Goal: Information Seeking & Learning: Learn about a topic

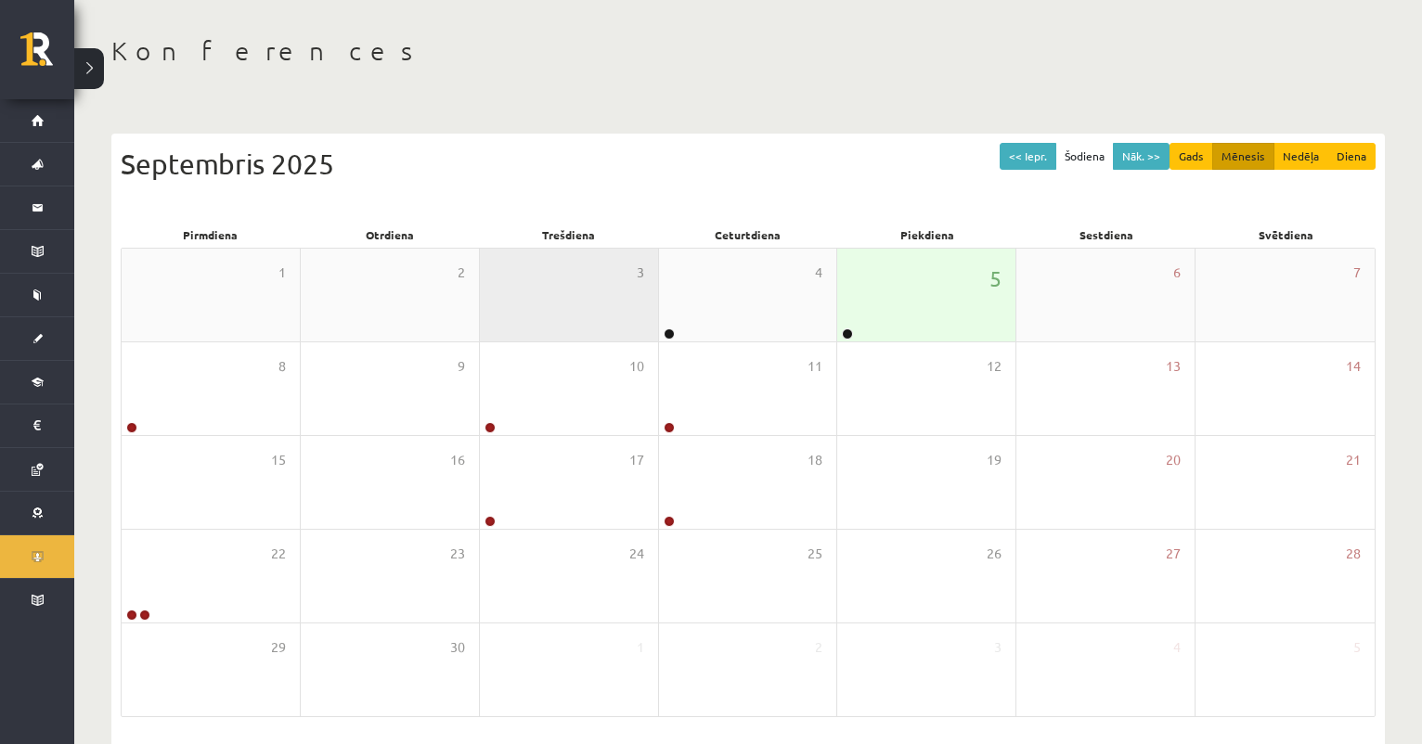
scroll to position [76, 0]
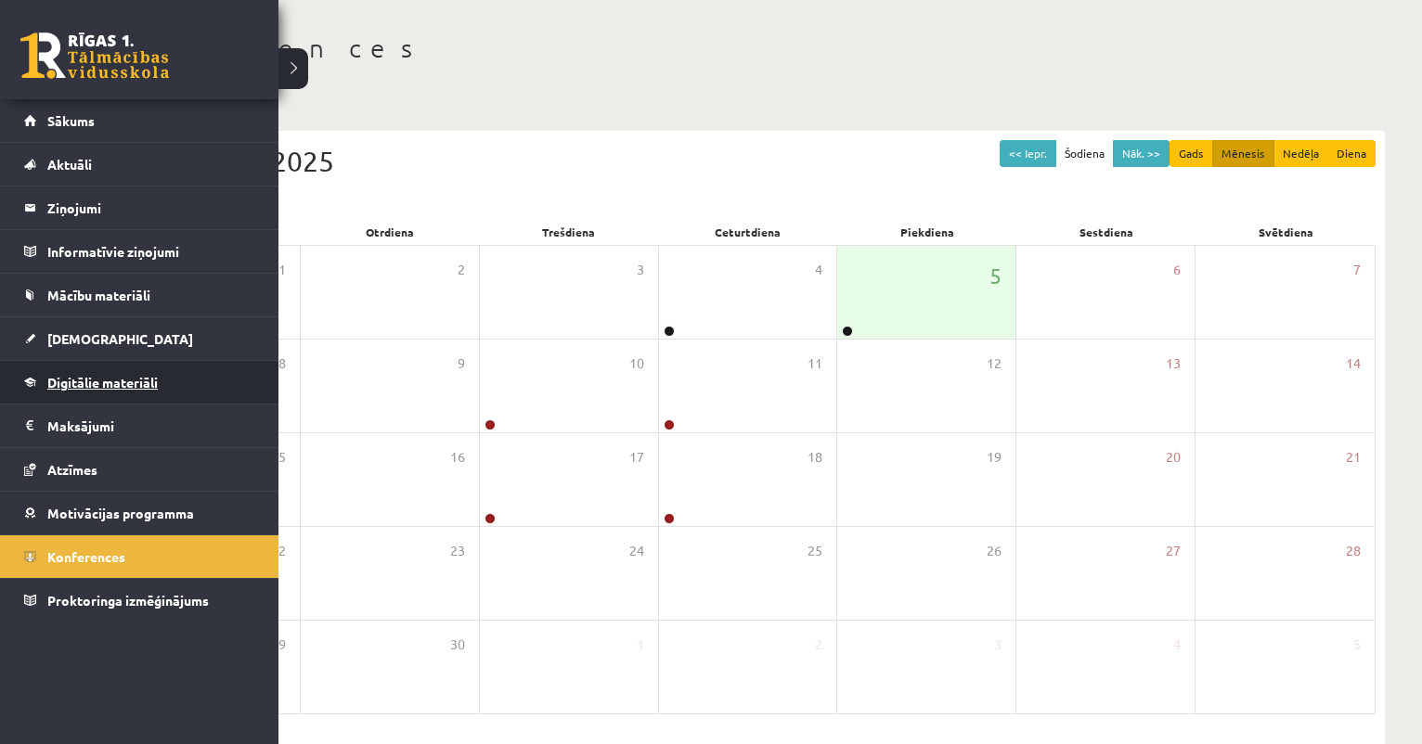
click at [78, 400] on link "Digitālie materiāli" at bounding box center [139, 382] width 231 height 43
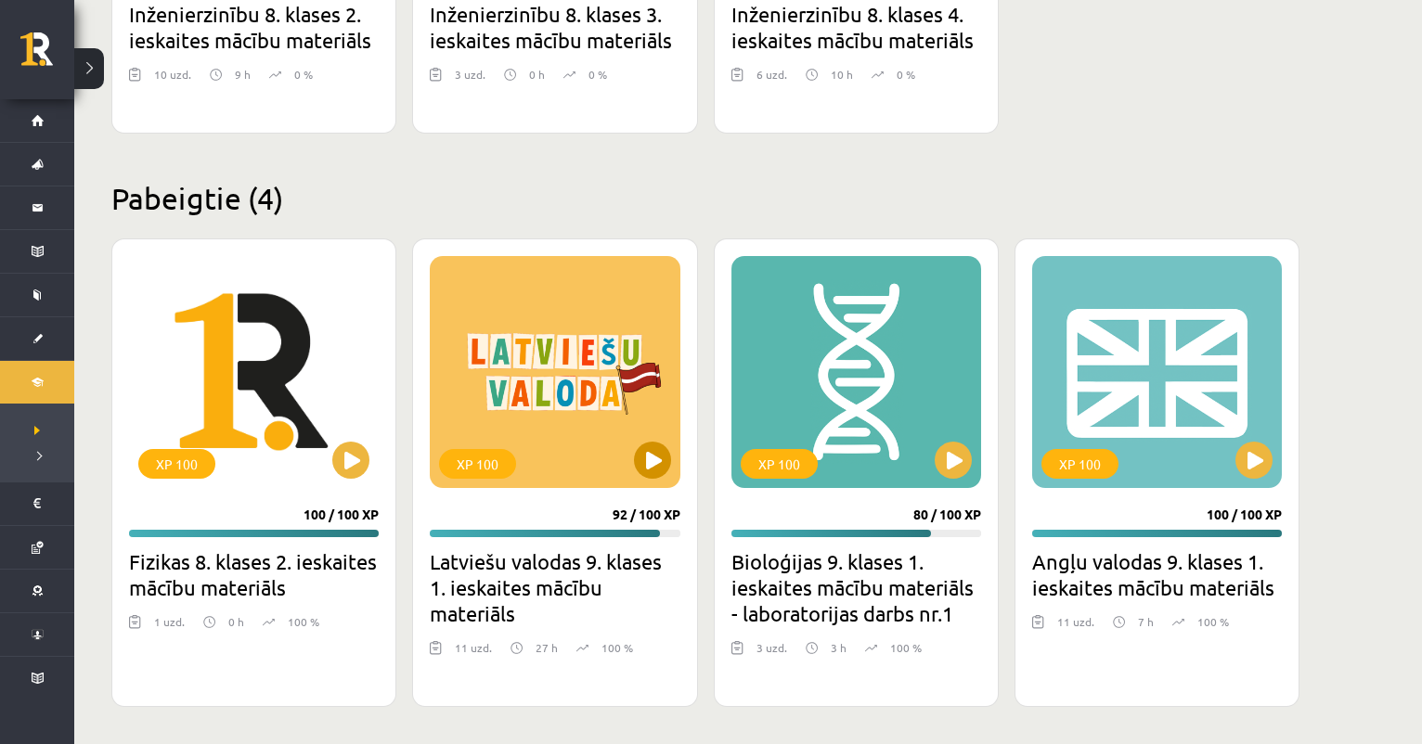
scroll to position [1911, 0]
click at [653, 456] on button at bounding box center [652, 460] width 37 height 37
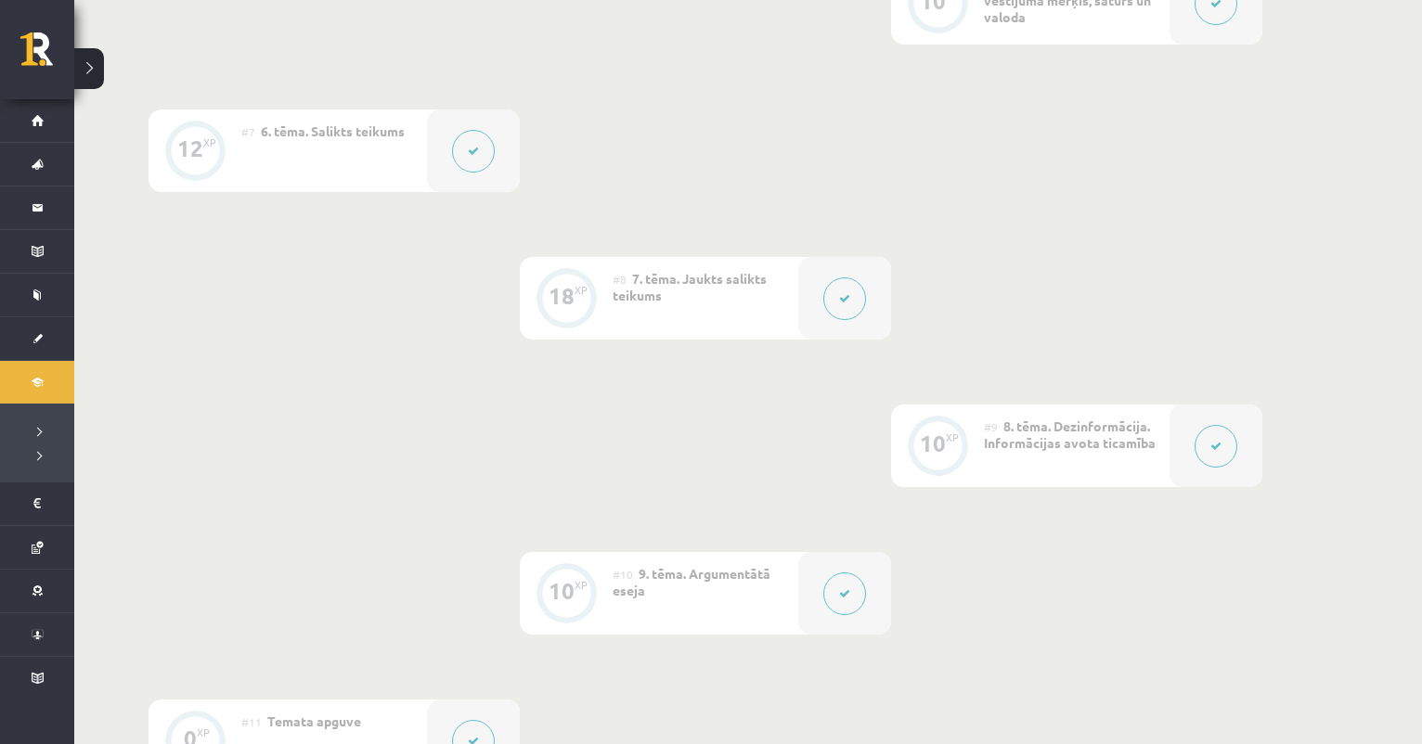
scroll to position [1370, 0]
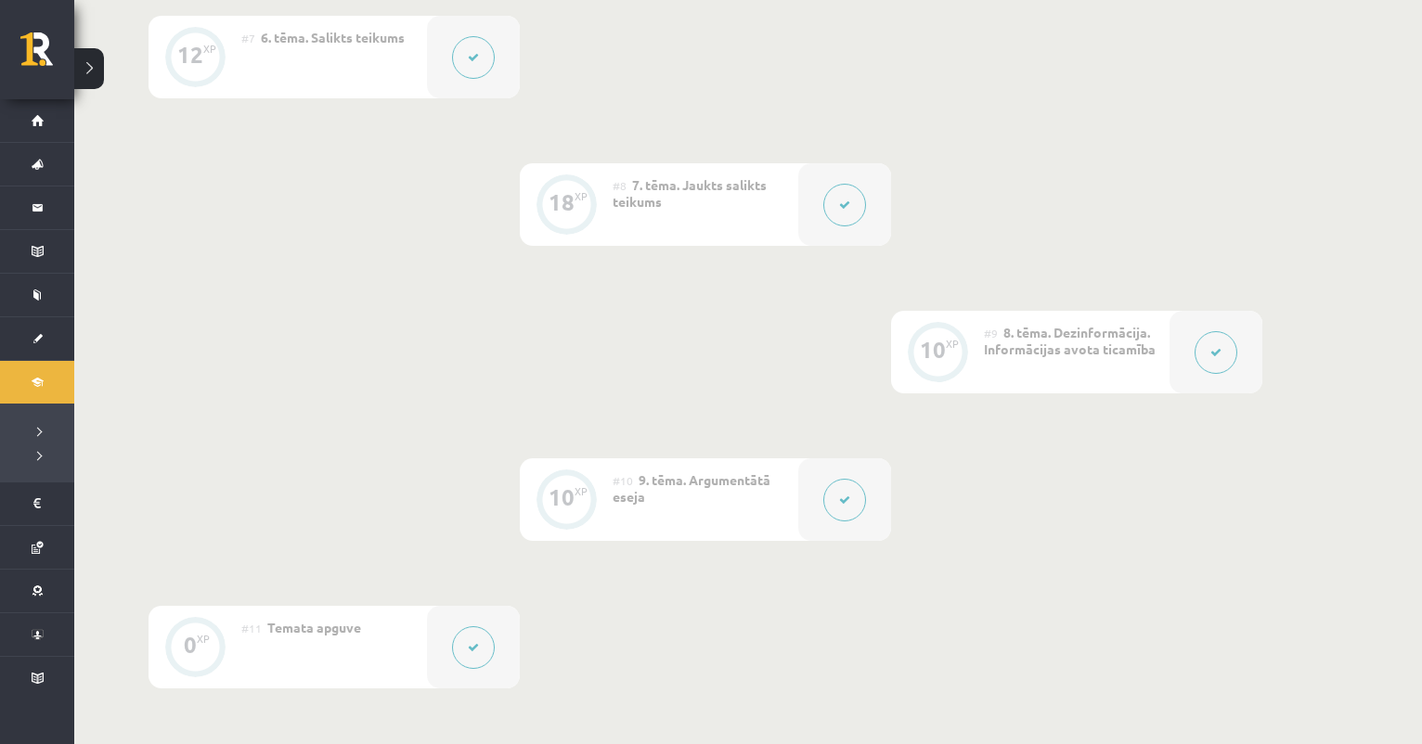
click at [839, 500] on icon at bounding box center [844, 500] width 11 height 11
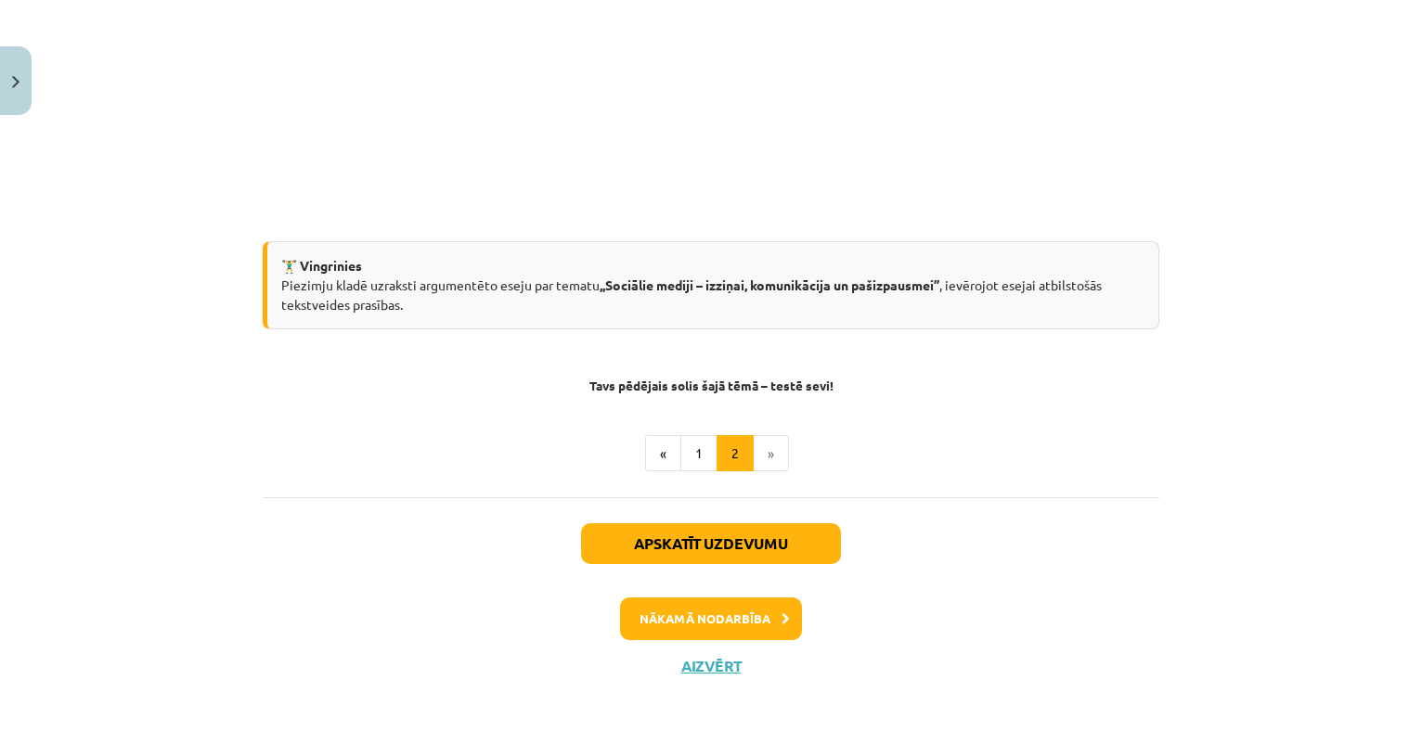
click at [730, 614] on button "Nākamā nodarbība" at bounding box center [711, 619] width 182 height 43
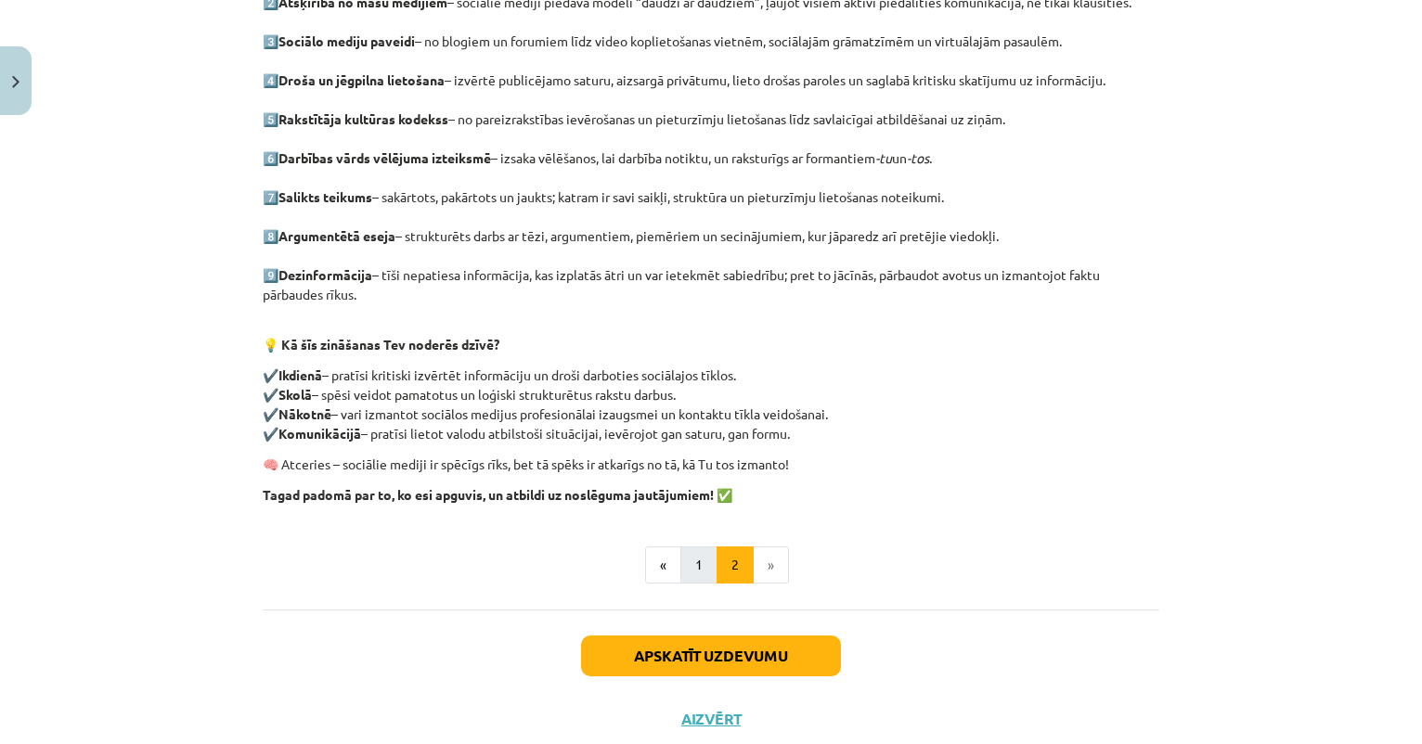
click at [698, 563] on button "1" at bounding box center [698, 565] width 37 height 37
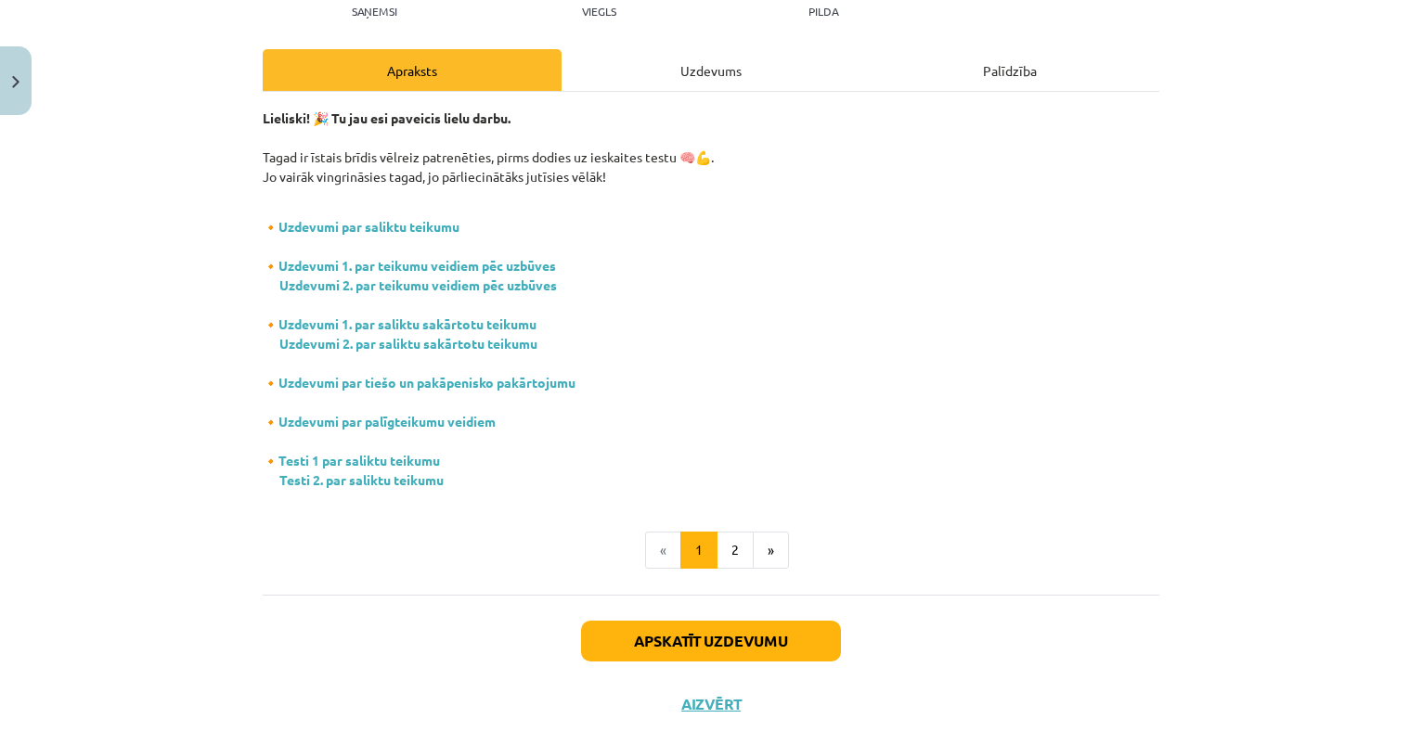
scroll to position [219, 0]
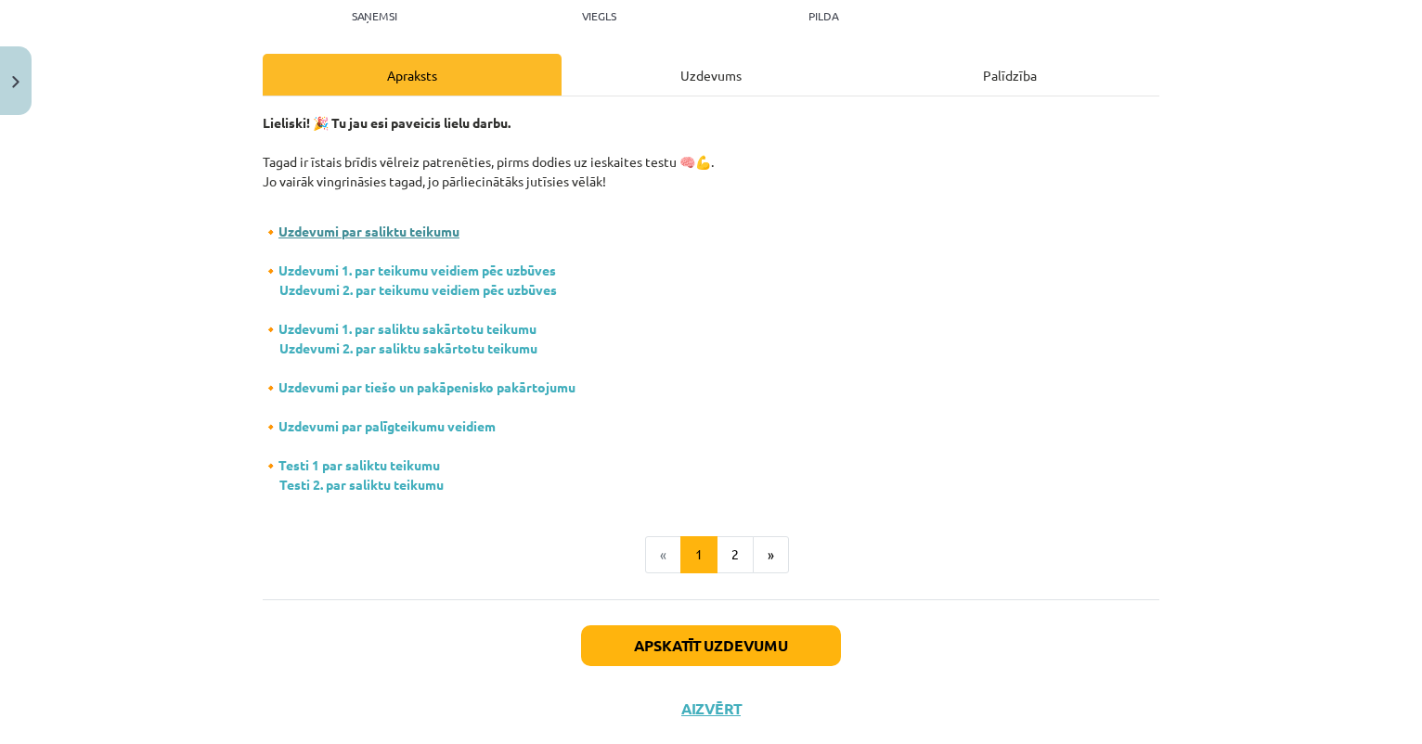
click at [390, 226] on link "Uzdevumi par saliktu teikumu" at bounding box center [368, 231] width 181 height 17
click at [399, 272] on link "Uzdevumi 1. par teikumu veidiem pēc uzbūves" at bounding box center [417, 270] width 278 height 17
click at [379, 291] on link "Uzdevumi 2. par teikumu veidiem pēc uzbūves" at bounding box center [418, 289] width 278 height 17
click at [444, 333] on link "Uzdevumi 1. par saliktu sakārtotu teikumu" at bounding box center [407, 328] width 258 height 17
click at [391, 383] on link "Uzdevumi par tiešo un pakāpenisko pakārtojumu" at bounding box center [426, 387] width 297 height 17
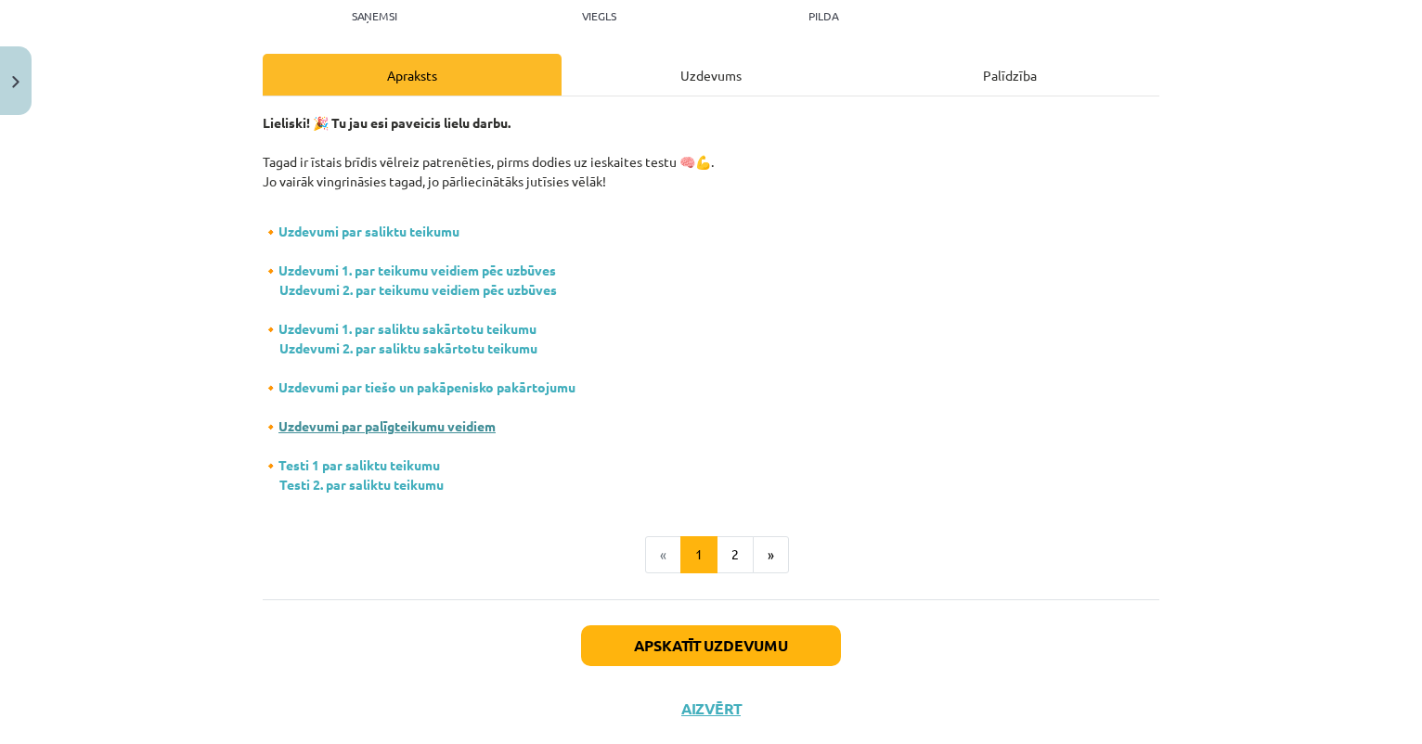
click at [366, 426] on link "Uzdevumi par palīgteikumu veidiem" at bounding box center [386, 426] width 217 height 17
click at [3, 99] on button "Close" at bounding box center [16, 80] width 32 height 69
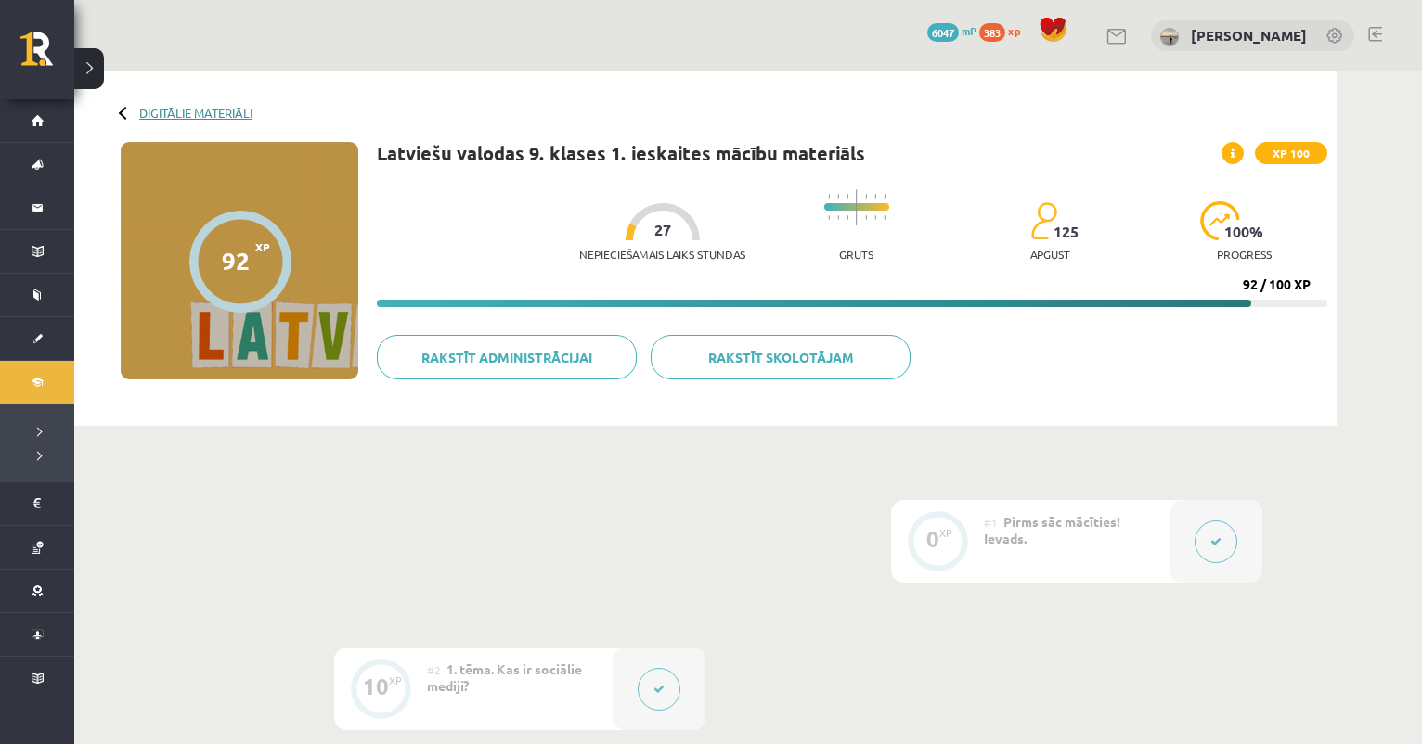
scroll to position [0, 0]
click at [214, 111] on link "Digitālie materiāli" at bounding box center [195, 113] width 113 height 14
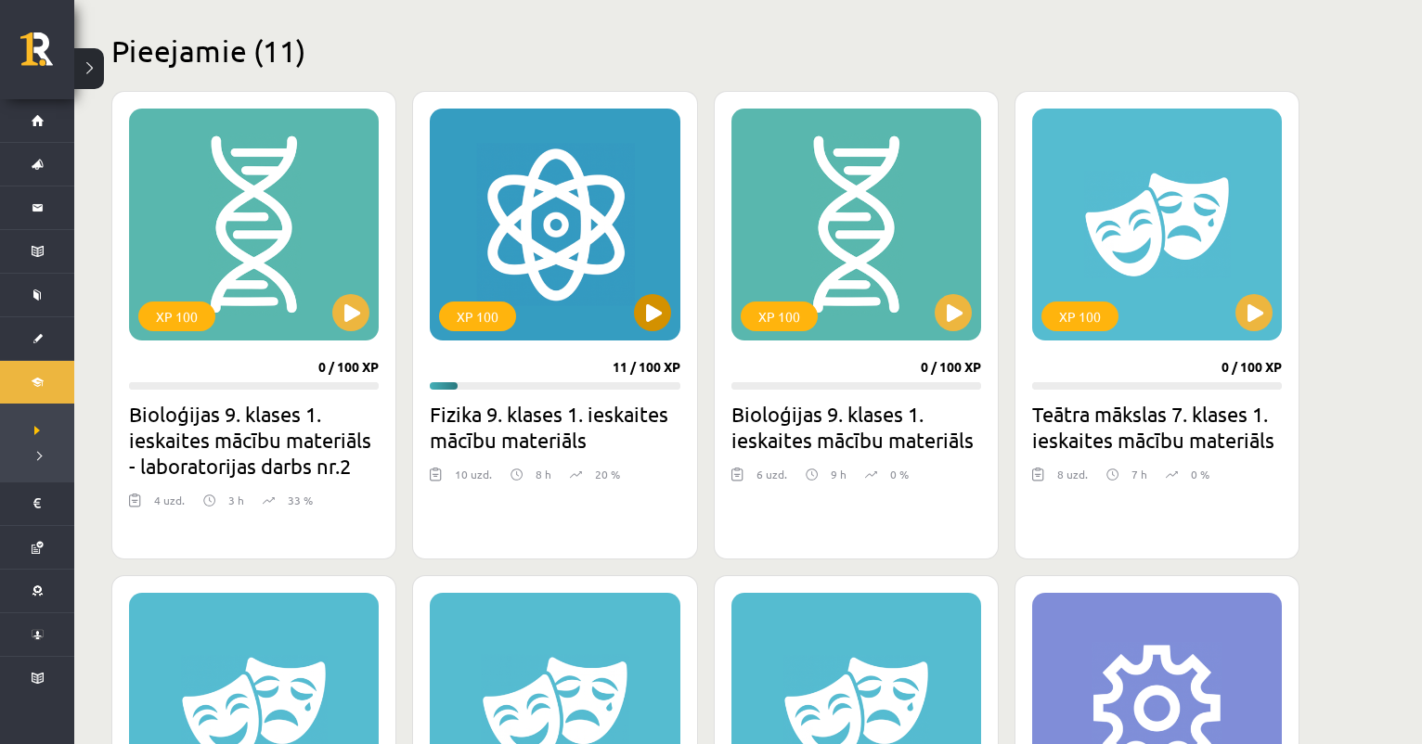
scroll to position [441, 0]
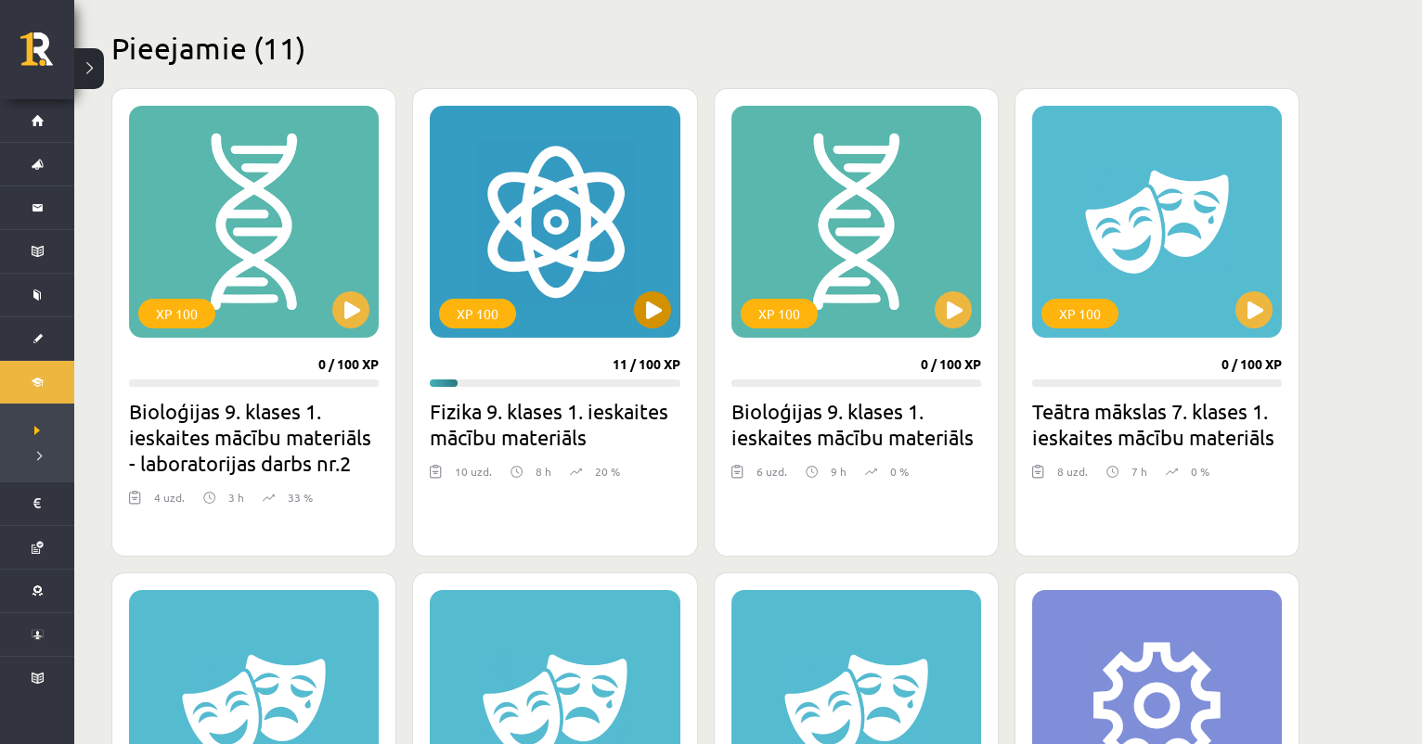
click at [646, 326] on button at bounding box center [652, 309] width 37 height 37
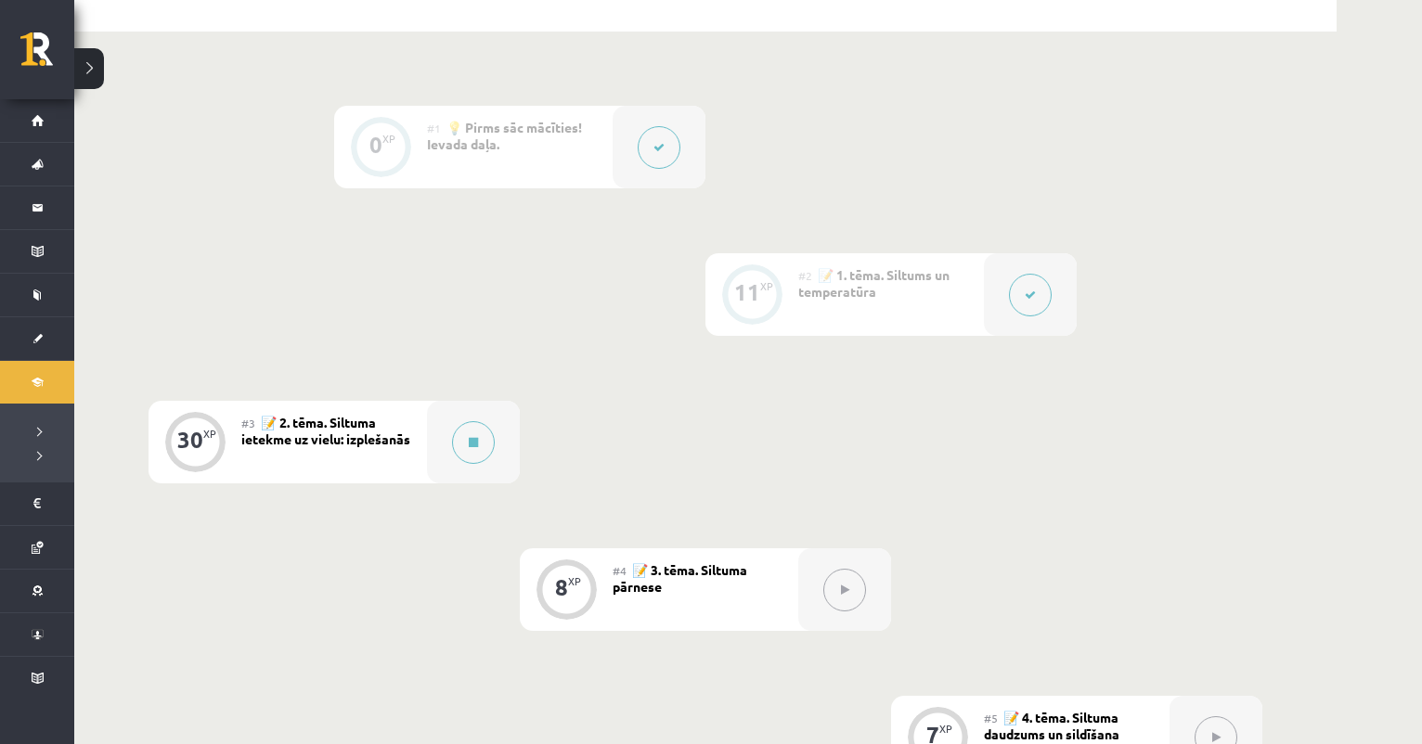
scroll to position [423, 0]
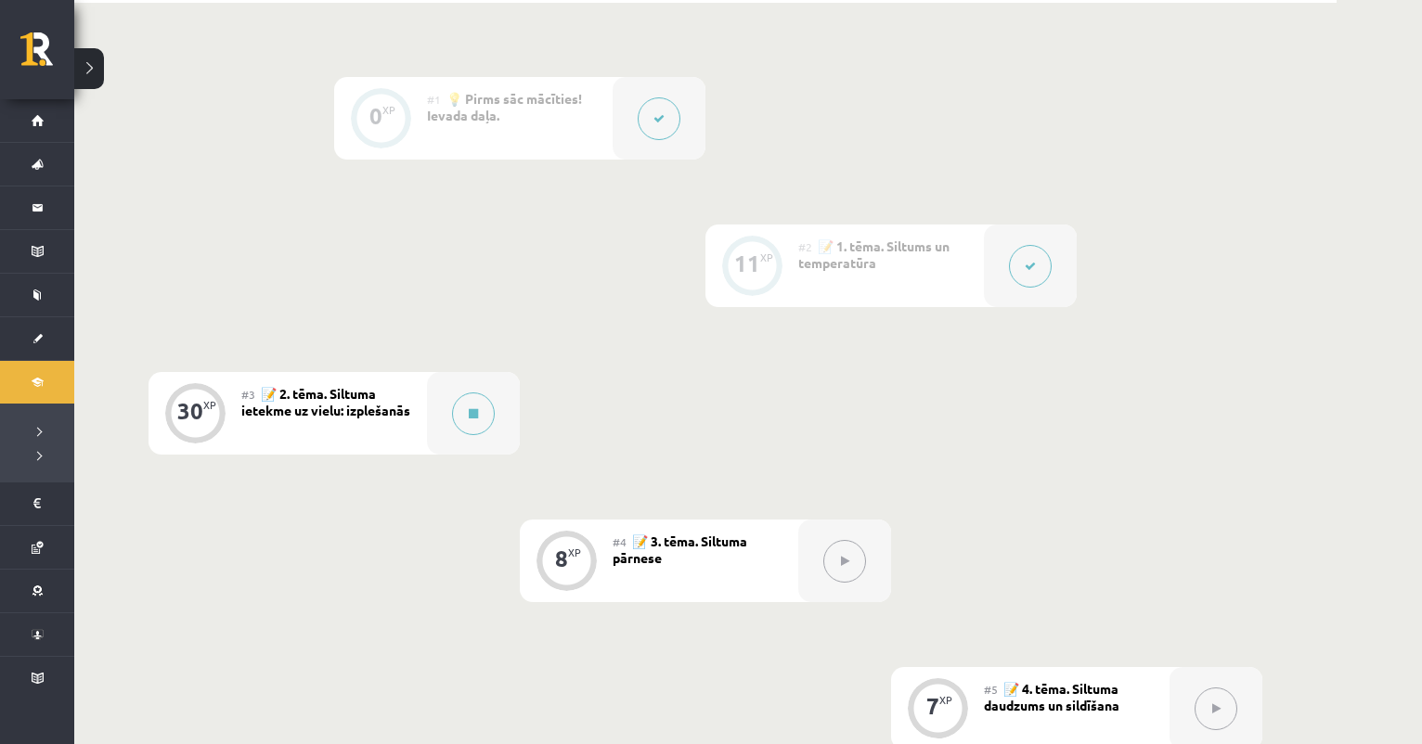
click at [1039, 268] on button at bounding box center [1030, 266] width 43 height 43
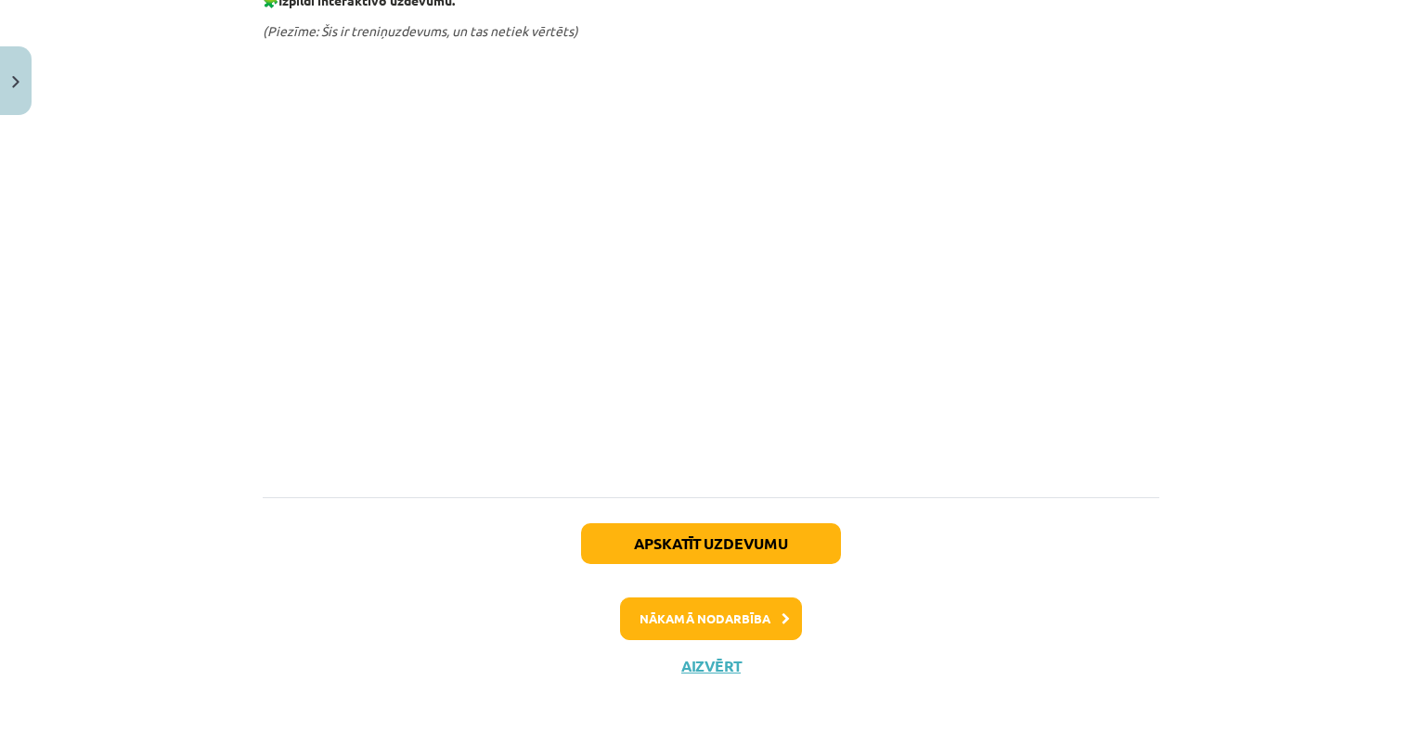
scroll to position [985, 0]
click at [736, 626] on button "Nākamā nodarbība" at bounding box center [711, 619] width 182 height 43
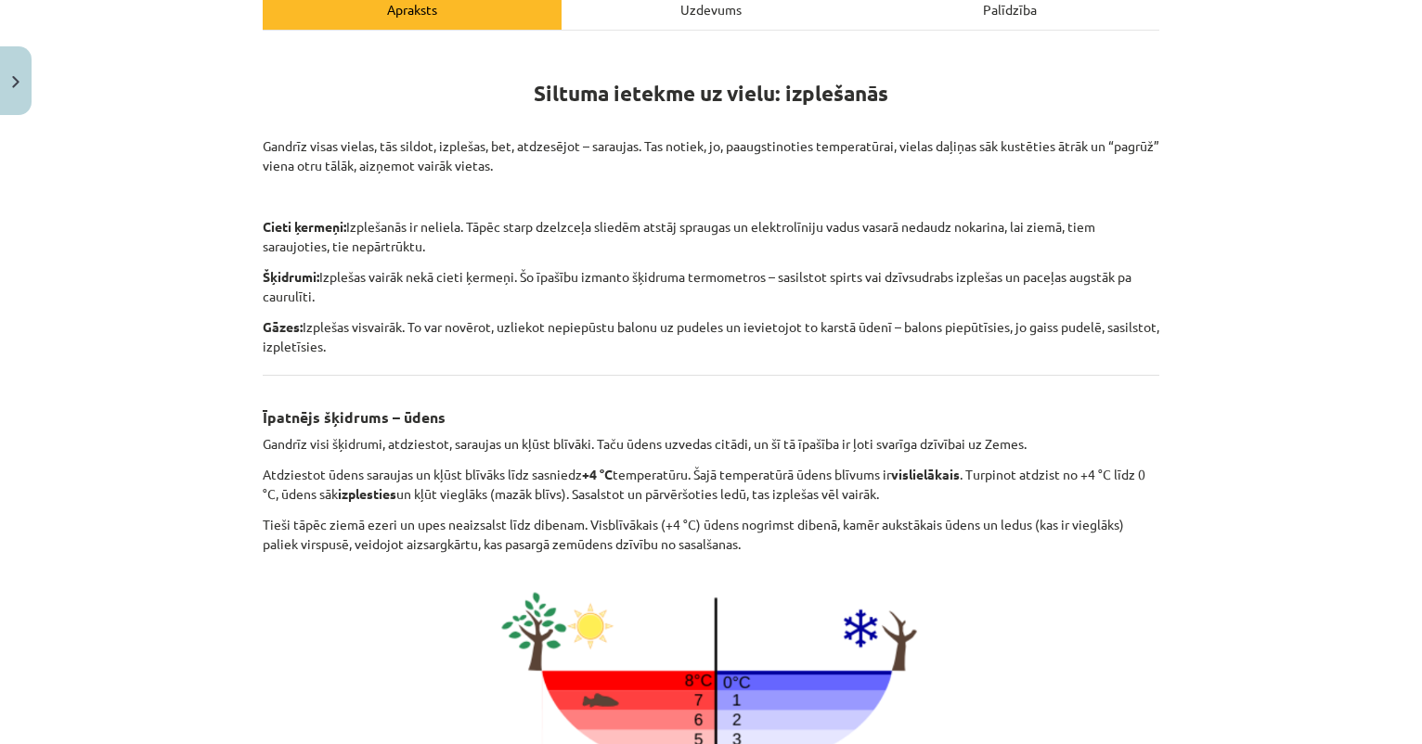
scroll to position [284, 0]
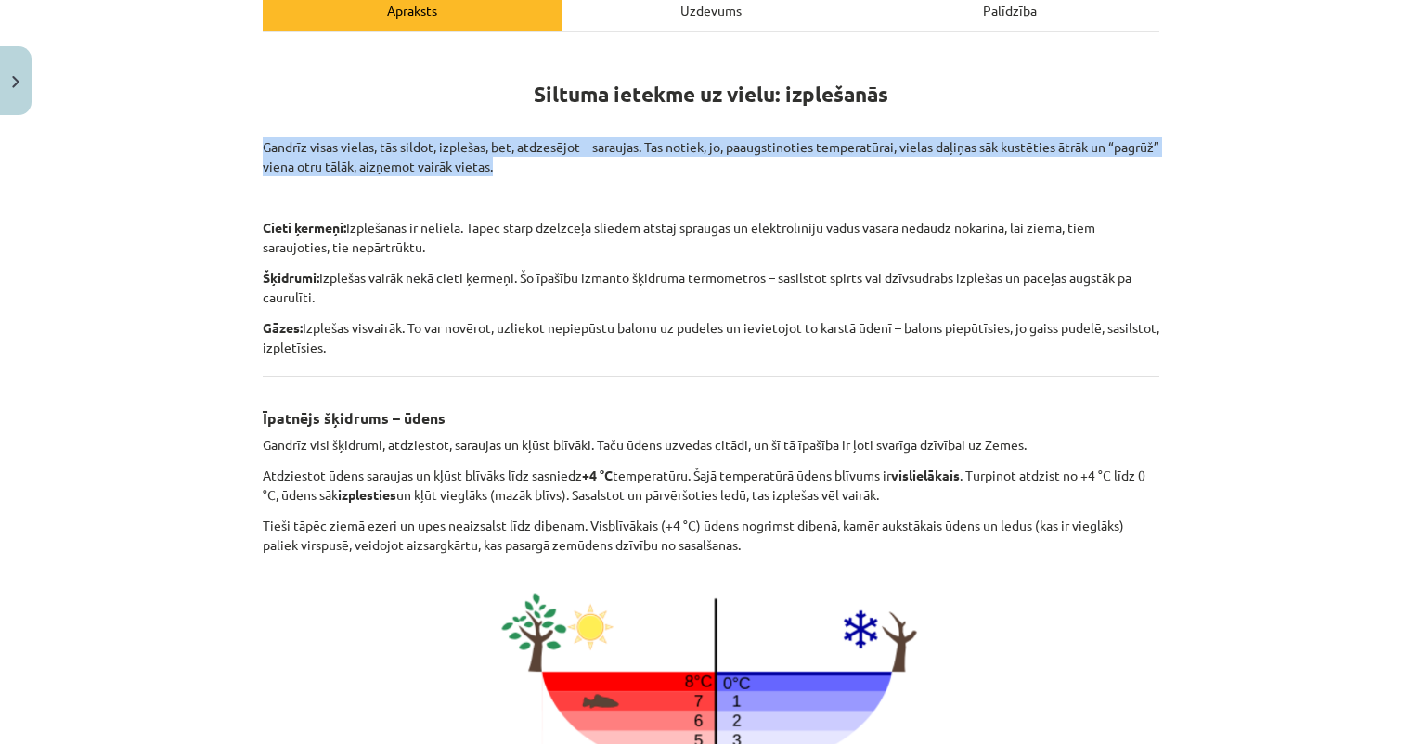
drag, startPoint x: 259, startPoint y: 143, endPoint x: 566, endPoint y: 162, distance: 307.8
click at [566, 162] on div "30 XP Saņemsi Sarežģīts 122 pilda Apraksts Uzdevums Palīdzība Siltuma ietekme u…" at bounding box center [711, 545] width 919 height 1412
copy p "Gandrīz visas vielas, tās sildot, izplešas, bet, atdzesējot – saraujas. Tas not…"
click at [565, 168] on p "Gandrīz visas vielas, tās sildot, izplešas, bet, atdzesējot – saraujas. Tas not…" at bounding box center [711, 156] width 897 height 39
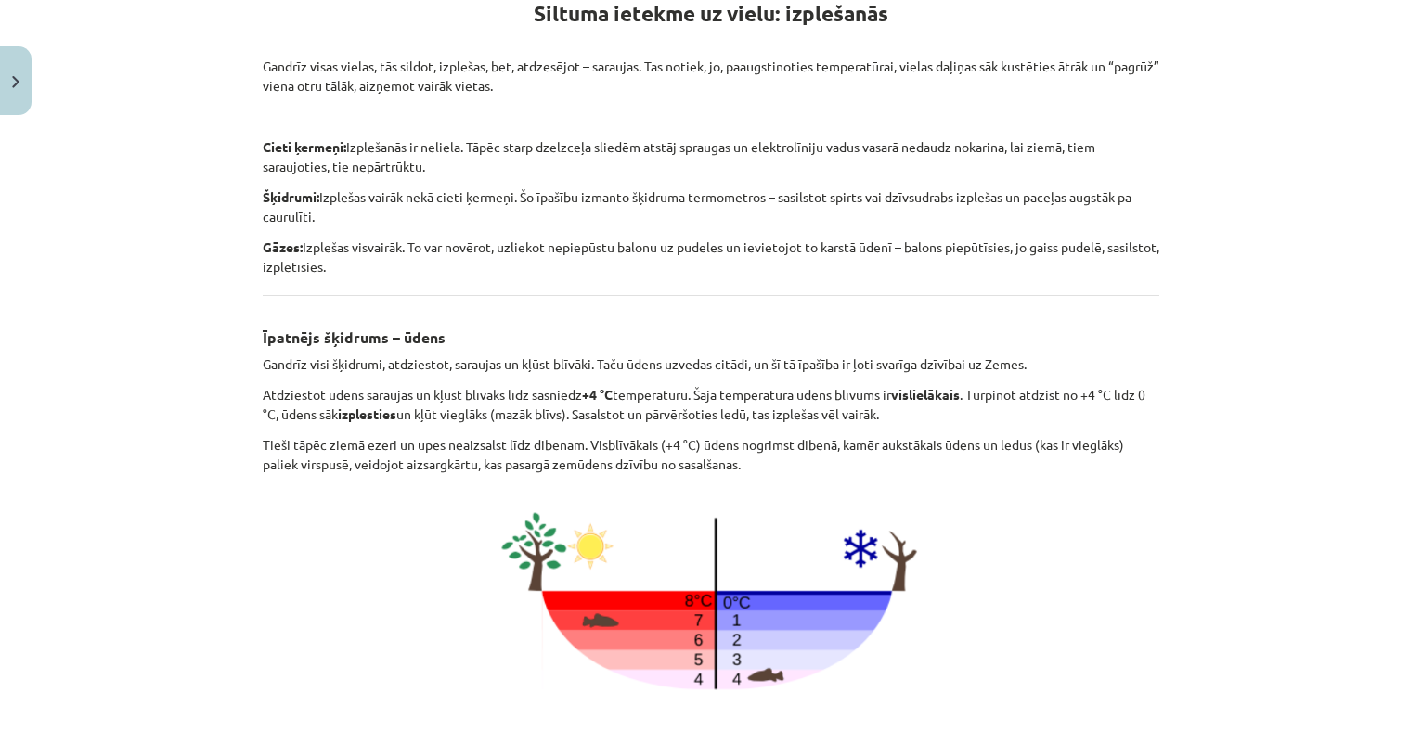
scroll to position [420, 0]
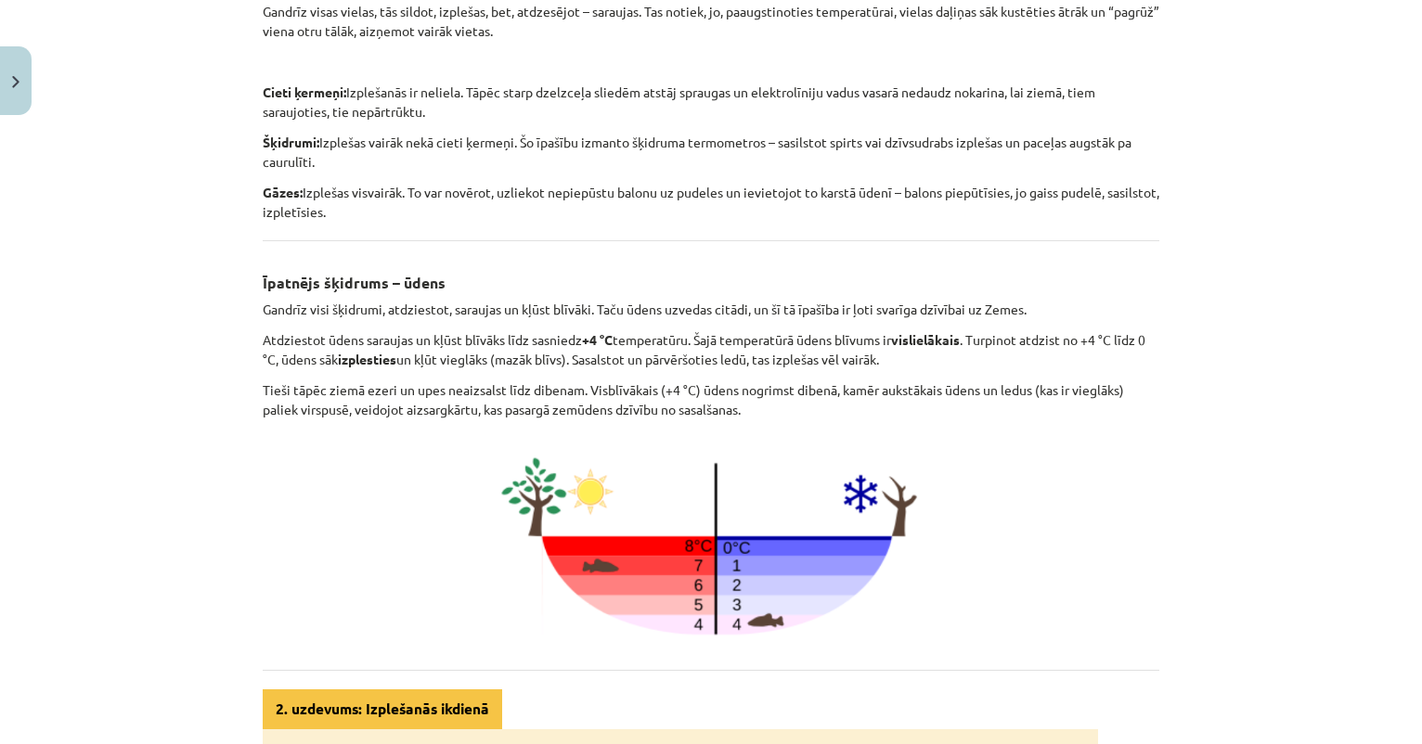
drag, startPoint x: 256, startPoint y: 86, endPoint x: 418, endPoint y: 216, distance: 207.3
click at [418, 216] on div "30 XP Saņemsi Sarežģīts 122 pilda Apraksts Uzdevums Palīdzība Siltuma ietekme u…" at bounding box center [711, 410] width 919 height 1412
copy div "Cieti ķermeņi: Izplešanās ir neliela. Tāpēc starp dzelzceļa sliedēm atstāj spra…"
click at [526, 128] on div "Siltuma ietekme uz vielu: izplešanās Gandrīz visas vielas, tās sildot, izplešas…" at bounding box center [711, 426] width 897 height 1027
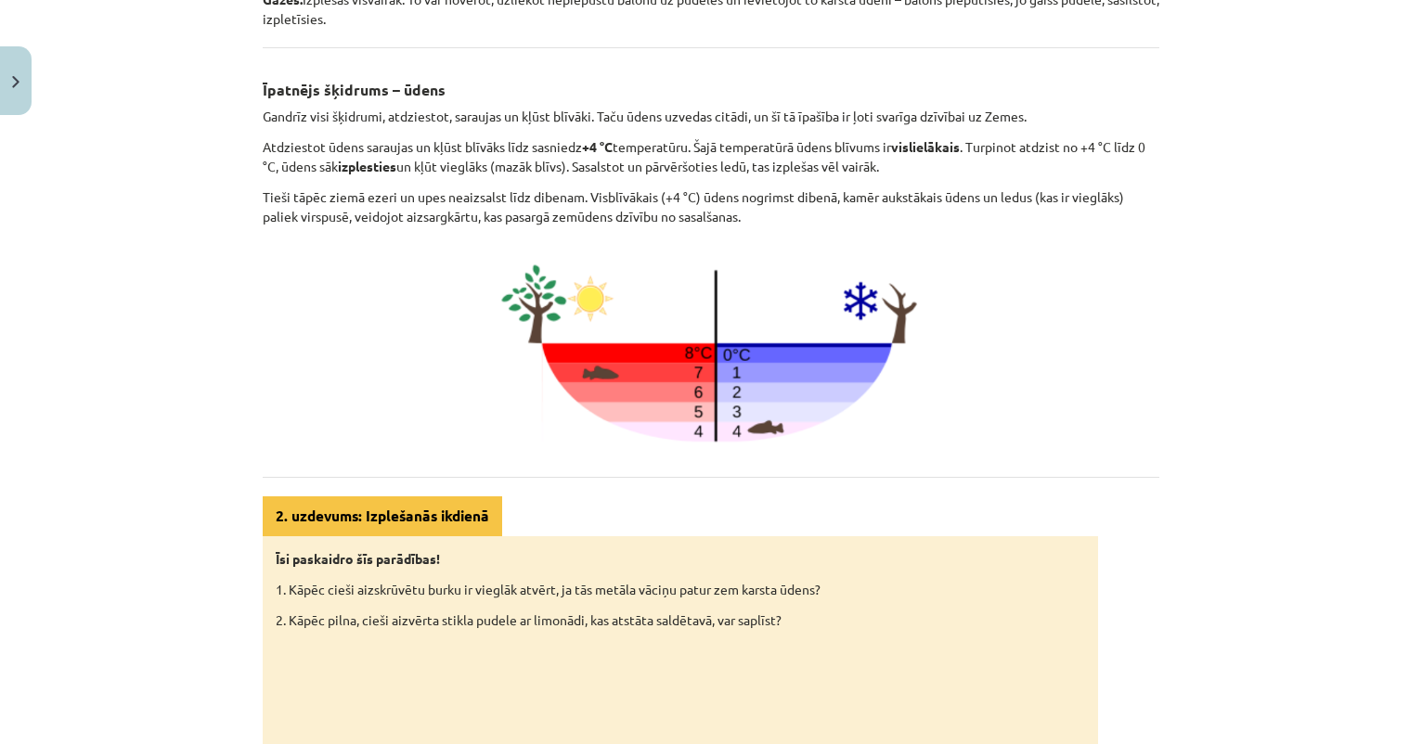
scroll to position [619, 0]
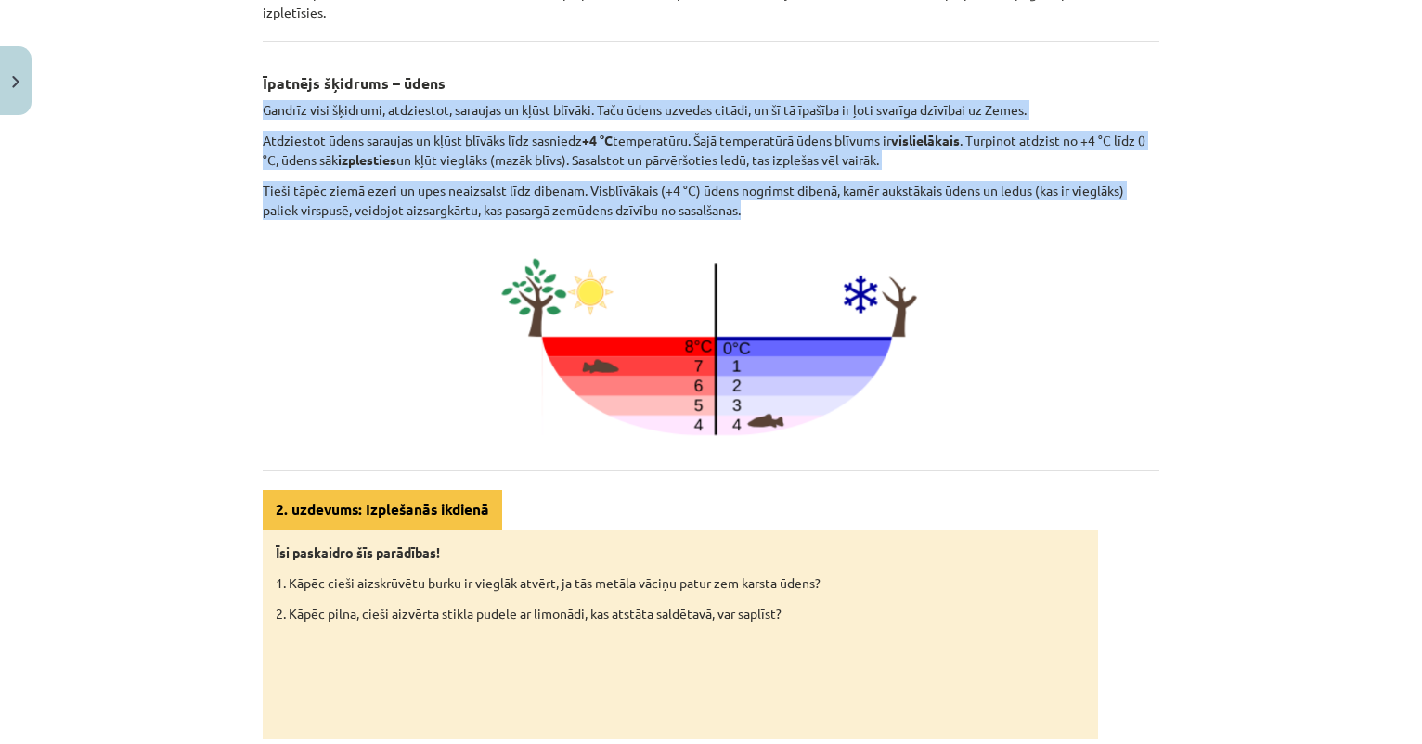
drag, startPoint x: 262, startPoint y: 106, endPoint x: 751, endPoint y: 205, distance: 499.2
click at [751, 206] on div "30 XP Saņemsi Sarežģīts 122 pilda Apraksts Uzdevums Palīdzība Siltuma ietekme u…" at bounding box center [711, 210] width 919 height 1412
copy div "Gandrīz visi šķidrumi, atdziestot, saraujas un kļūst blīvāki. Taču ūdens uzveda…"
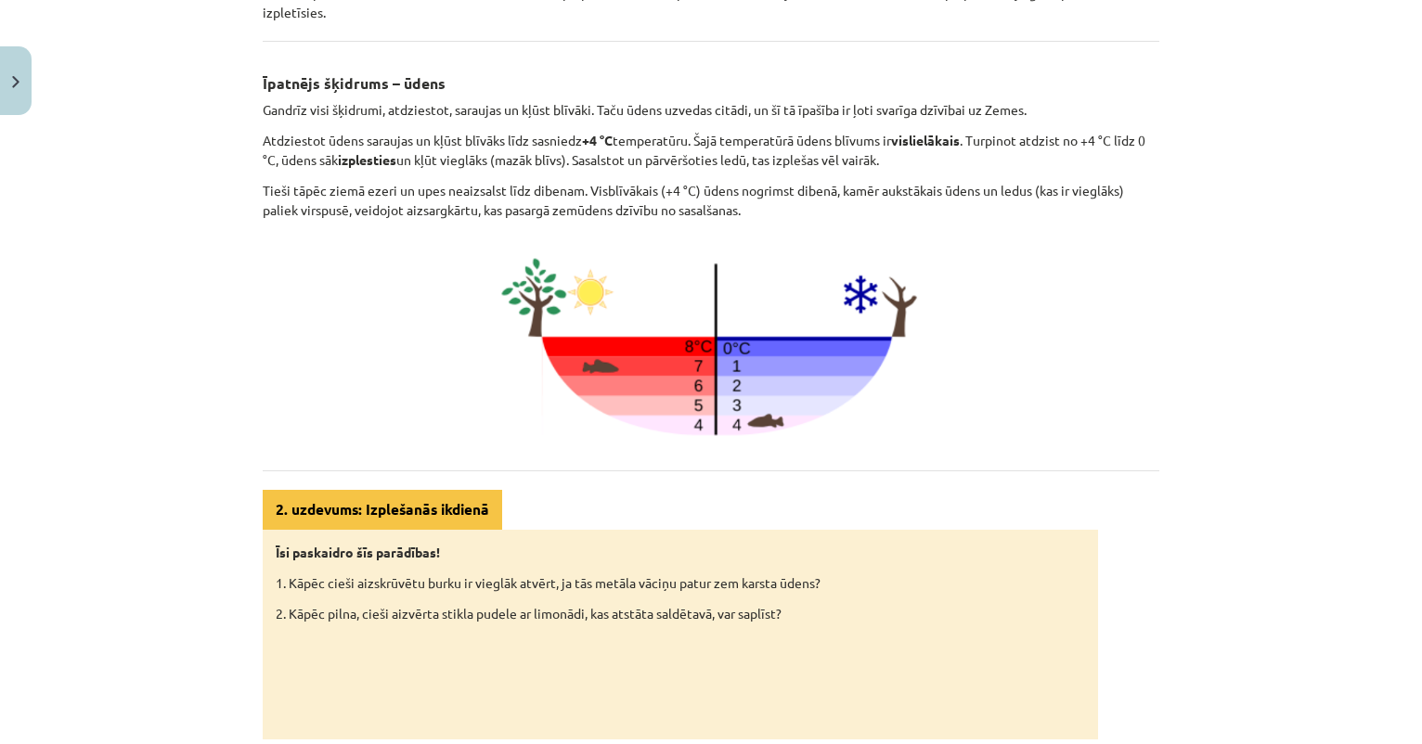
click at [615, 73] on h3 "Īpatnējs šķidrums – ūdens" at bounding box center [711, 77] width 897 height 34
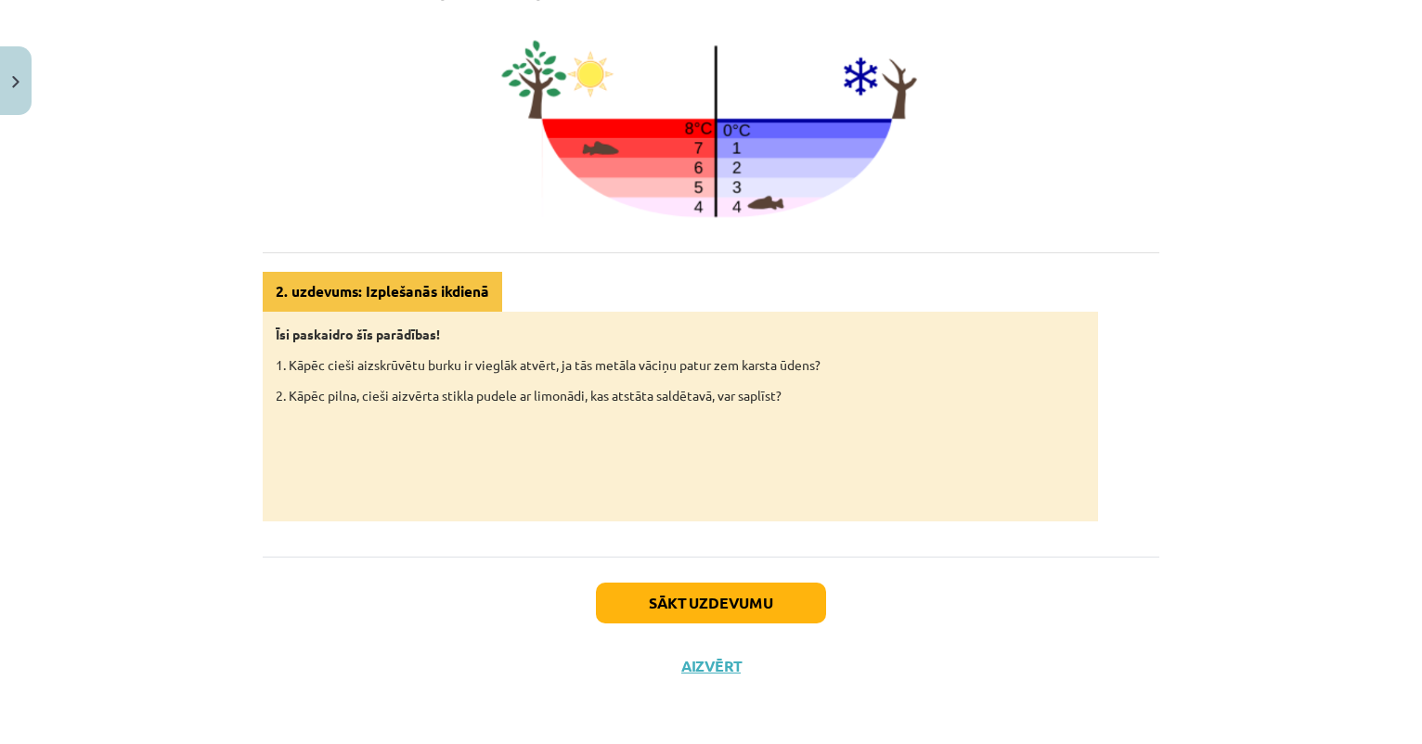
scroll to position [838, 0]
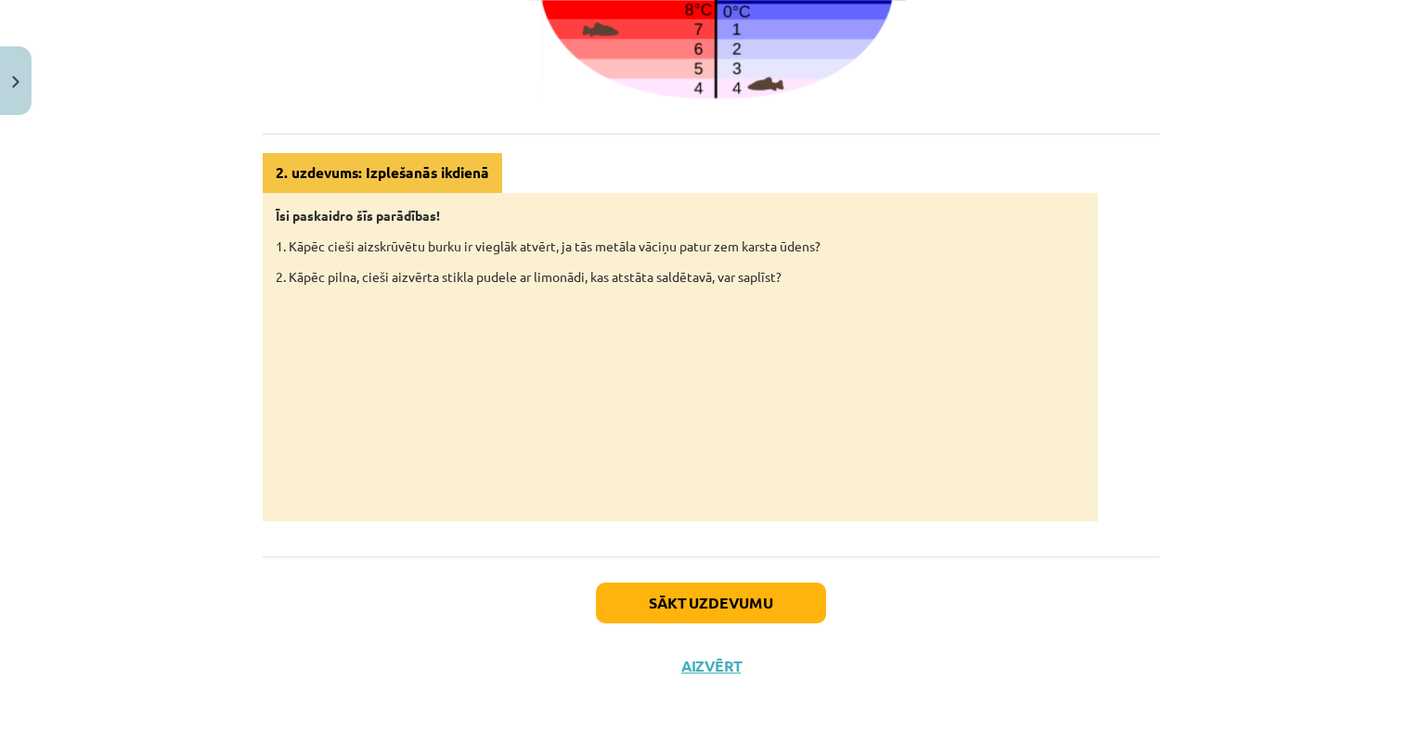
click at [714, 595] on button "Sākt uzdevumu" at bounding box center [711, 603] width 230 height 41
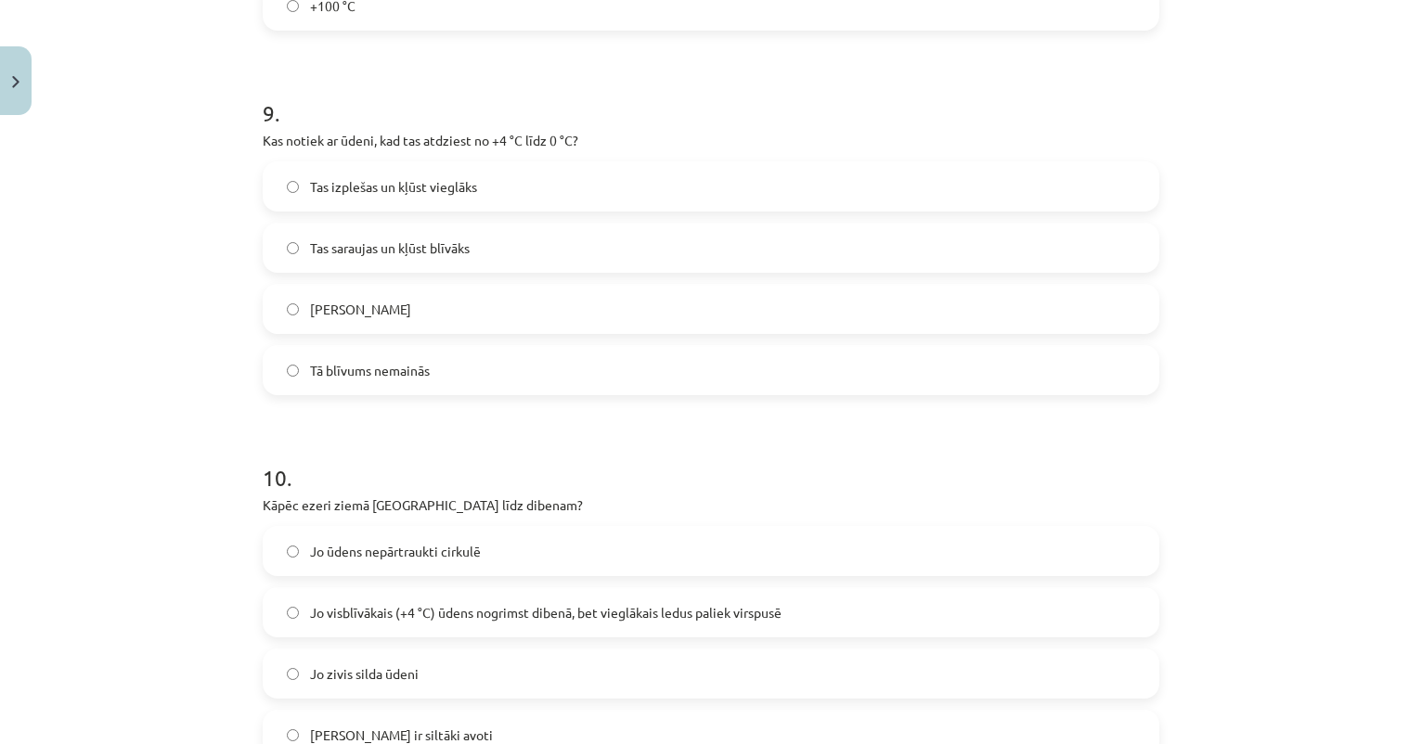
scroll to position [2881, 0]
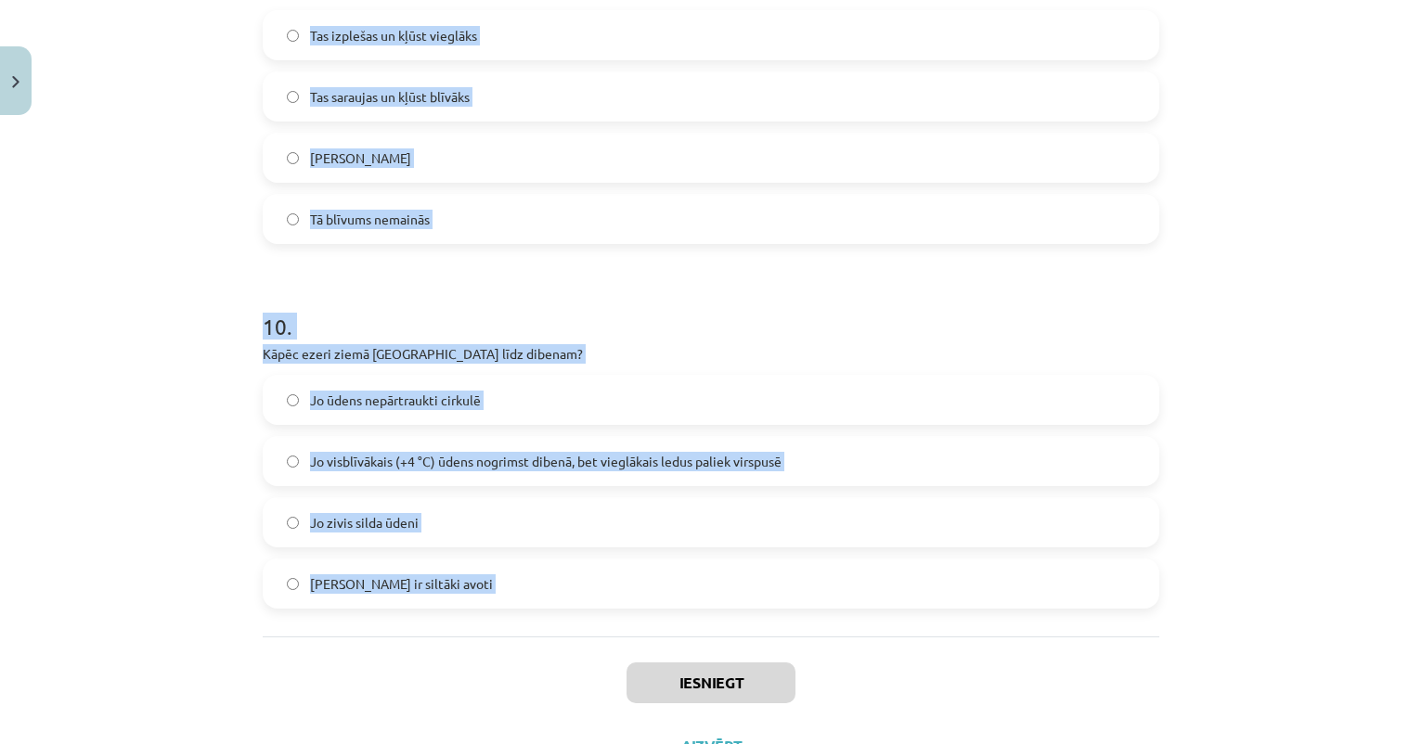
copy form "1 . Vai, sildot vielas, tās parasti saraujas? Jā Nē 2 . Vai gāzes, sildot, izpl…"
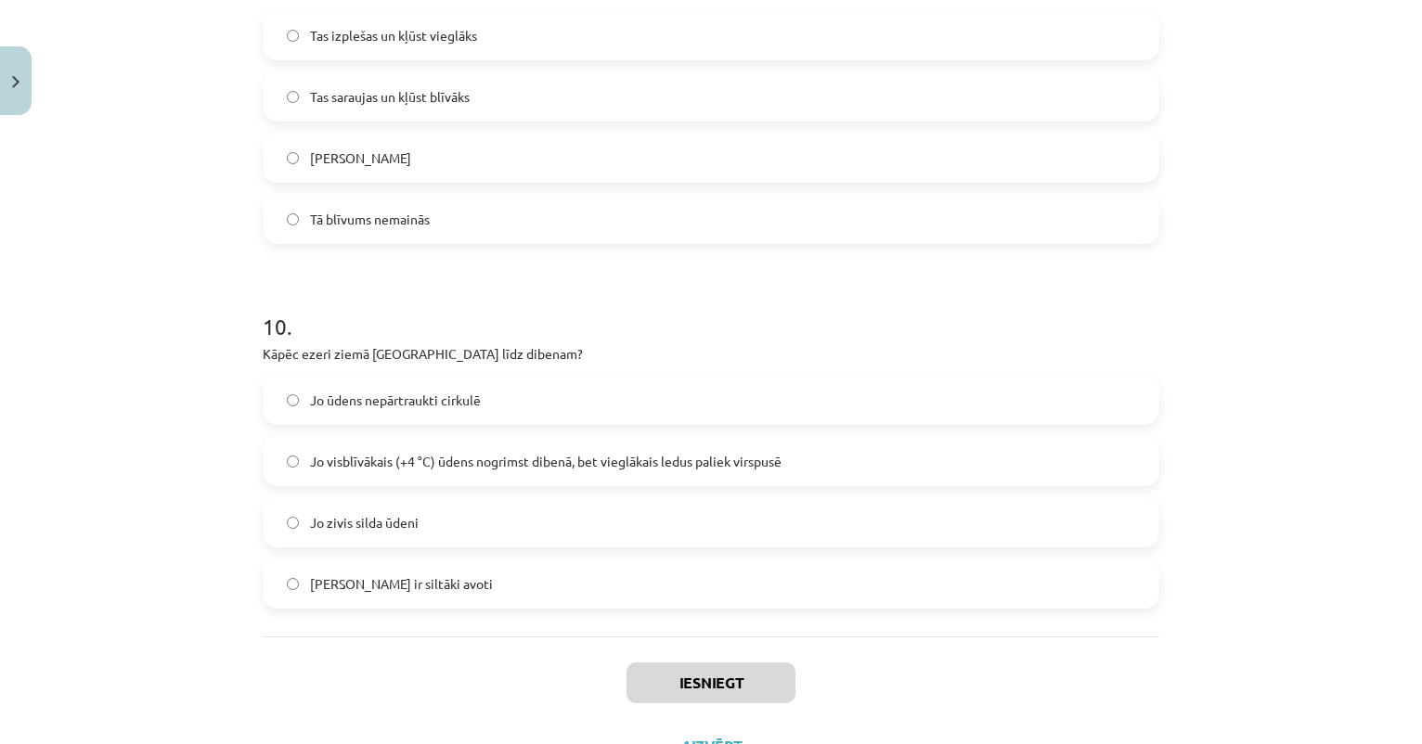
click at [181, 209] on div "Mācību tēma: Fizika 9. klases 1. ieskaites mācību materiāls #3 📝 2. tēma. Siltu…" at bounding box center [711, 372] width 1422 height 744
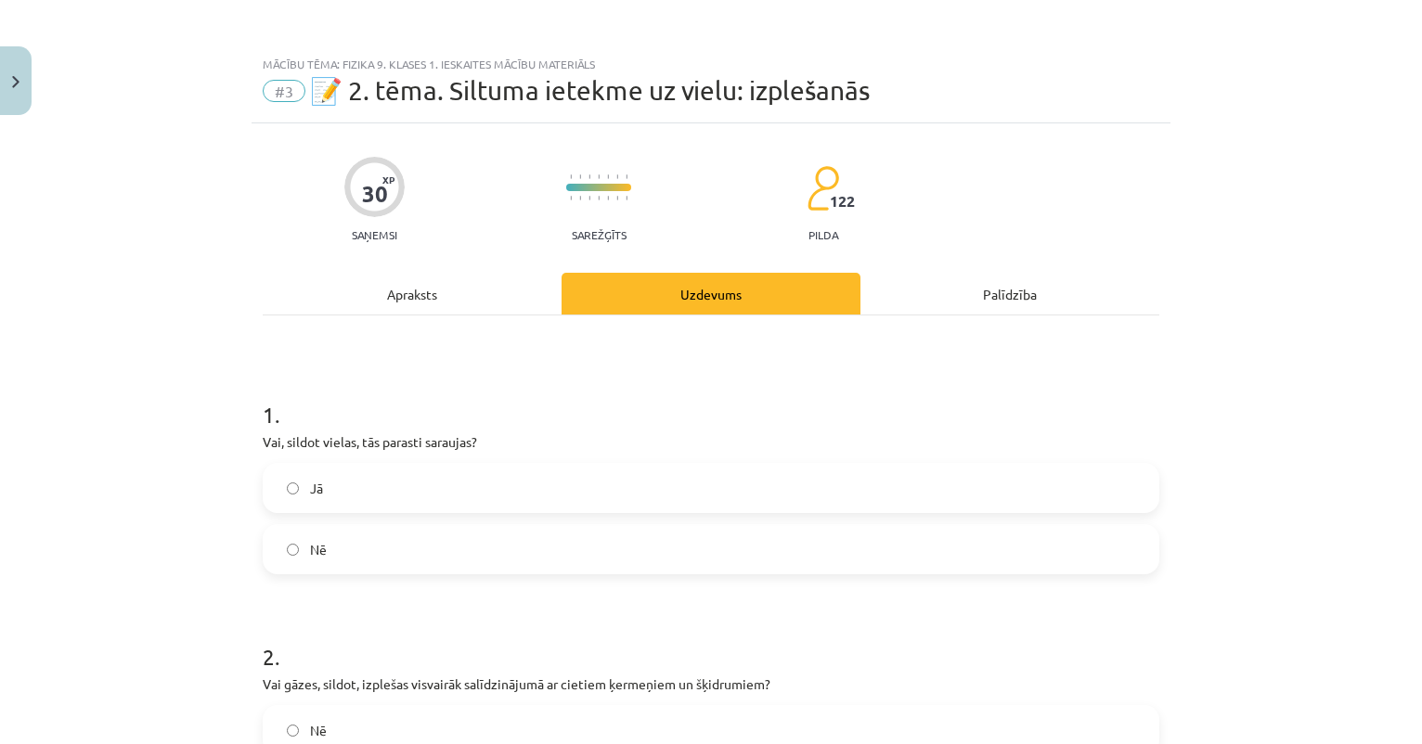
scroll to position [0, 0]
click at [415, 292] on div "Apraksts" at bounding box center [412, 294] width 299 height 42
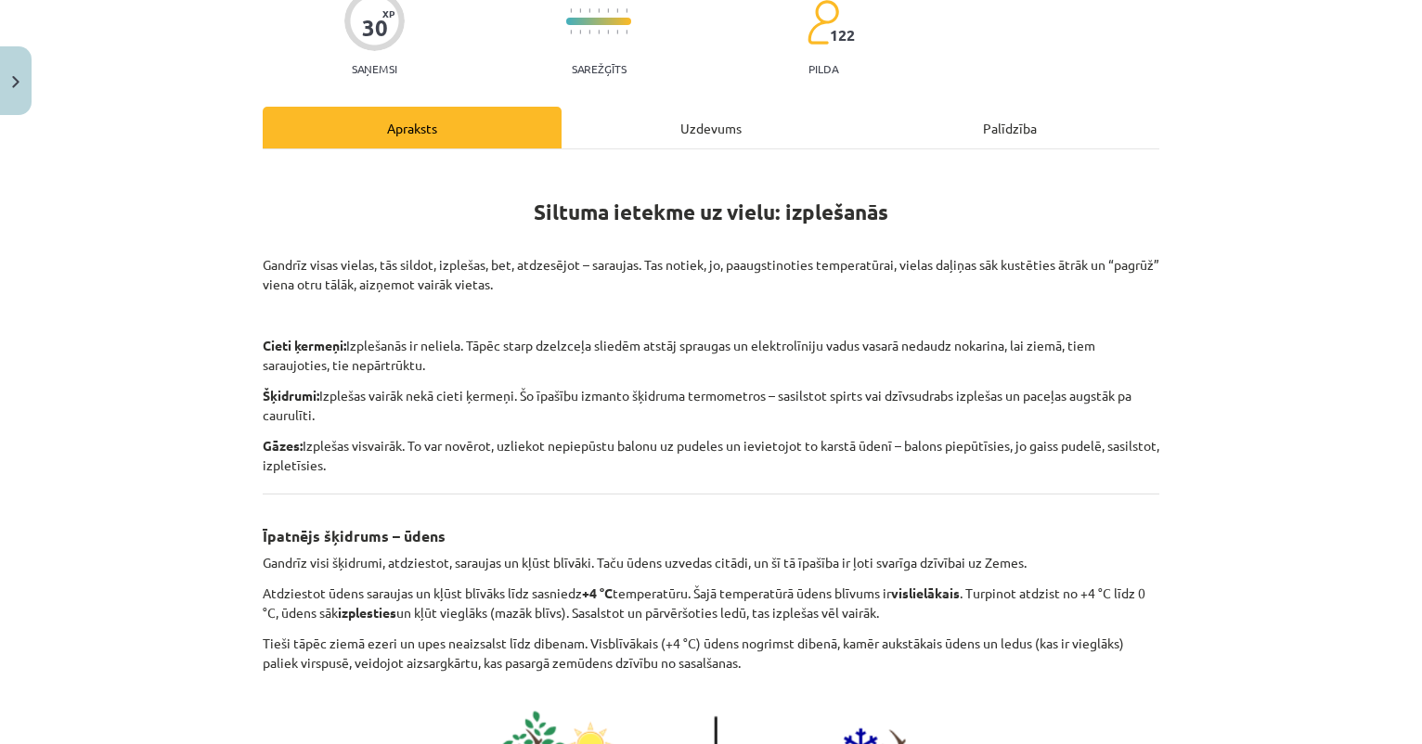
scroll to position [204, 0]
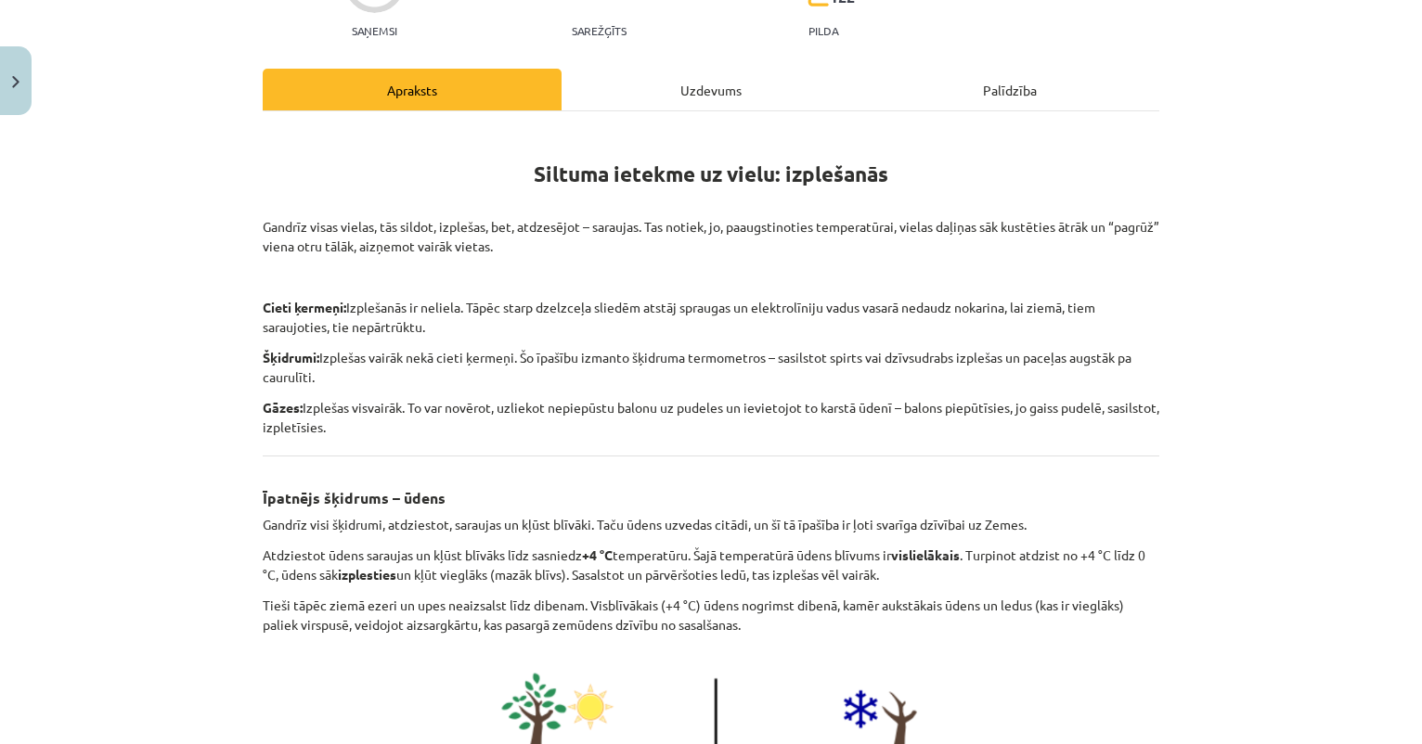
click at [701, 91] on div "Uzdevums" at bounding box center [711, 90] width 299 height 42
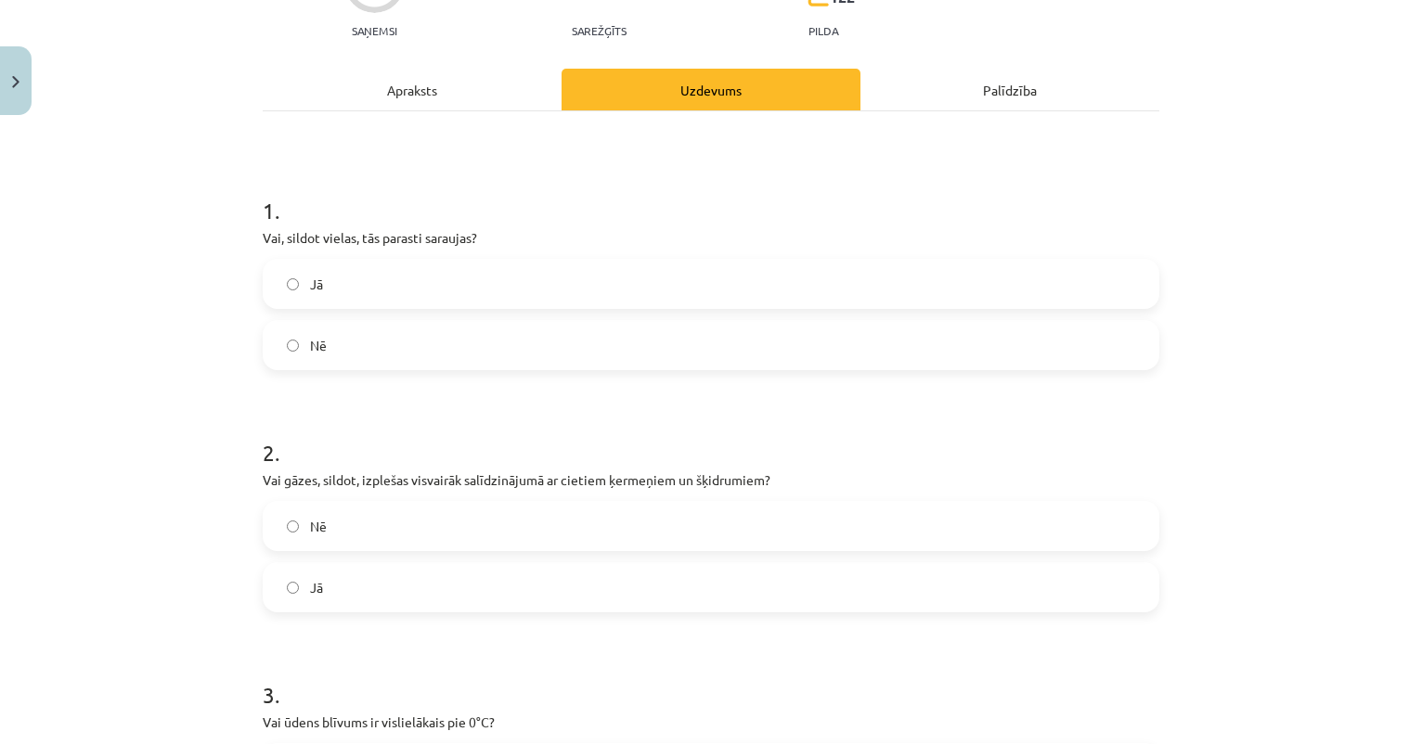
scroll to position [46, 0]
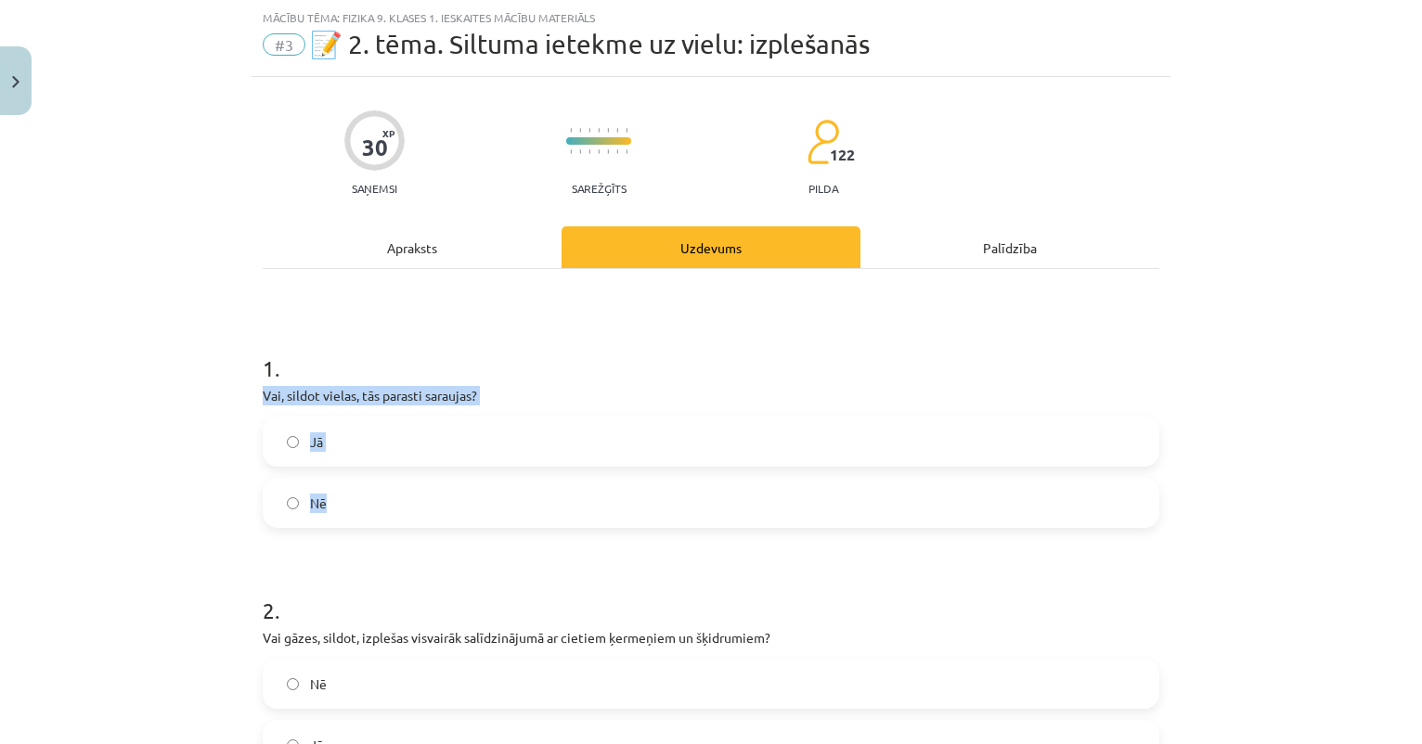
drag, startPoint x: 260, startPoint y: 392, endPoint x: 333, endPoint y: 524, distance: 151.6
copy div "Vai, sildot vielas, tās parasti saraujas? Jā Nē"
click at [423, 502] on label "Nē" at bounding box center [711, 503] width 893 height 46
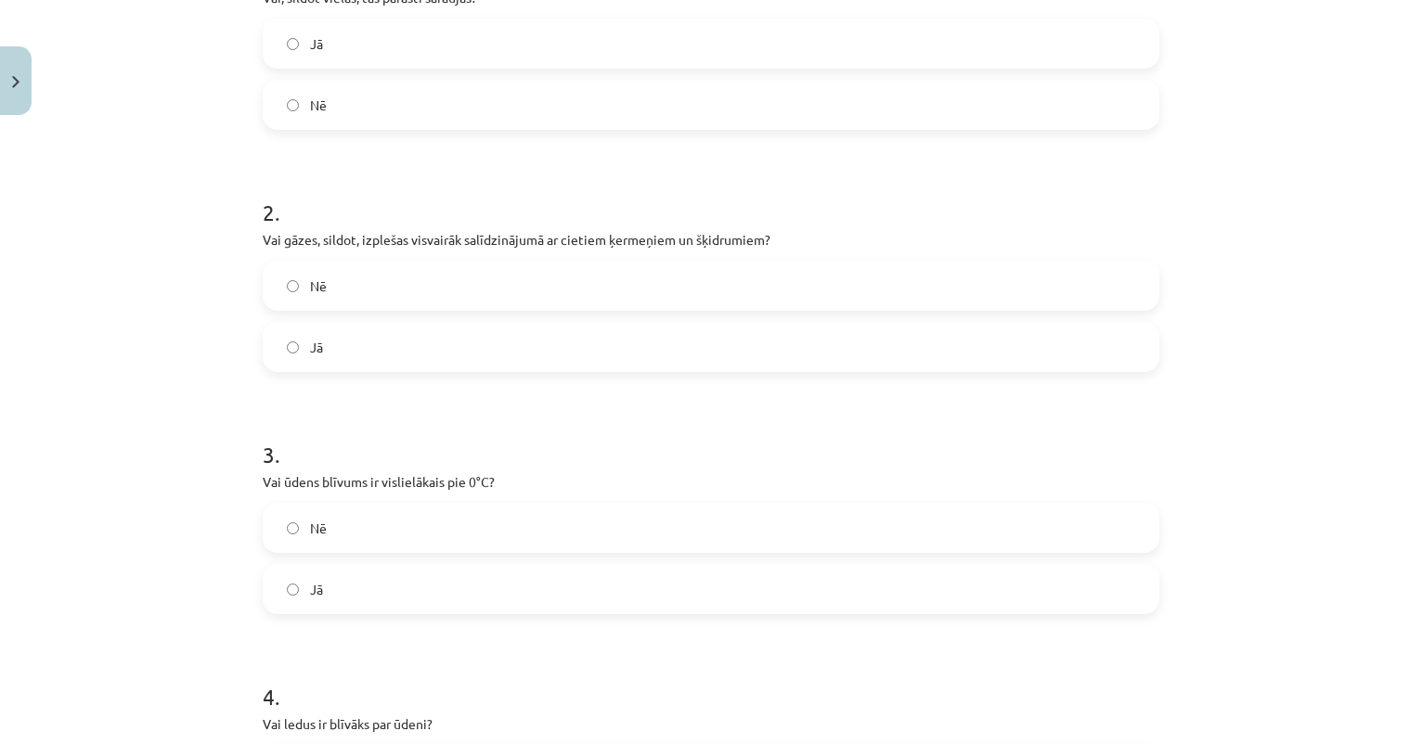
scroll to position [455, 0]
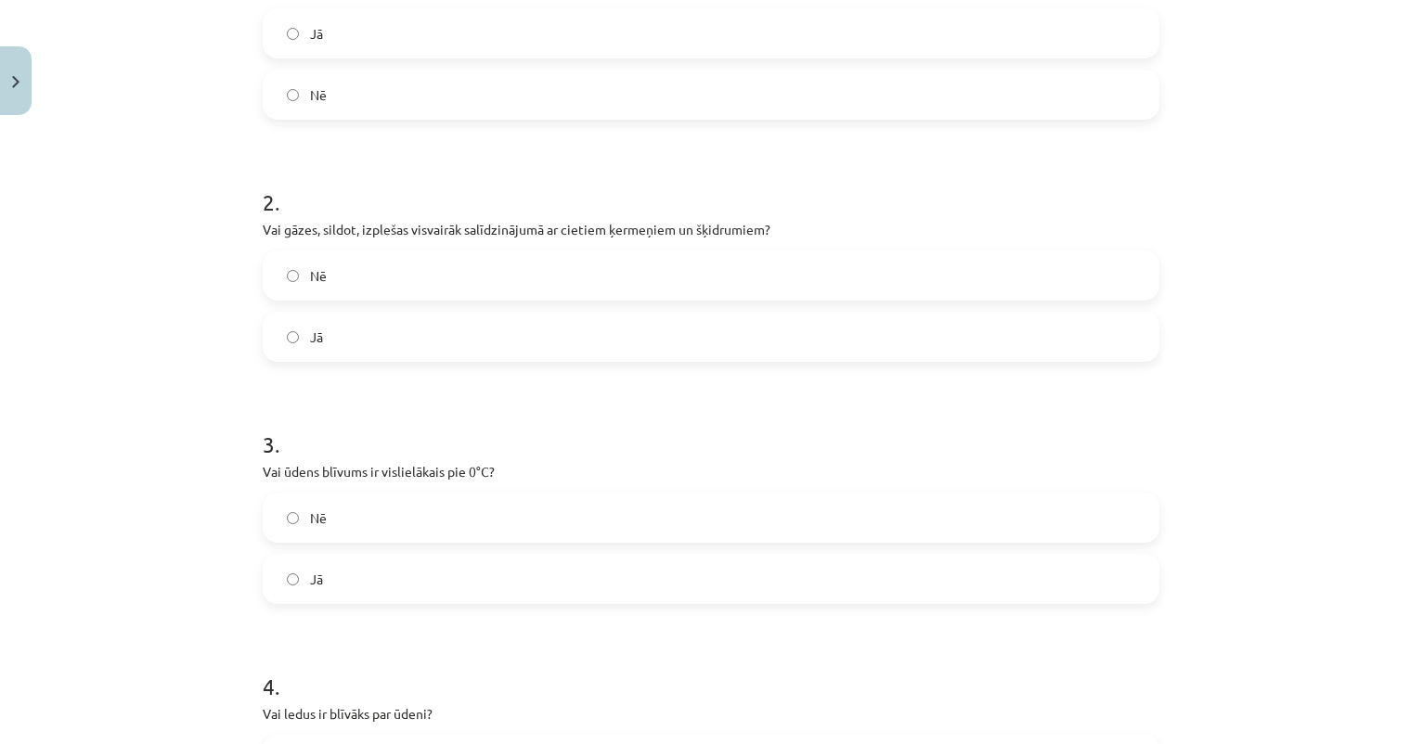
click at [459, 339] on label "Jā" at bounding box center [711, 337] width 893 height 46
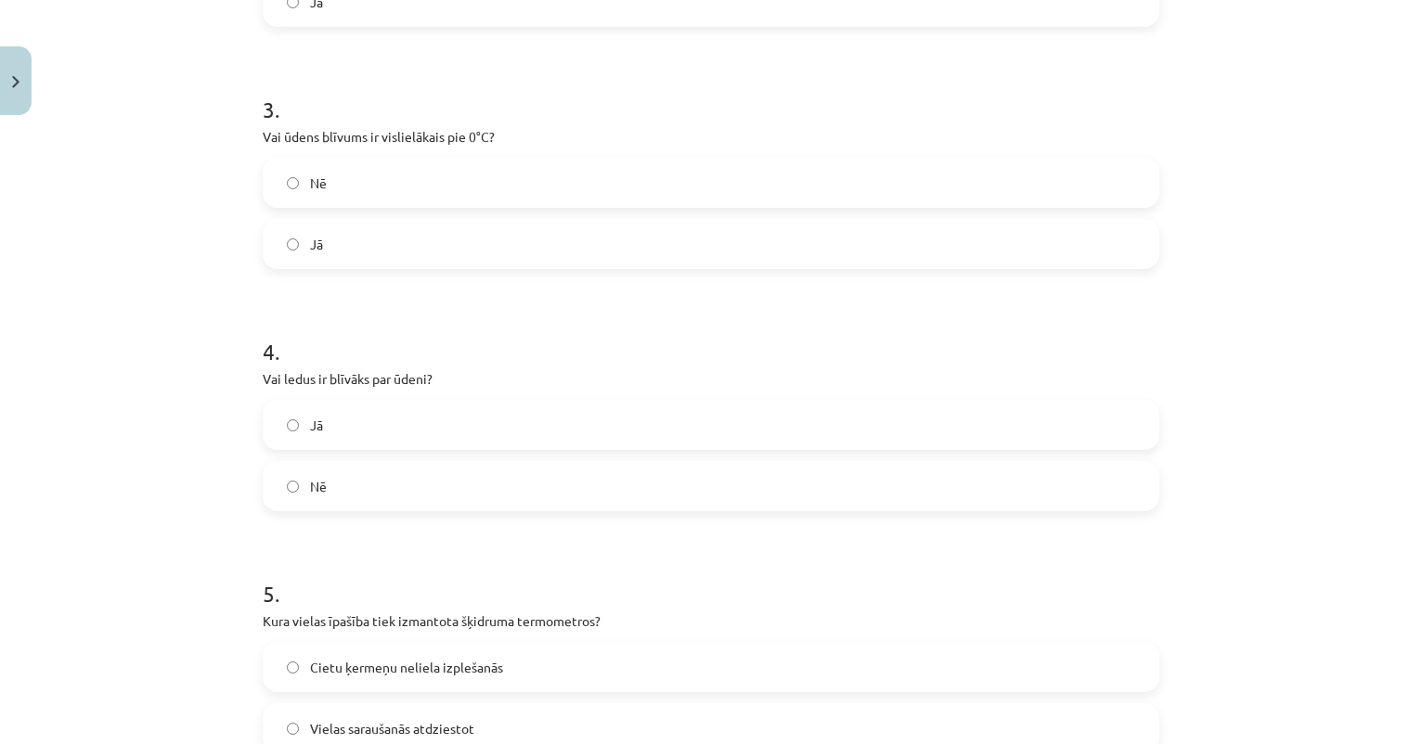
scroll to position [791, 0]
click at [327, 185] on span "Nē" at bounding box center [318, 182] width 17 height 19
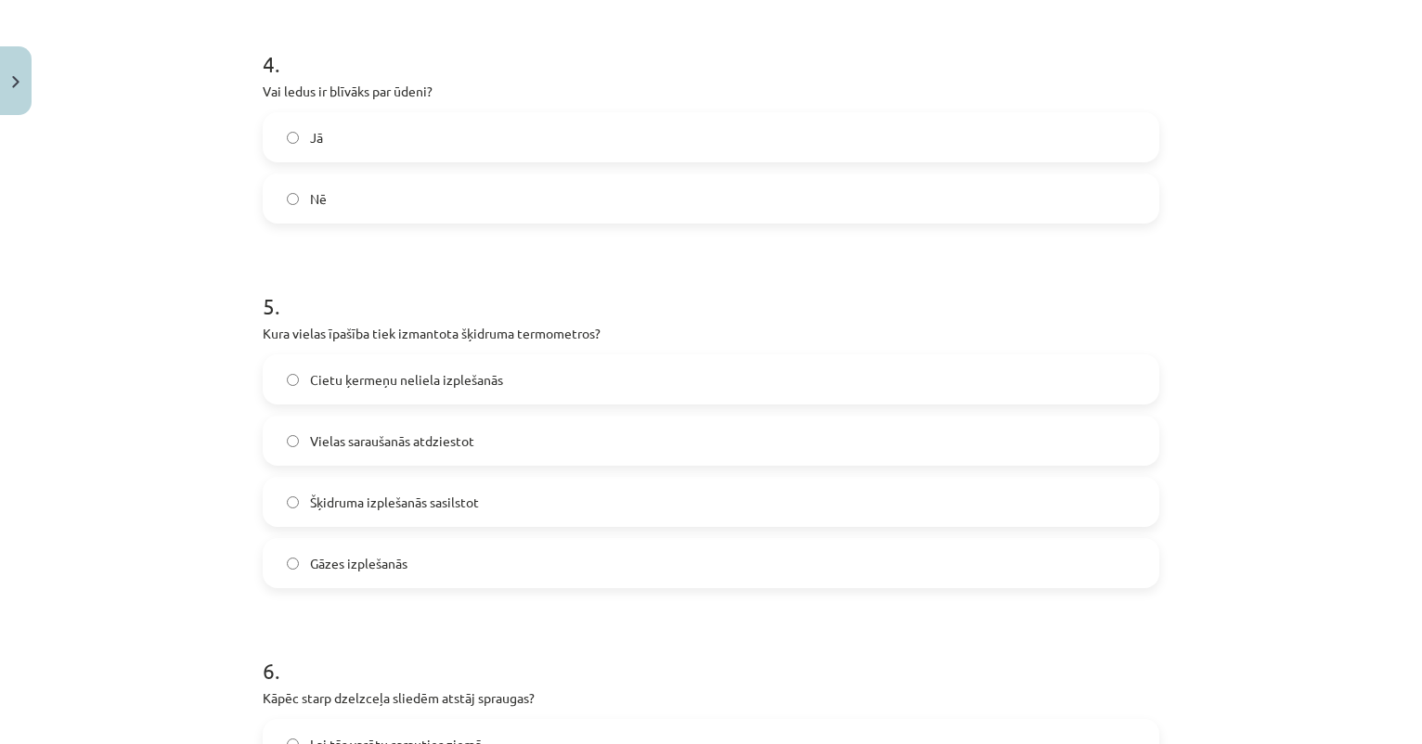
scroll to position [1080, 0]
drag, startPoint x: 264, startPoint y: 92, endPoint x: 452, endPoint y: 91, distance: 188.4
click at [452, 92] on p "Vai ledus ir blīvāks par ūdeni?" at bounding box center [711, 89] width 897 height 19
copy p "Vai ledus ir blīvāks par ūdeni?"
click at [400, 192] on label "Nē" at bounding box center [711, 197] width 893 height 46
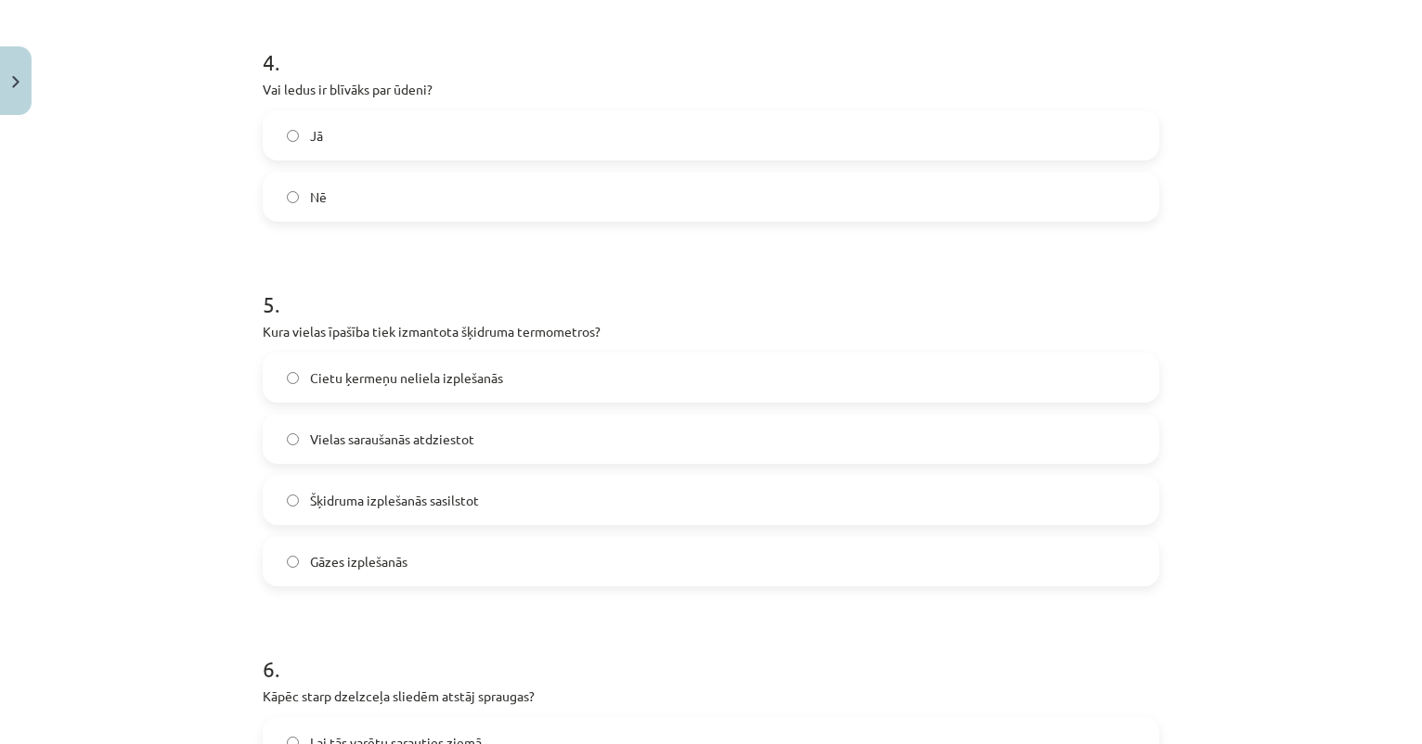
scroll to position [1296, 0]
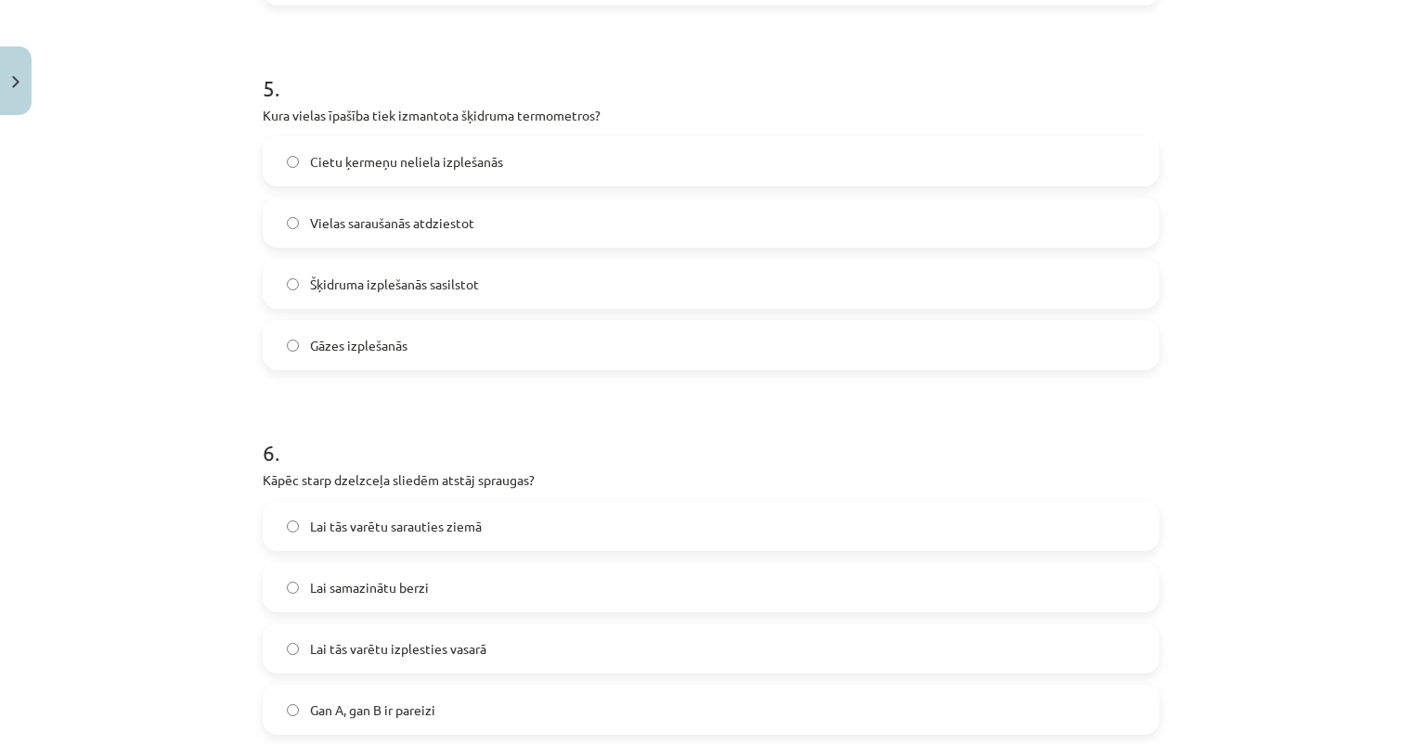
click at [455, 162] on span "Cietu ķermeņu neliela izplešanās" at bounding box center [406, 161] width 193 height 19
click at [374, 300] on label "Šķidruma izplešanās sasilstot" at bounding box center [711, 284] width 893 height 46
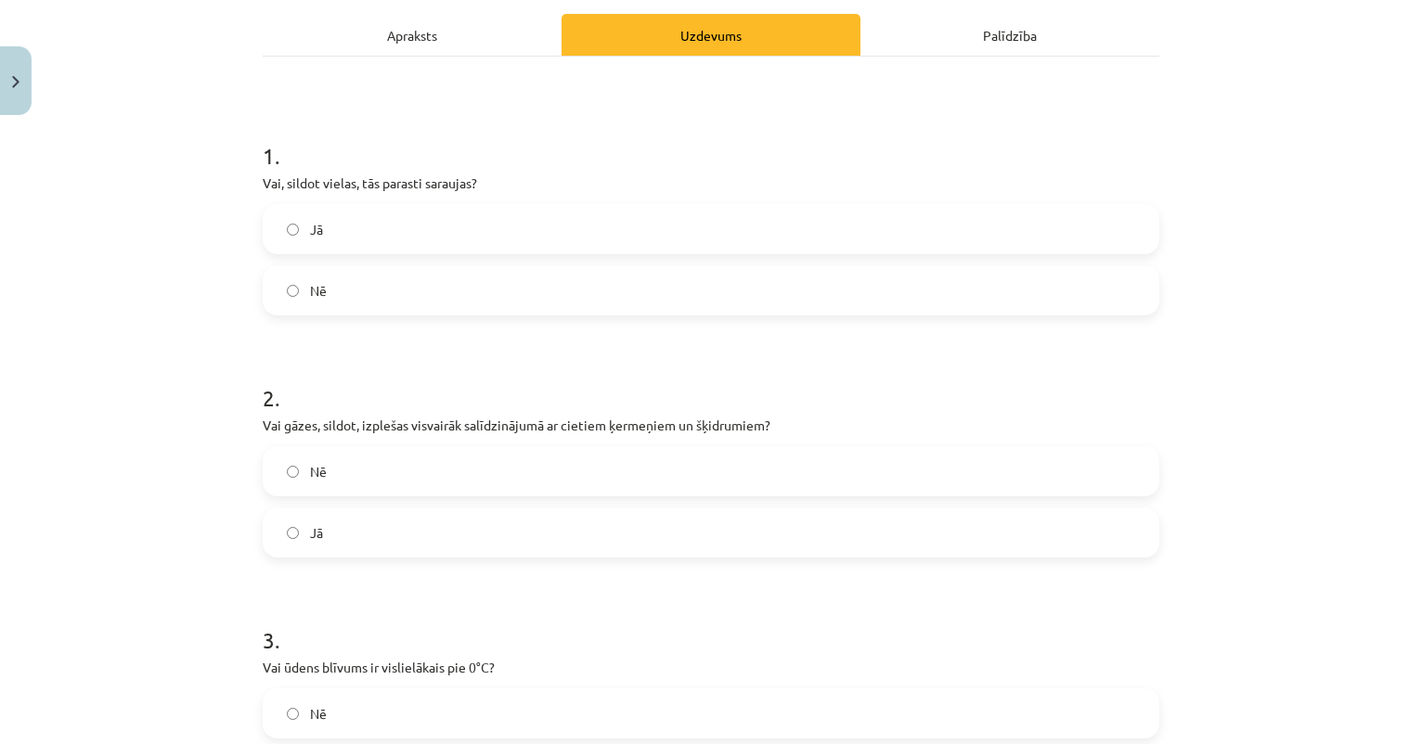
click at [418, 51] on div "Apraksts" at bounding box center [412, 35] width 299 height 42
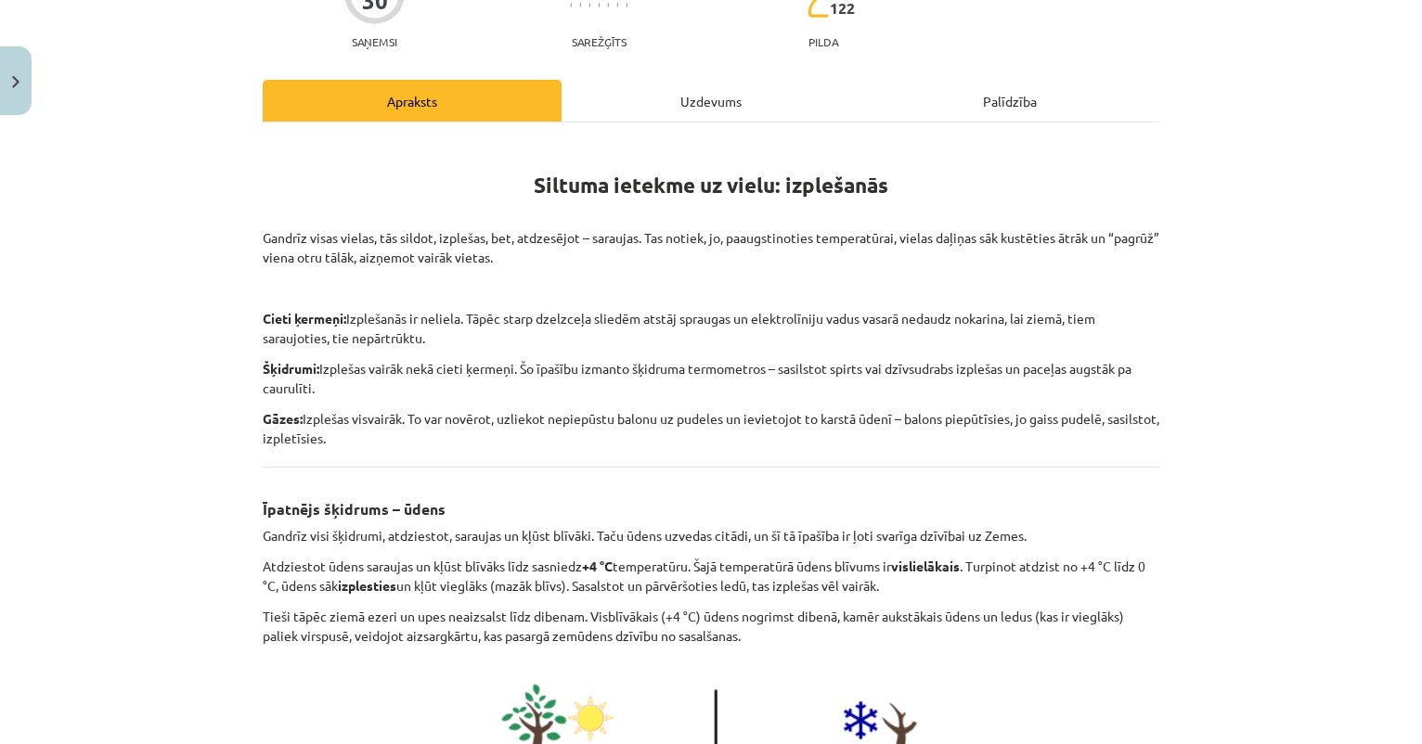
scroll to position [194, 0]
click at [702, 98] on div "Uzdevums" at bounding box center [711, 100] width 299 height 42
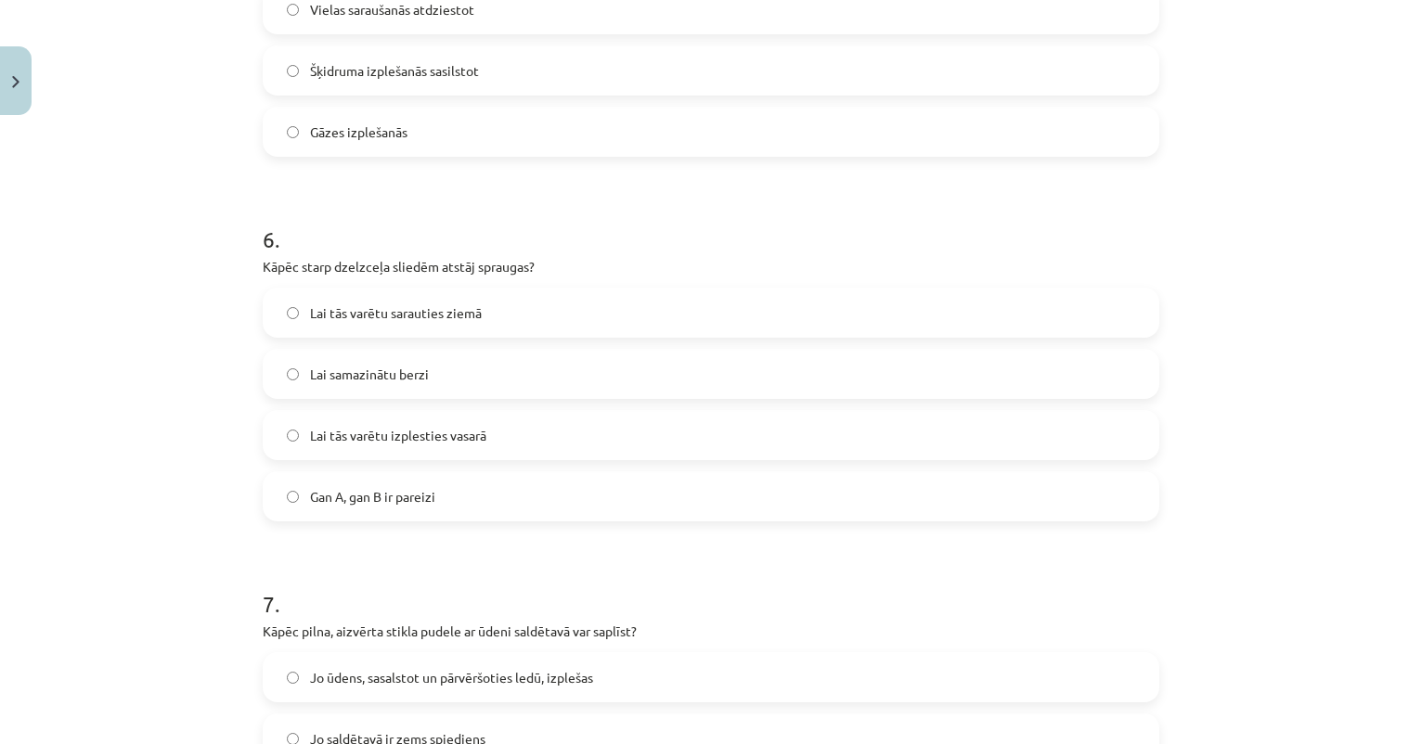
scroll to position [1516, 0]
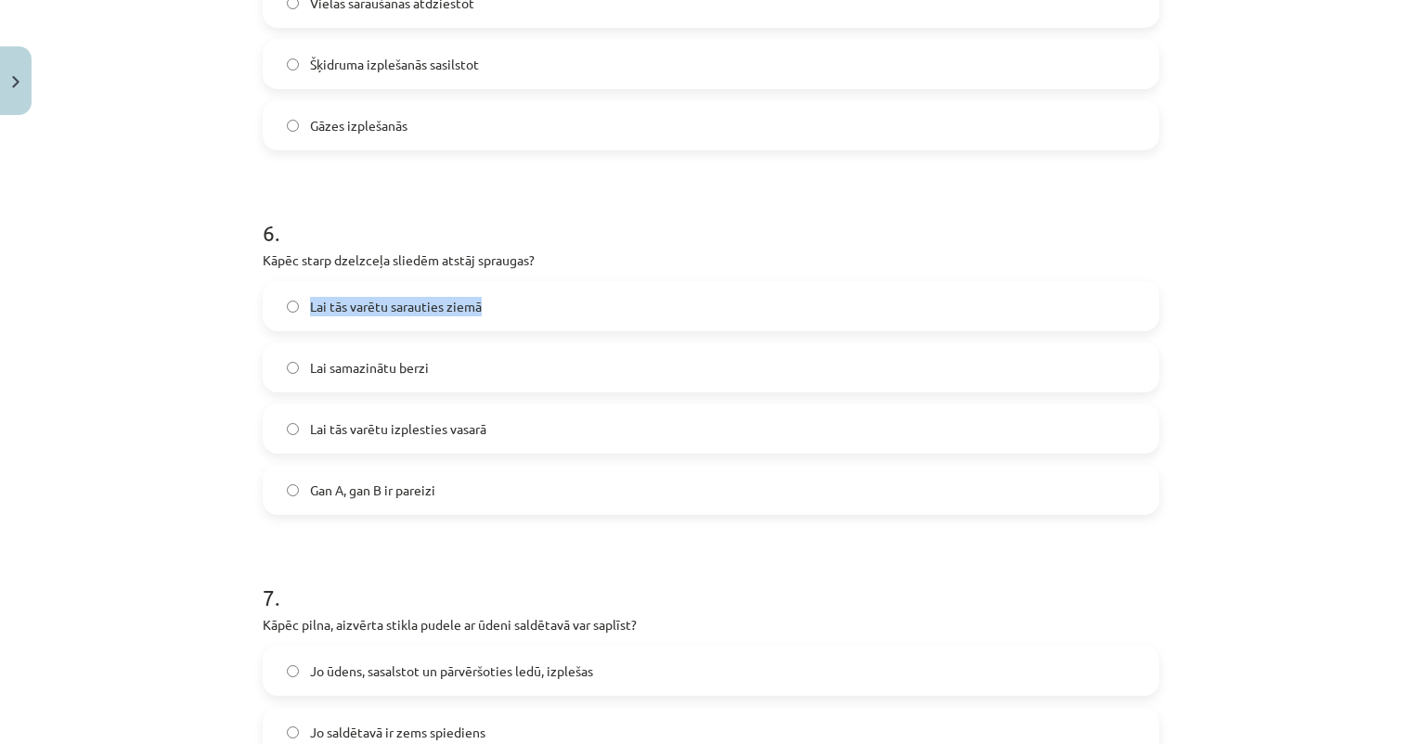
drag, startPoint x: 305, startPoint y: 301, endPoint x: 519, endPoint y: 300, distance: 213.5
click at [519, 300] on label "Lai tās varētu sarauties ziemā" at bounding box center [711, 306] width 893 height 46
copy span "Lai tās varētu sarauties ziemā"
click at [524, 241] on h1 "6 ." at bounding box center [711, 217] width 897 height 58
click at [399, 485] on span "Gan A, gan B ir pareizi" at bounding box center [372, 490] width 125 height 19
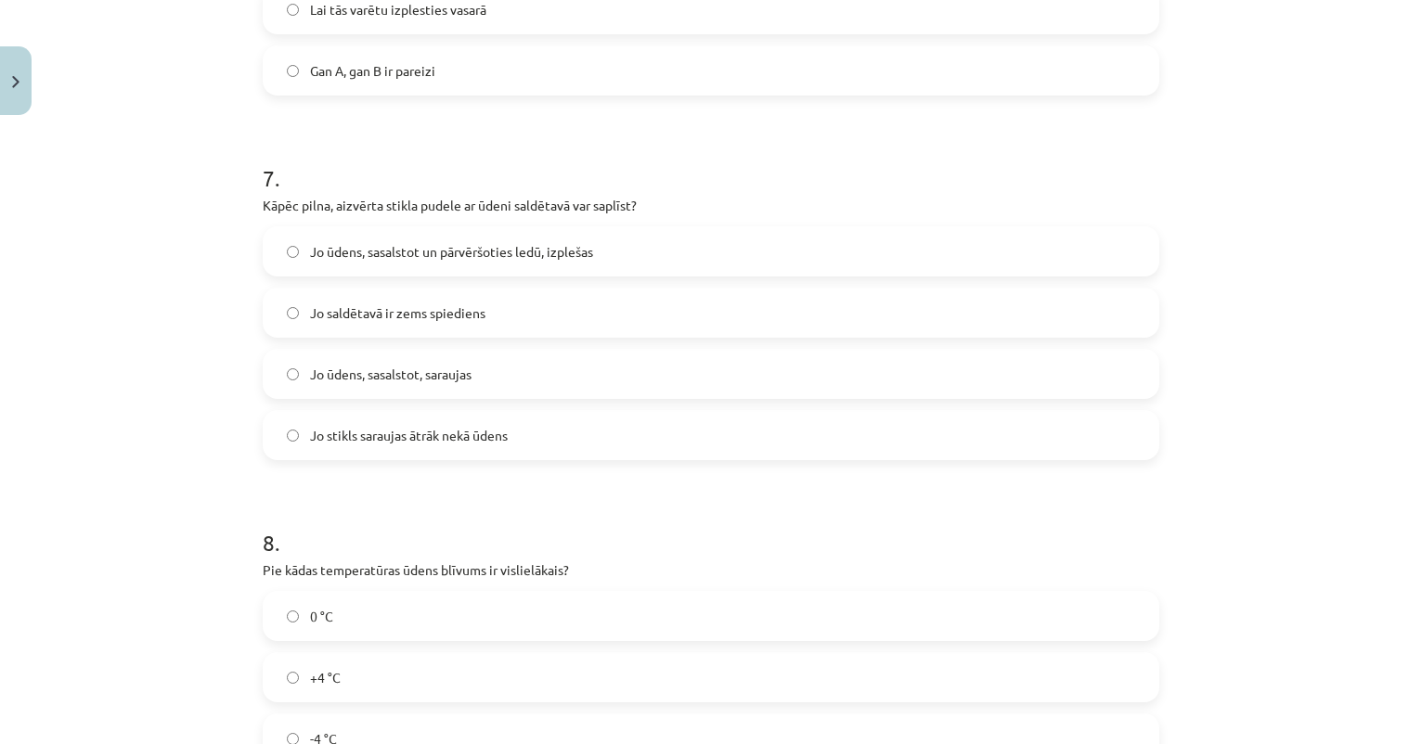
scroll to position [1936, 0]
click at [443, 252] on span "Jo ūdens, sasalstot un pārvēršoties ledū, izplešas" at bounding box center [451, 250] width 283 height 19
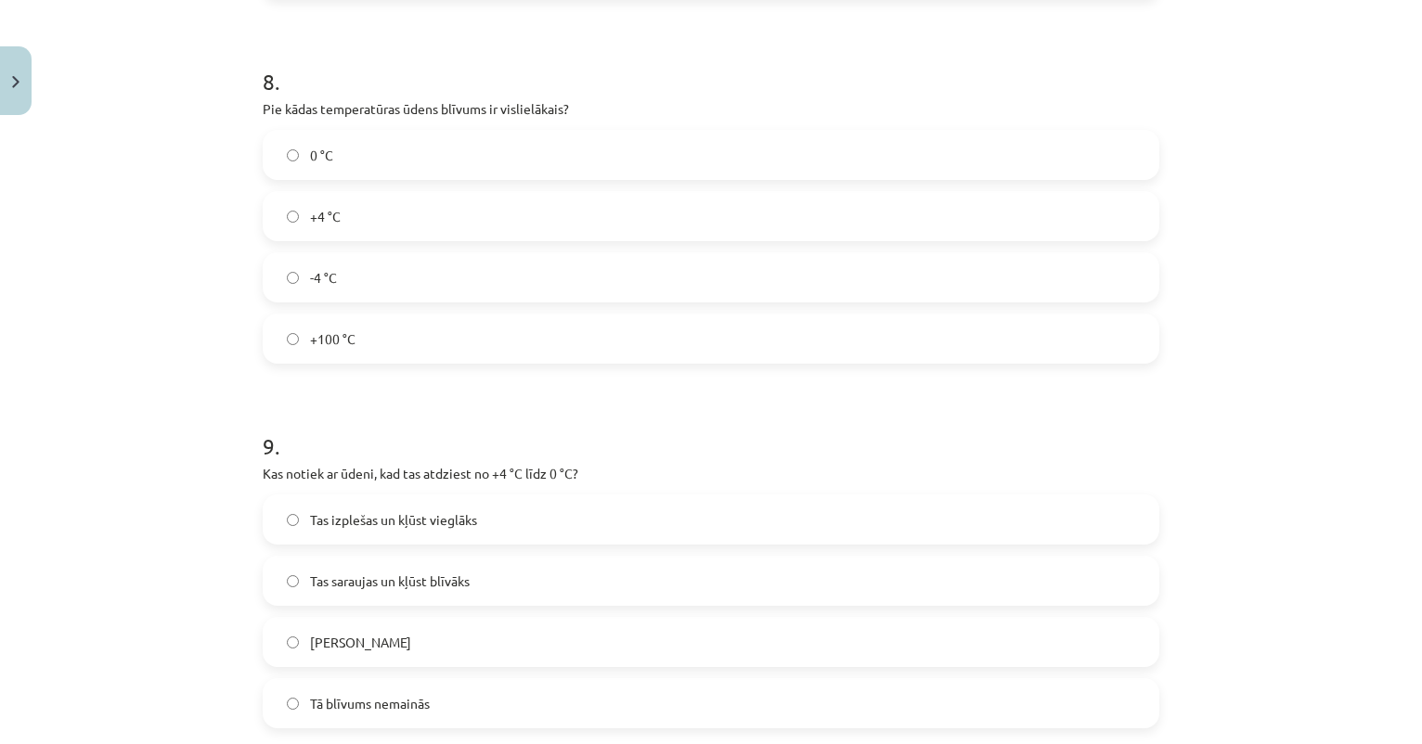
scroll to position [2425, 0]
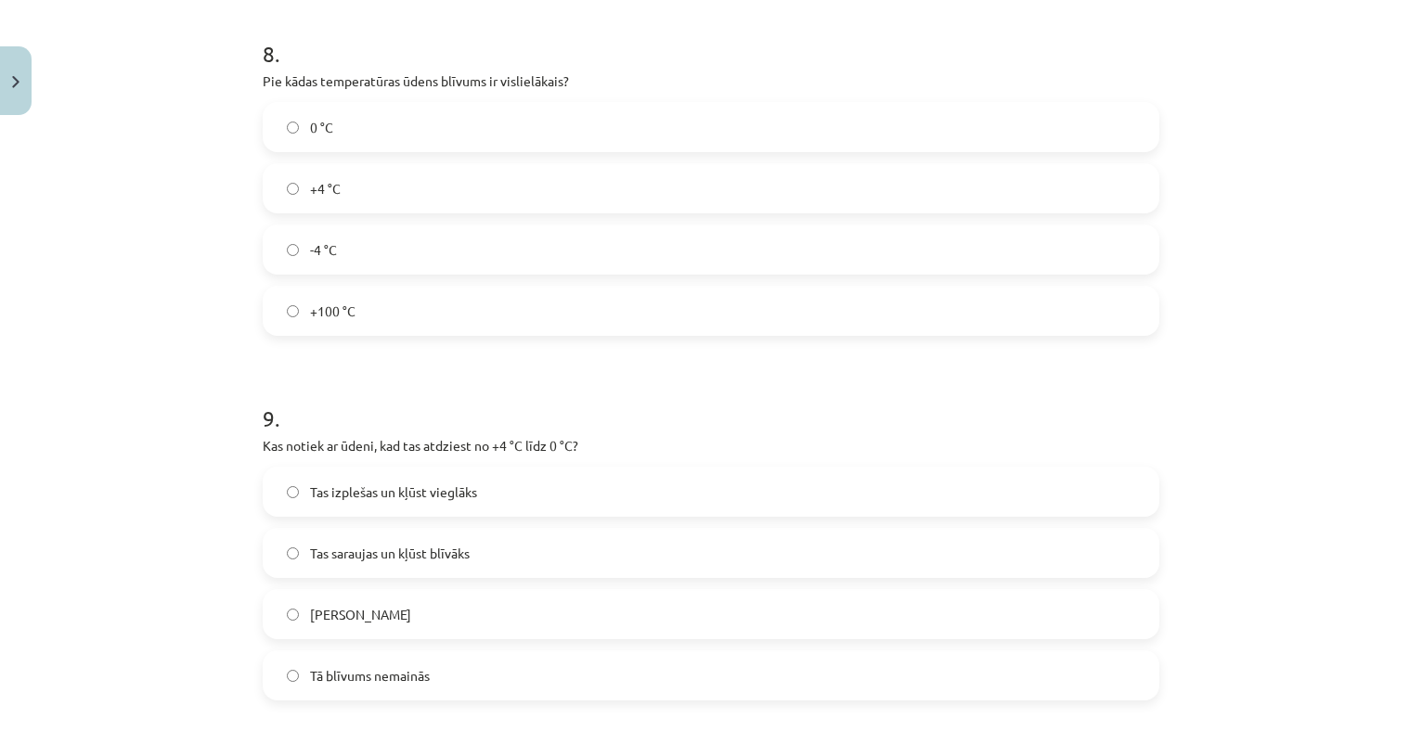
click at [407, 185] on label "+4 °C" at bounding box center [711, 188] width 893 height 46
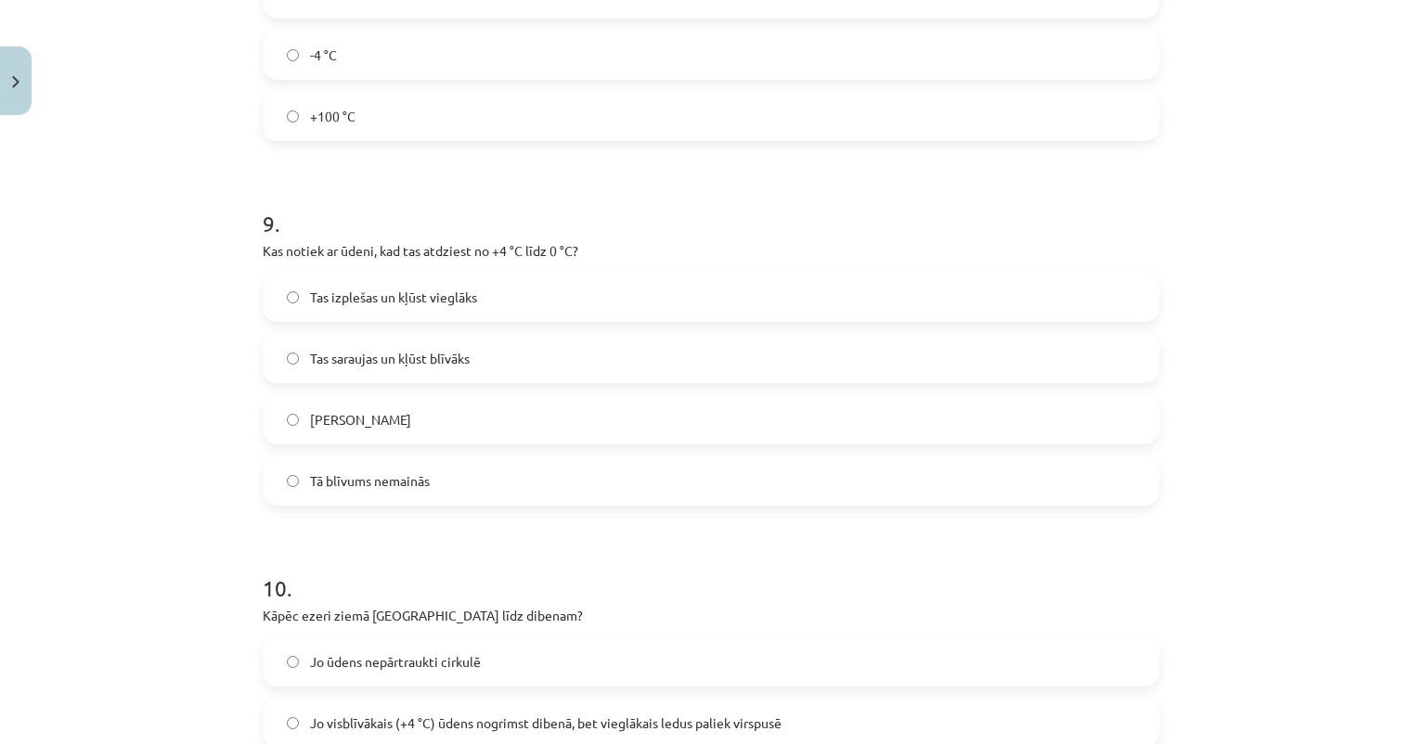
scroll to position [2621, 0]
click at [416, 369] on label "Tas saraujas un kļūst blīvāks" at bounding box center [711, 356] width 893 height 46
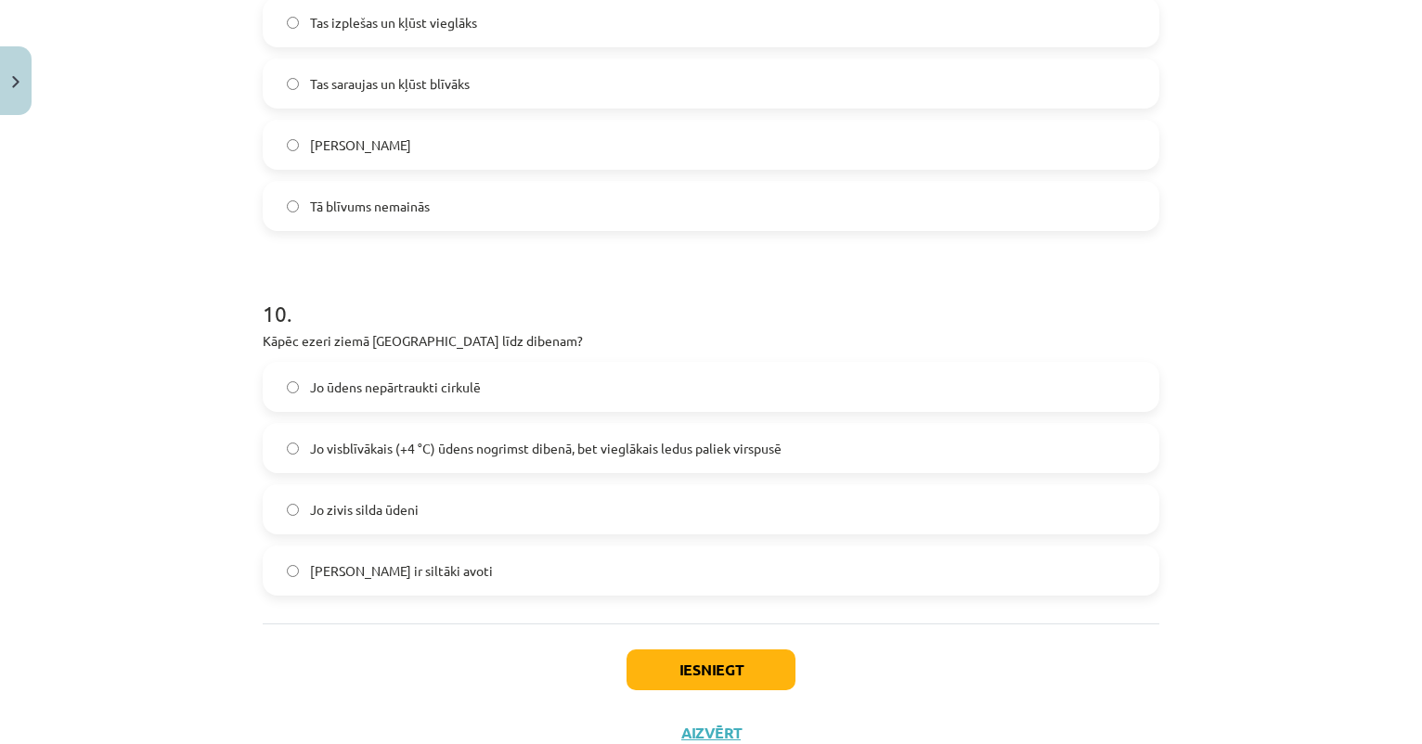
scroll to position [2938, 0]
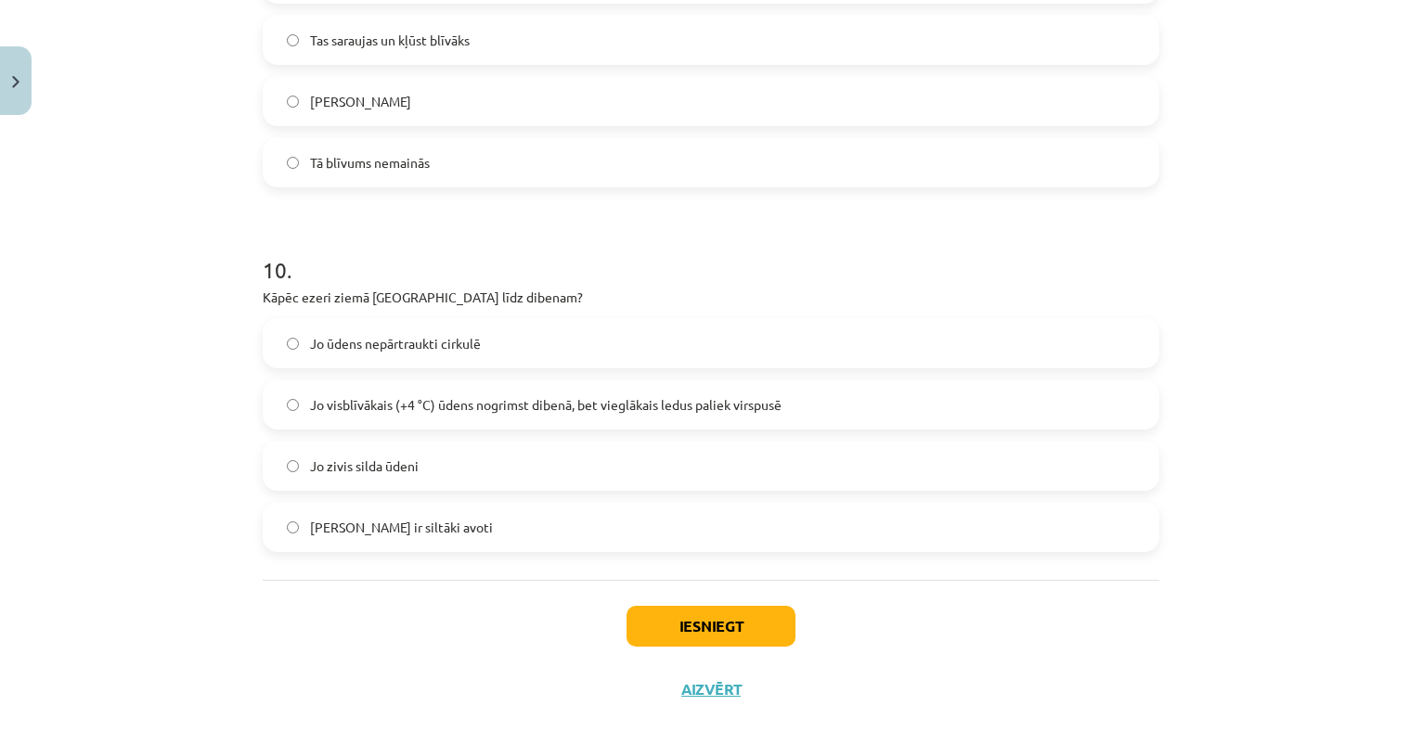
click at [470, 407] on span "Jo visblīvākais (+4 °C) ūdens nogrimst dibenā, bet vieglākais ledus paliek virs…" at bounding box center [546, 404] width 472 height 19
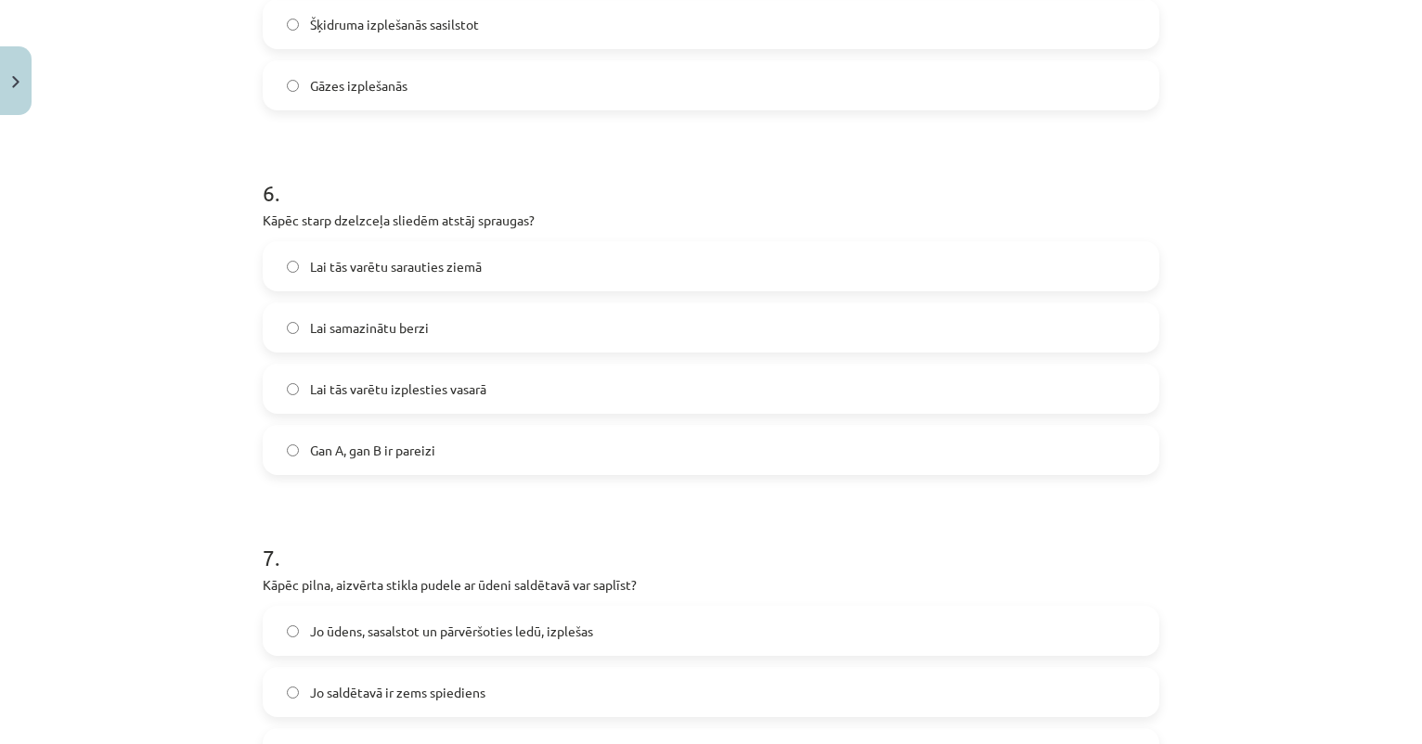
scroll to position [1589, 0]
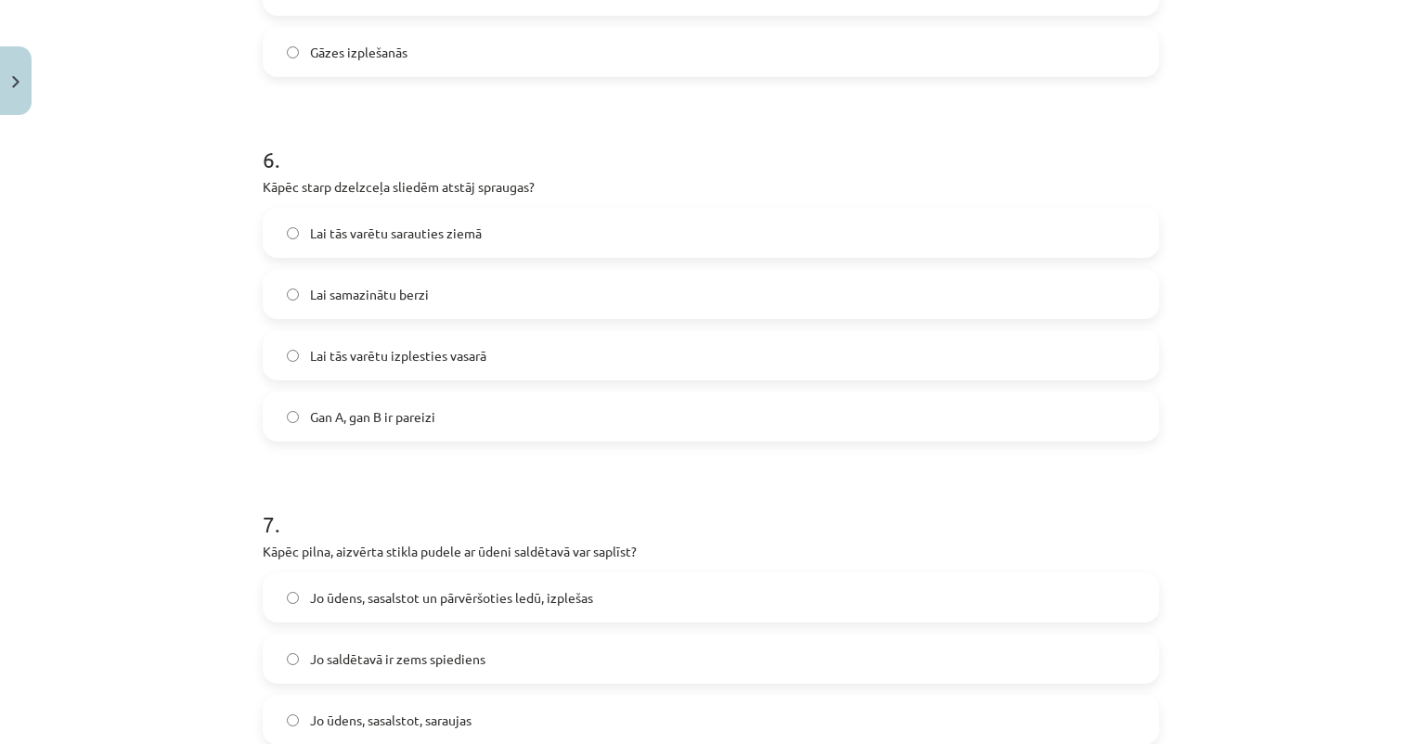
click at [485, 239] on label "Lai tās varētu sarauties ziemā" at bounding box center [711, 233] width 893 height 46
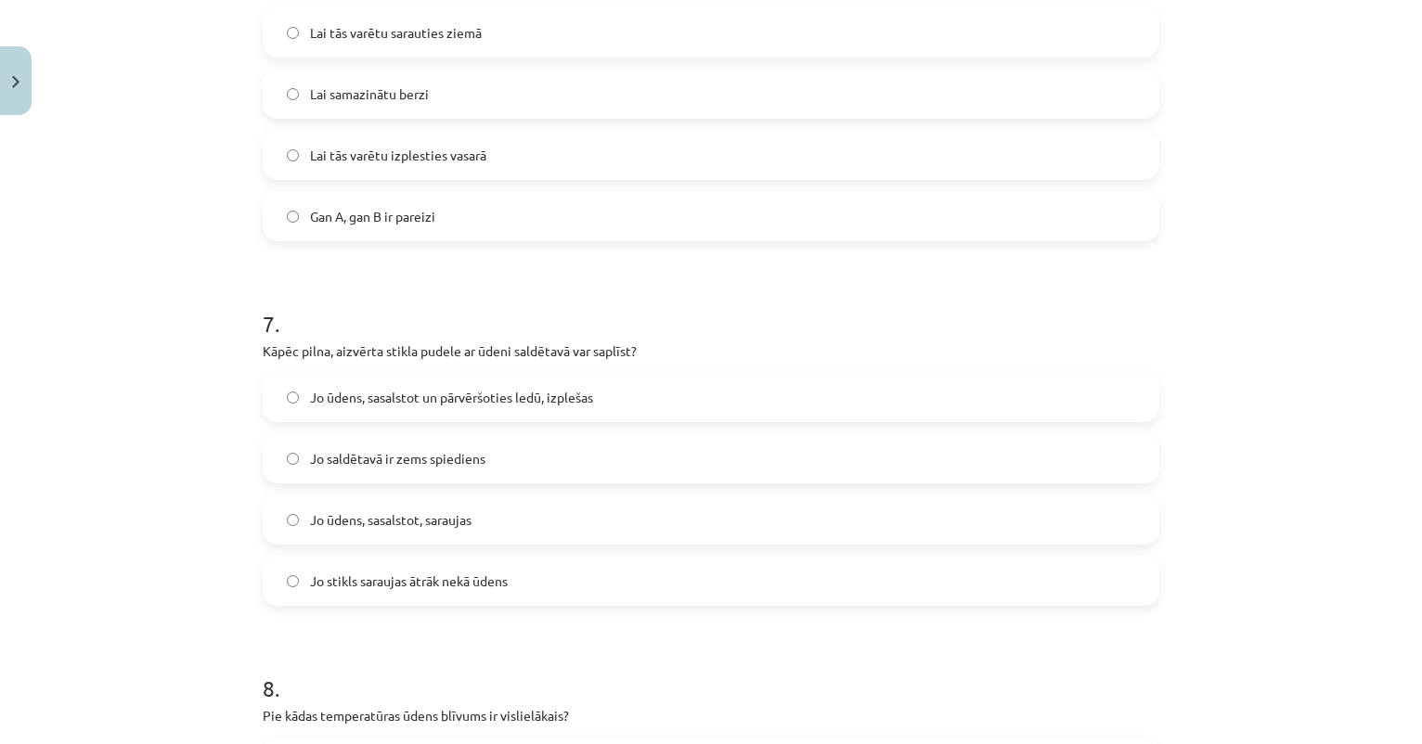
scroll to position [1774, 0]
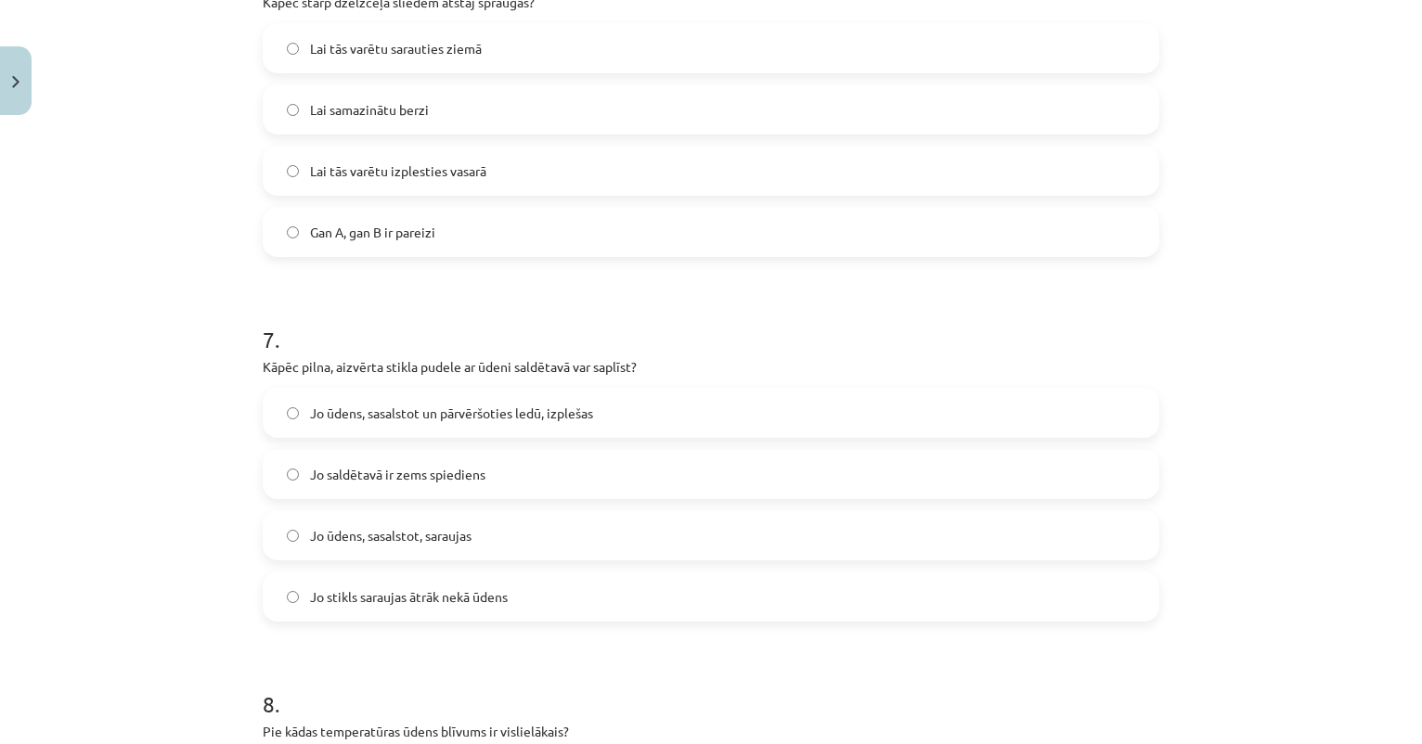
click at [474, 171] on span "Lai tās varētu izplesties vasarā" at bounding box center [398, 171] width 176 height 19
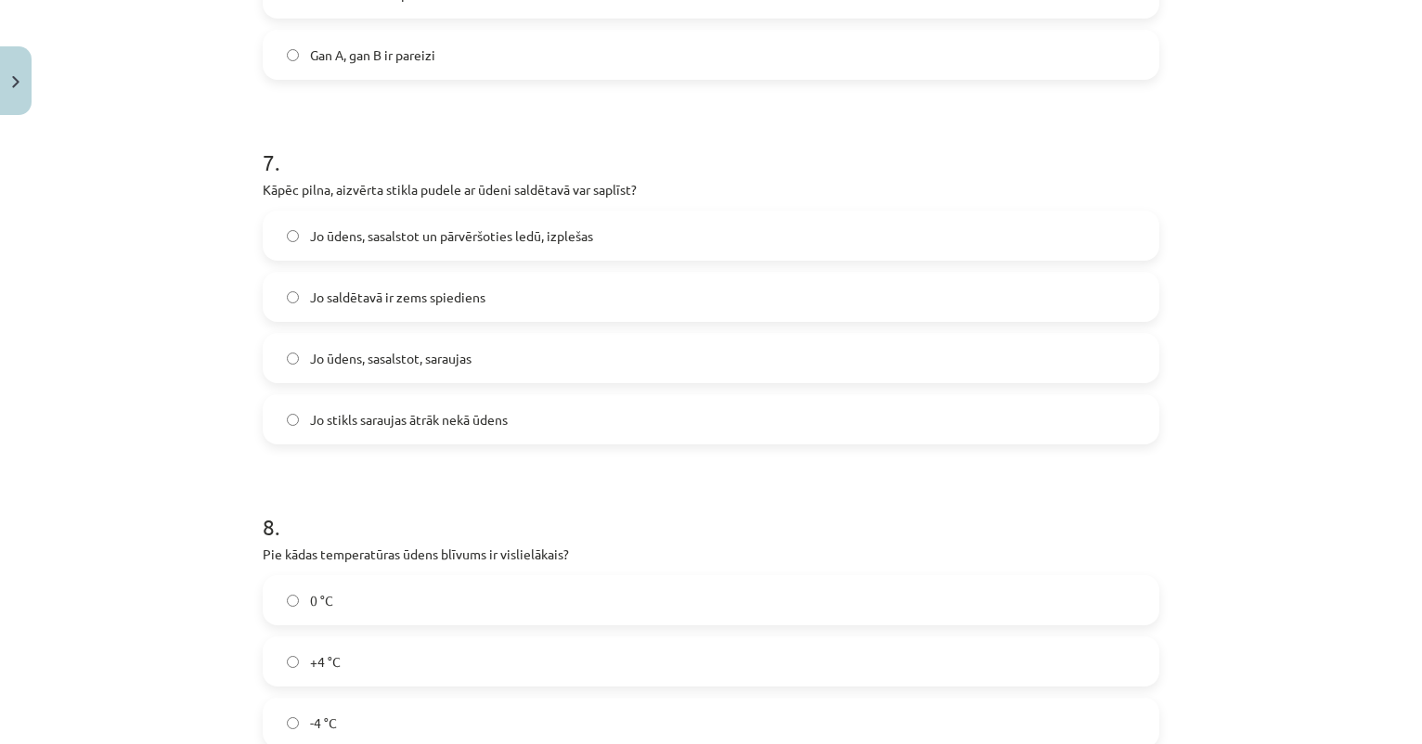
scroll to position [1946, 0]
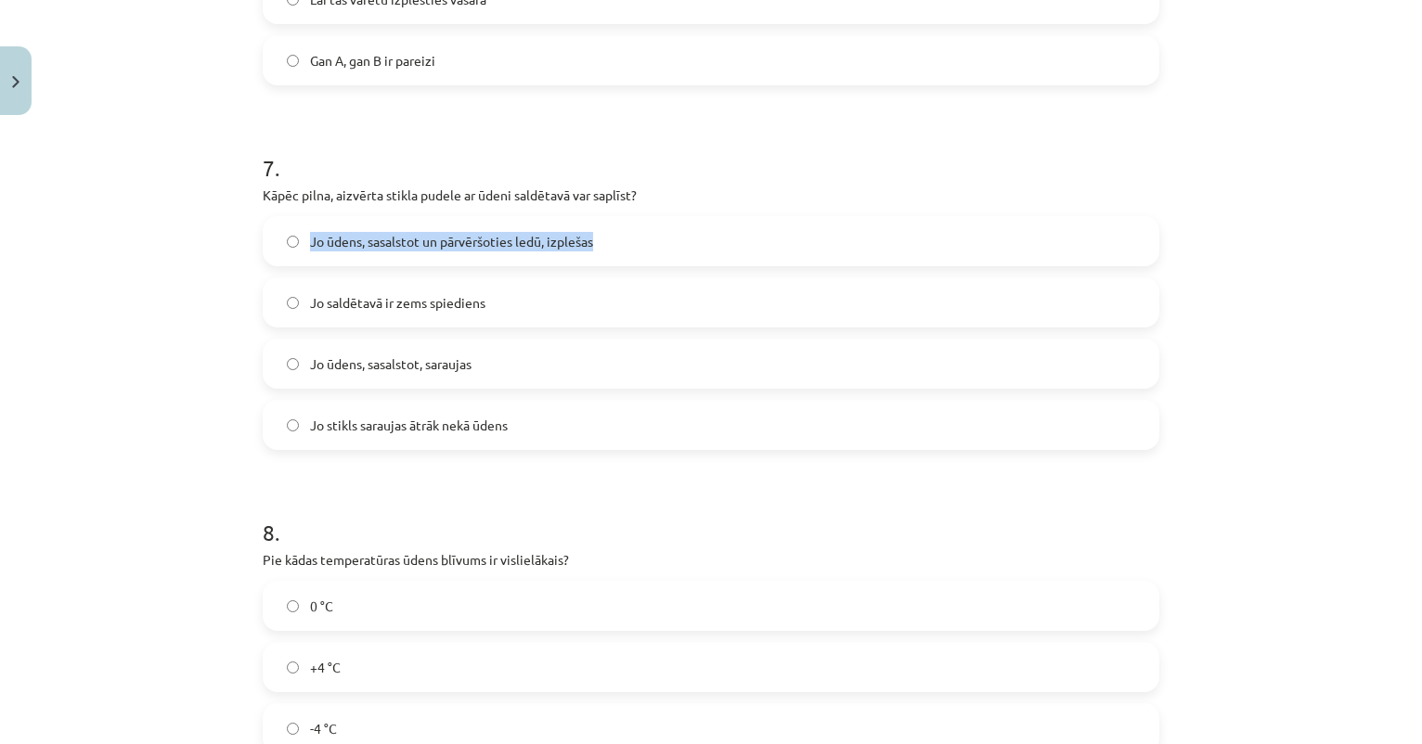
drag, startPoint x: 309, startPoint y: 238, endPoint x: 622, endPoint y: 237, distance: 312.8
click at [622, 237] on label "Jo ūdens, sasalstot un pārvēršoties ledū, izplešas" at bounding box center [711, 241] width 893 height 46
copy span "Jo ūdens, sasalstot un pārvēršoties ledū, izplešas"
click at [567, 250] on span "Jo ūdens, sasalstot un pārvēršoties ledū, izplešas" at bounding box center [451, 241] width 283 height 19
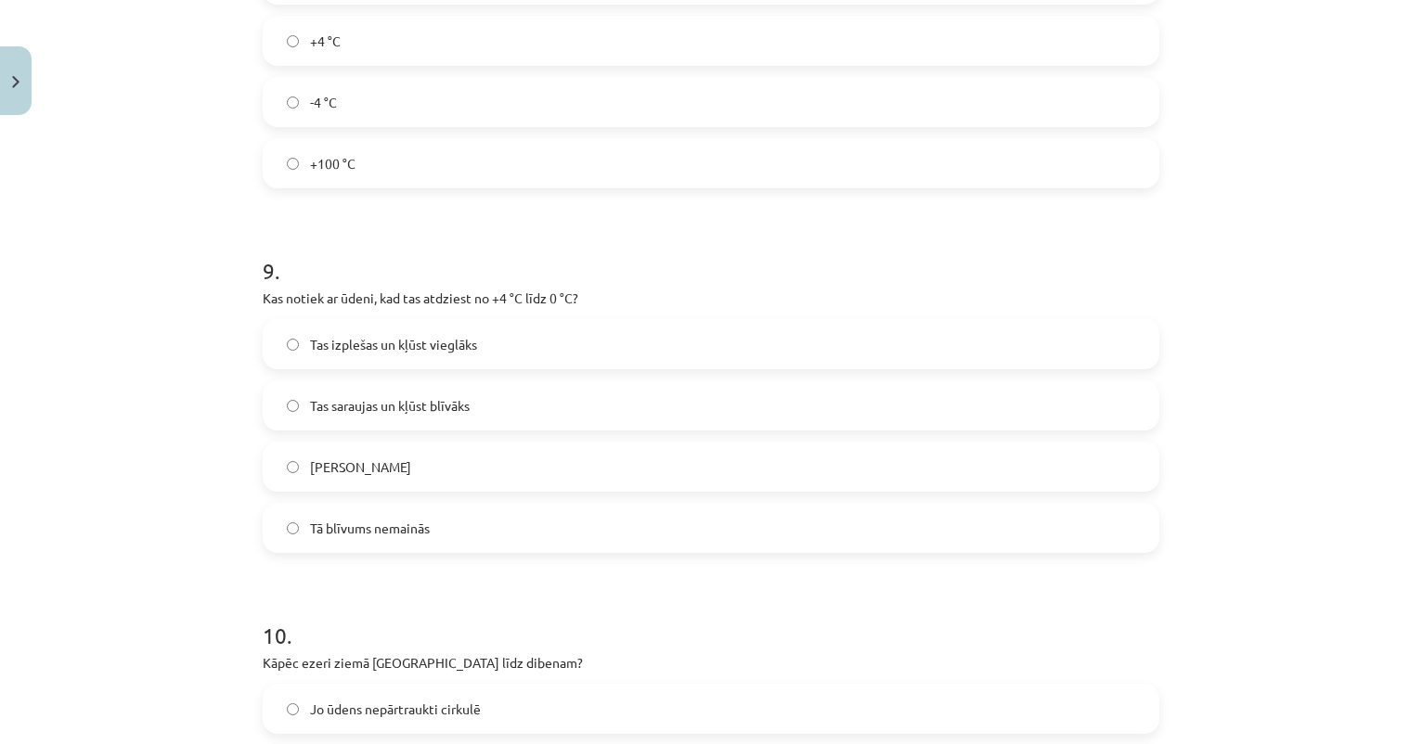
scroll to position [2576, 0]
click at [494, 342] on label "Tas izplešas un kļūst vieglāks" at bounding box center [711, 340] width 893 height 46
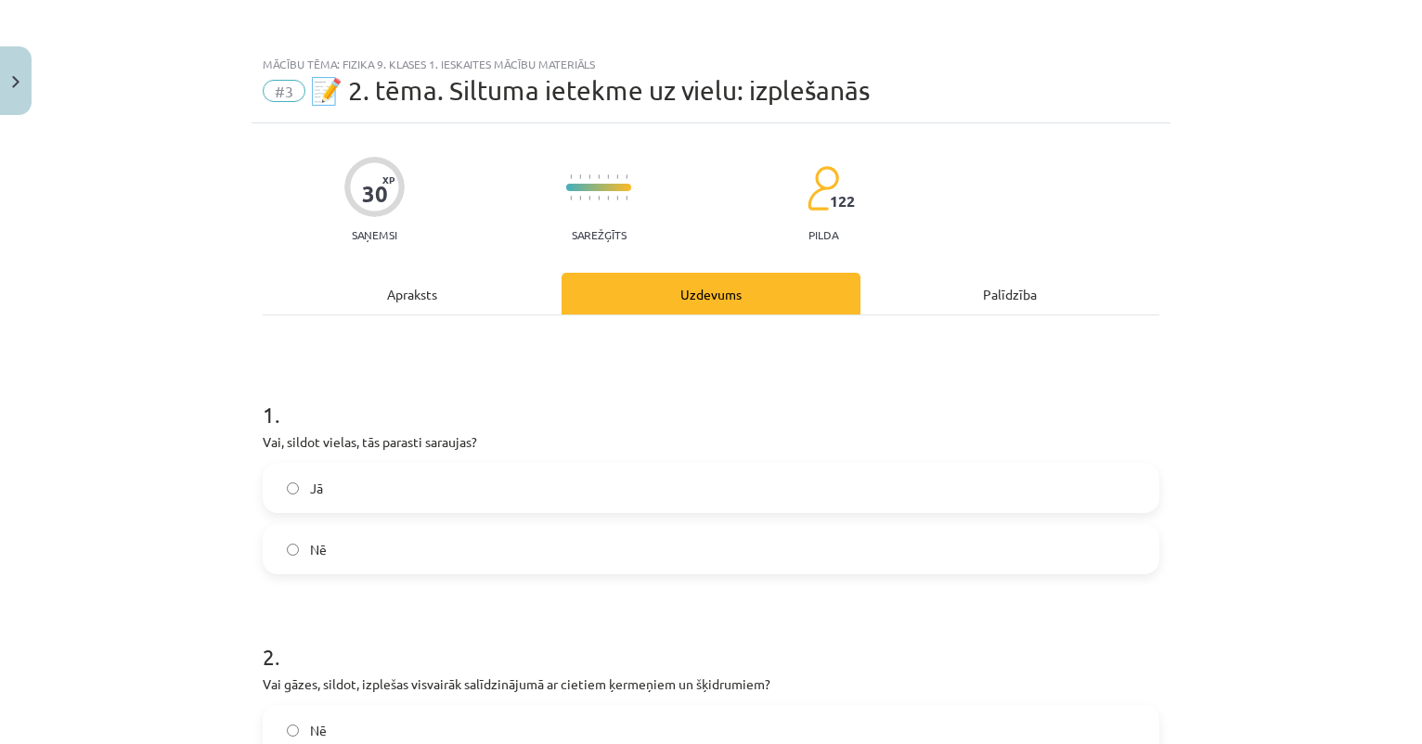
click at [433, 291] on div "Apraksts" at bounding box center [412, 294] width 299 height 42
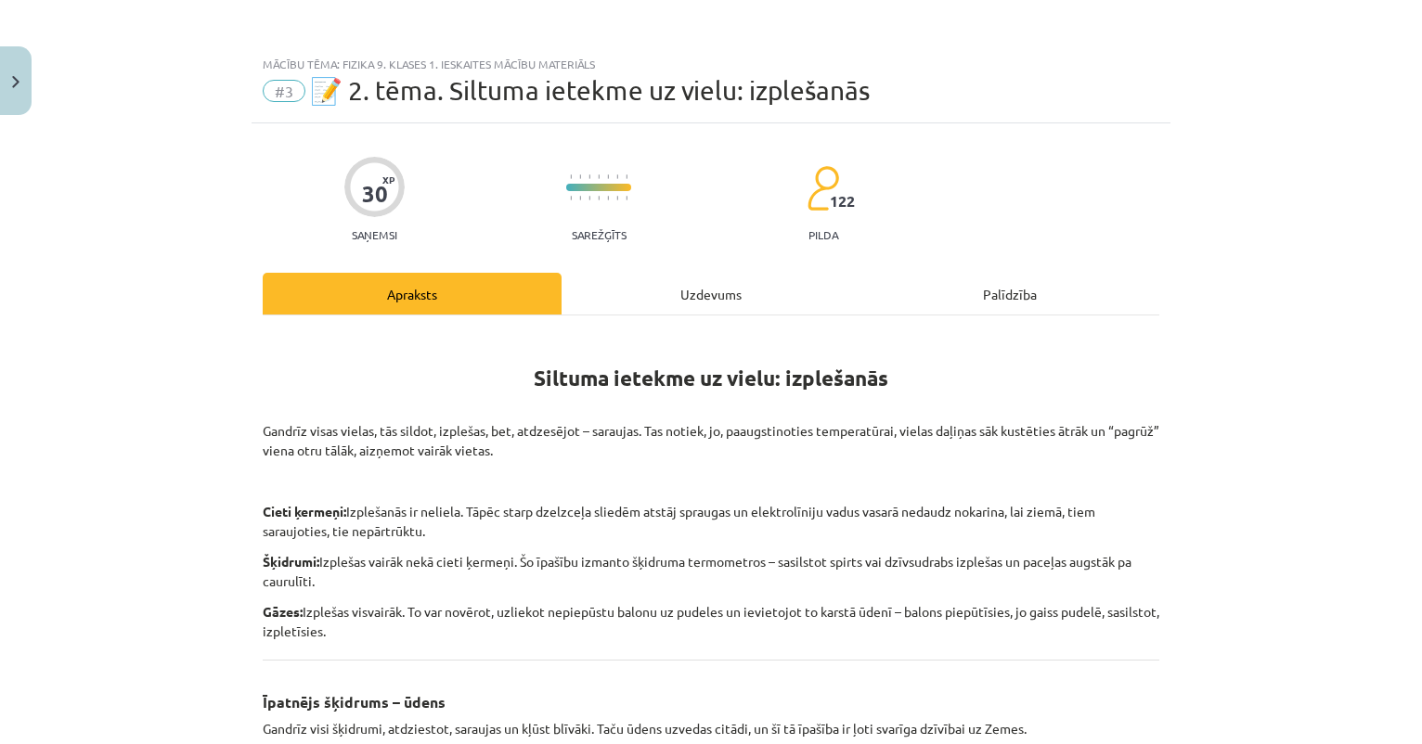
scroll to position [0, 0]
click at [698, 286] on div "Uzdevums" at bounding box center [711, 294] width 299 height 42
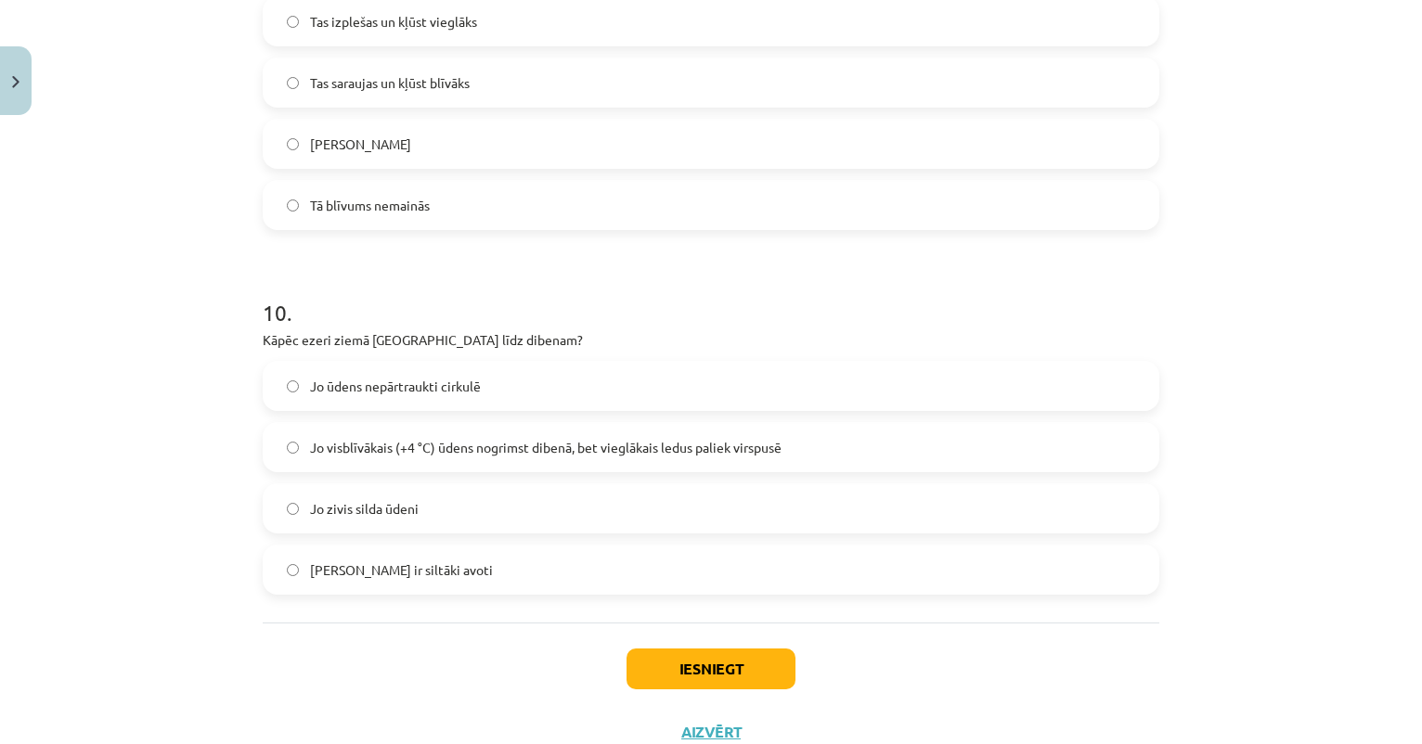
scroll to position [2896, 0]
click at [688, 667] on button "Iesniegt" at bounding box center [711, 668] width 169 height 41
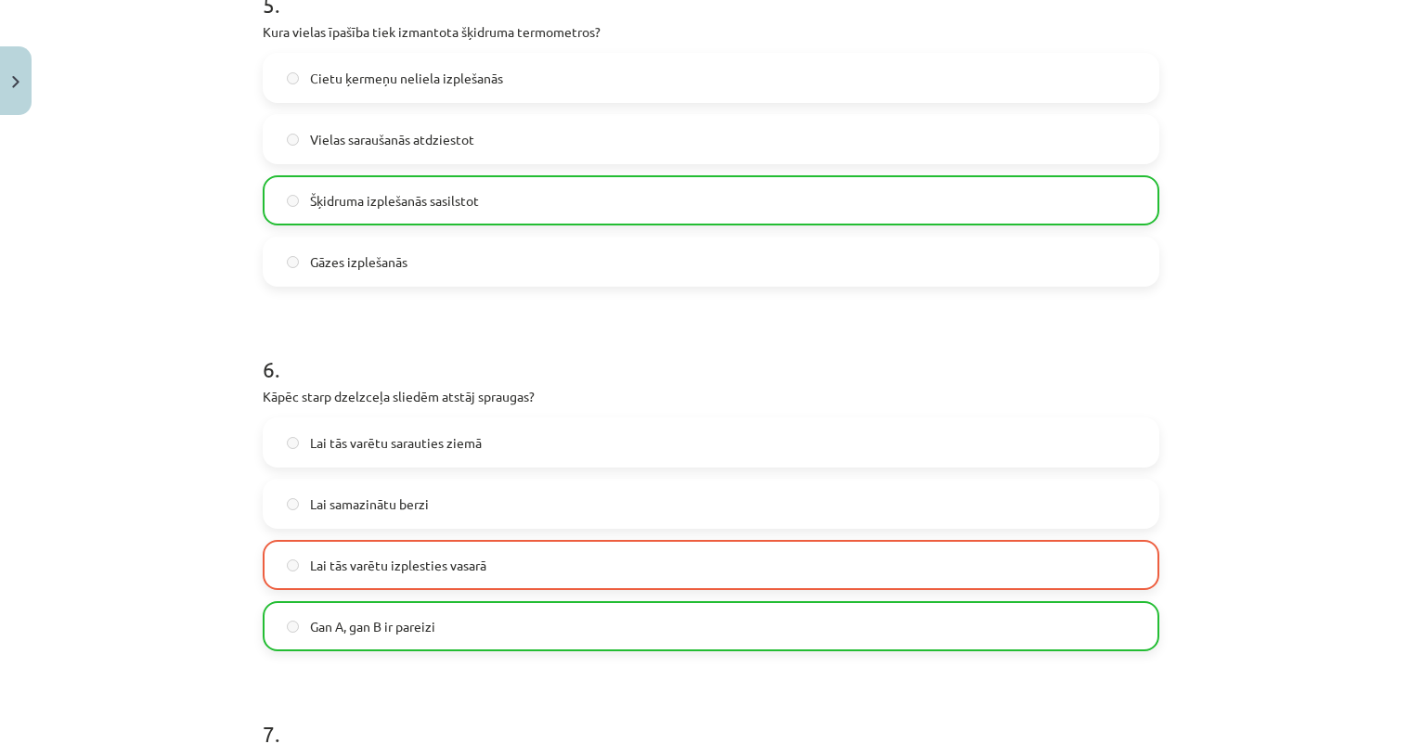
scroll to position [1351, 0]
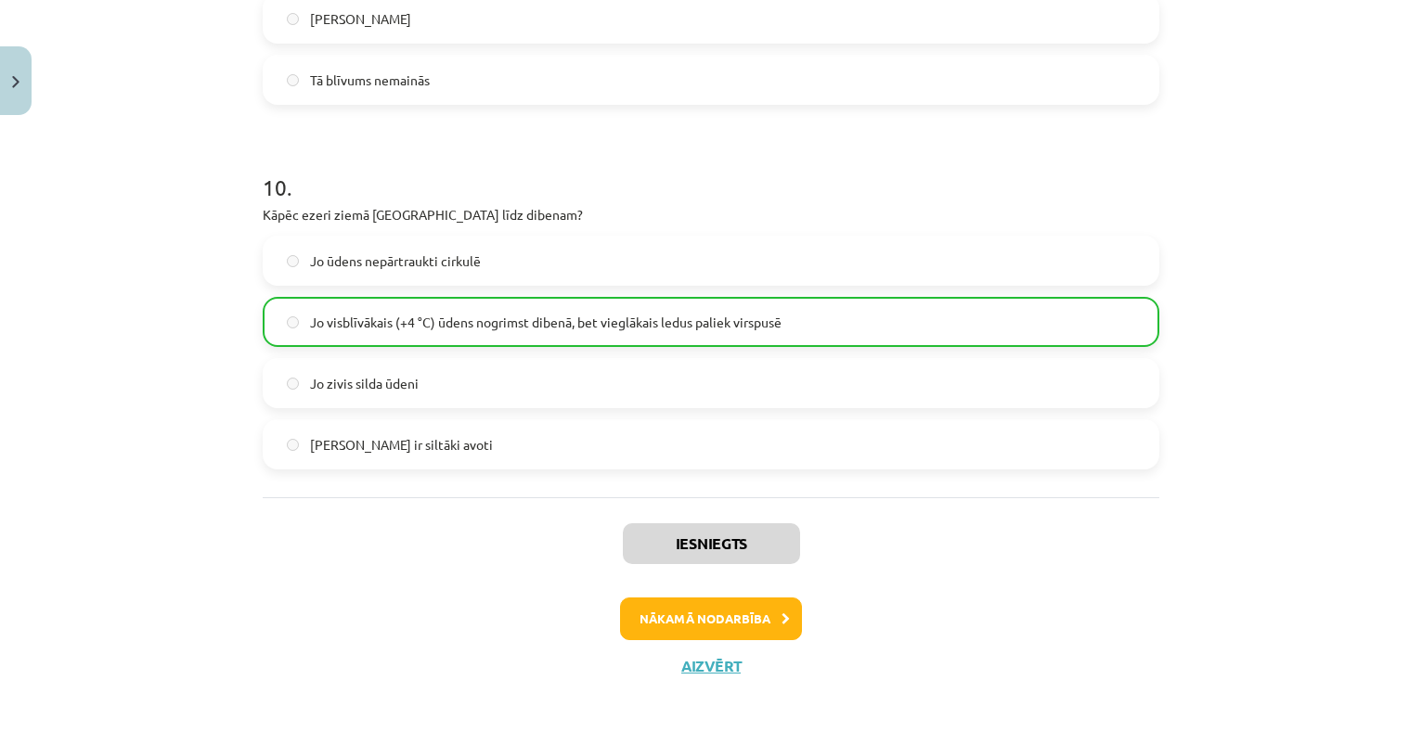
click at [673, 624] on button "Nākamā nodarbība" at bounding box center [711, 619] width 182 height 43
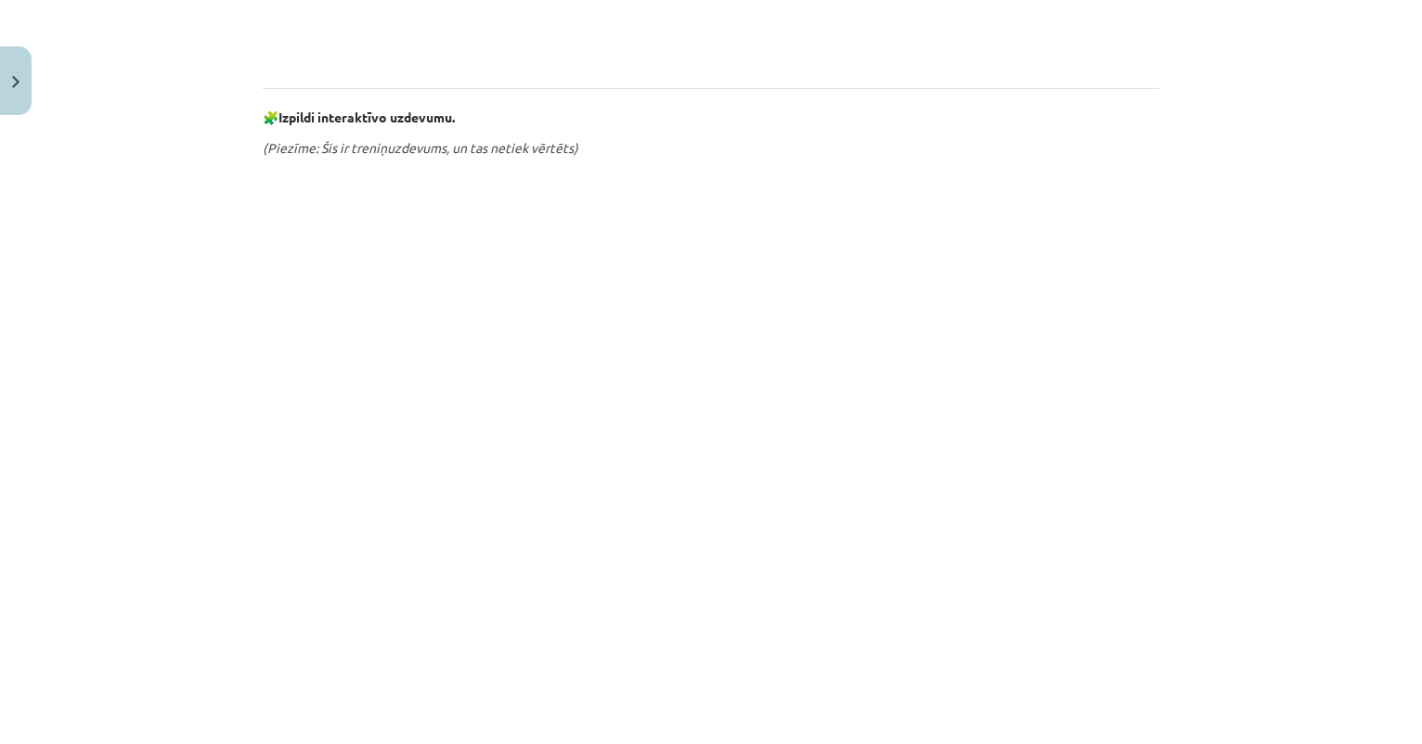
scroll to position [794, 0]
click at [6, 108] on button "Close" at bounding box center [16, 80] width 32 height 69
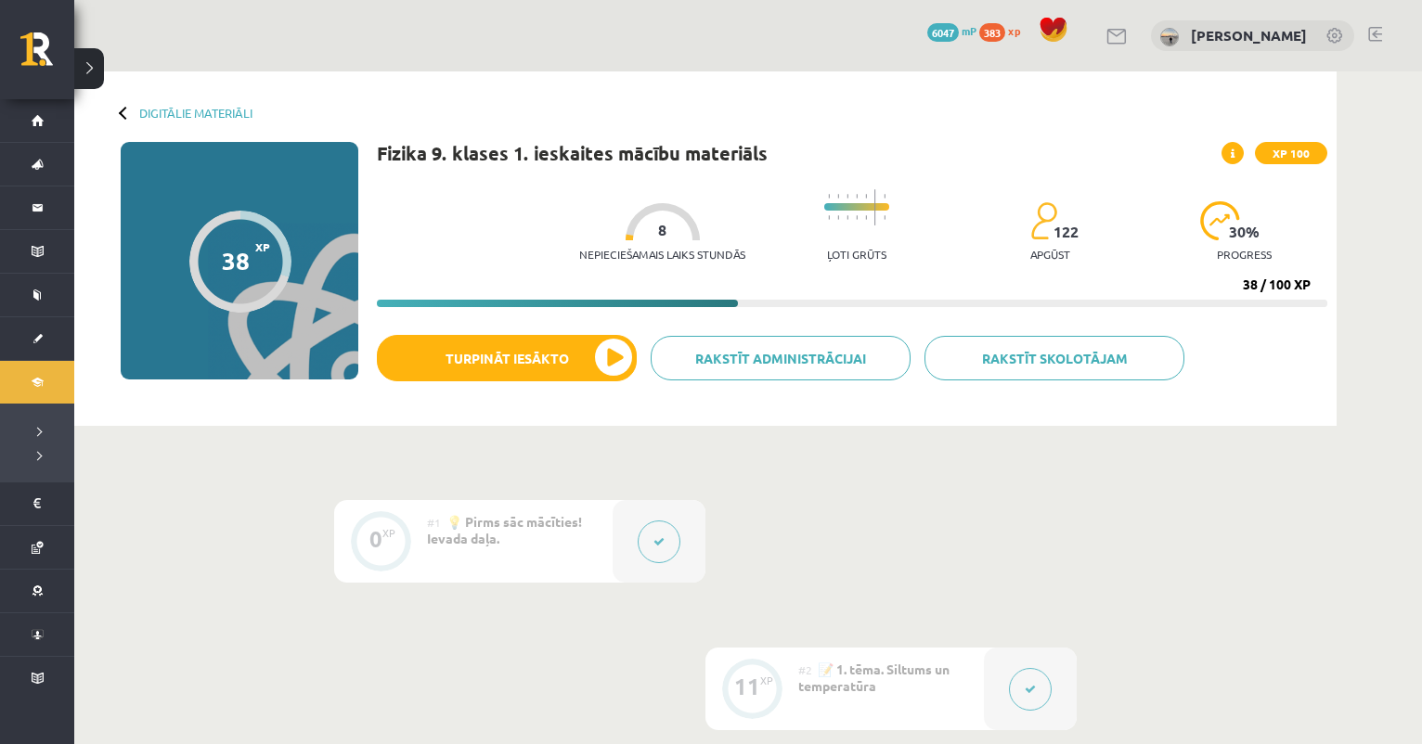
scroll to position [0, 0]
click at [167, 110] on link "Digitālie materiāli" at bounding box center [195, 113] width 113 height 14
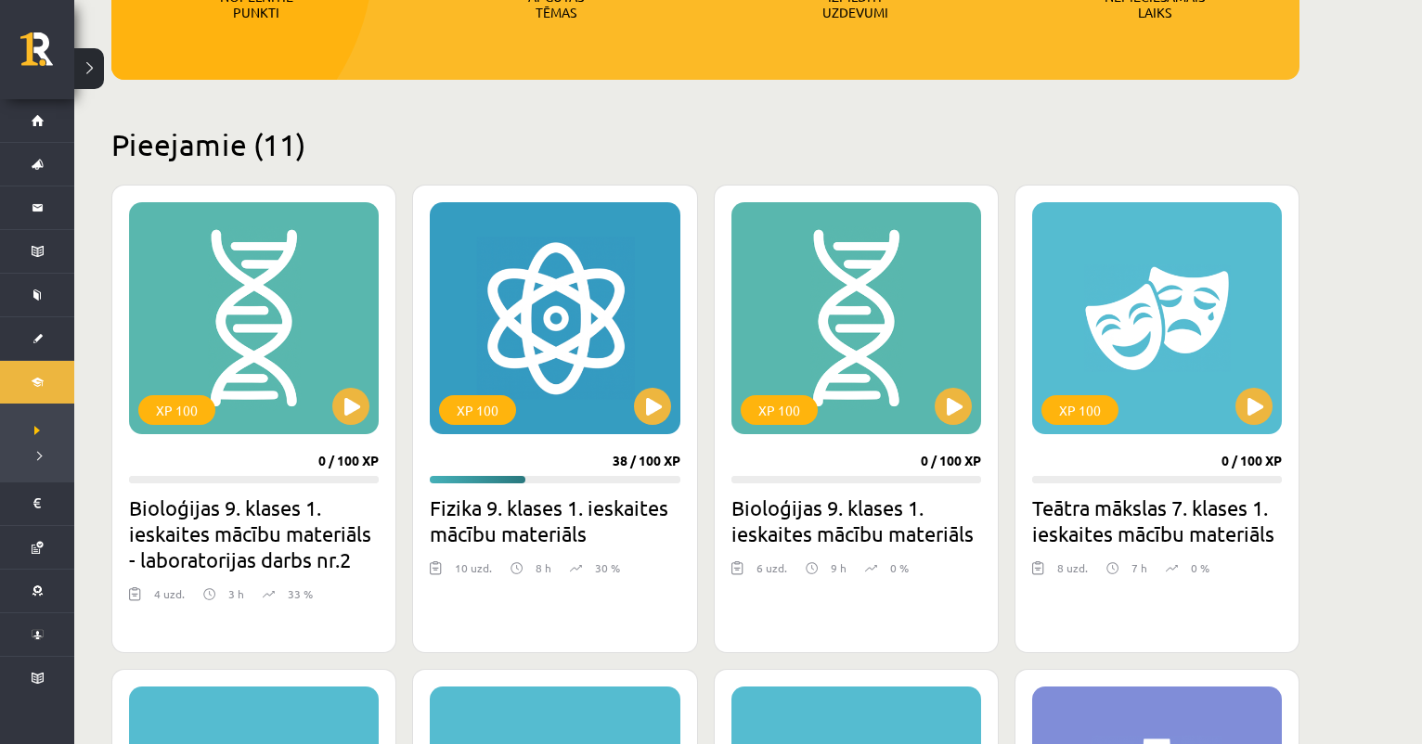
scroll to position [334, 0]
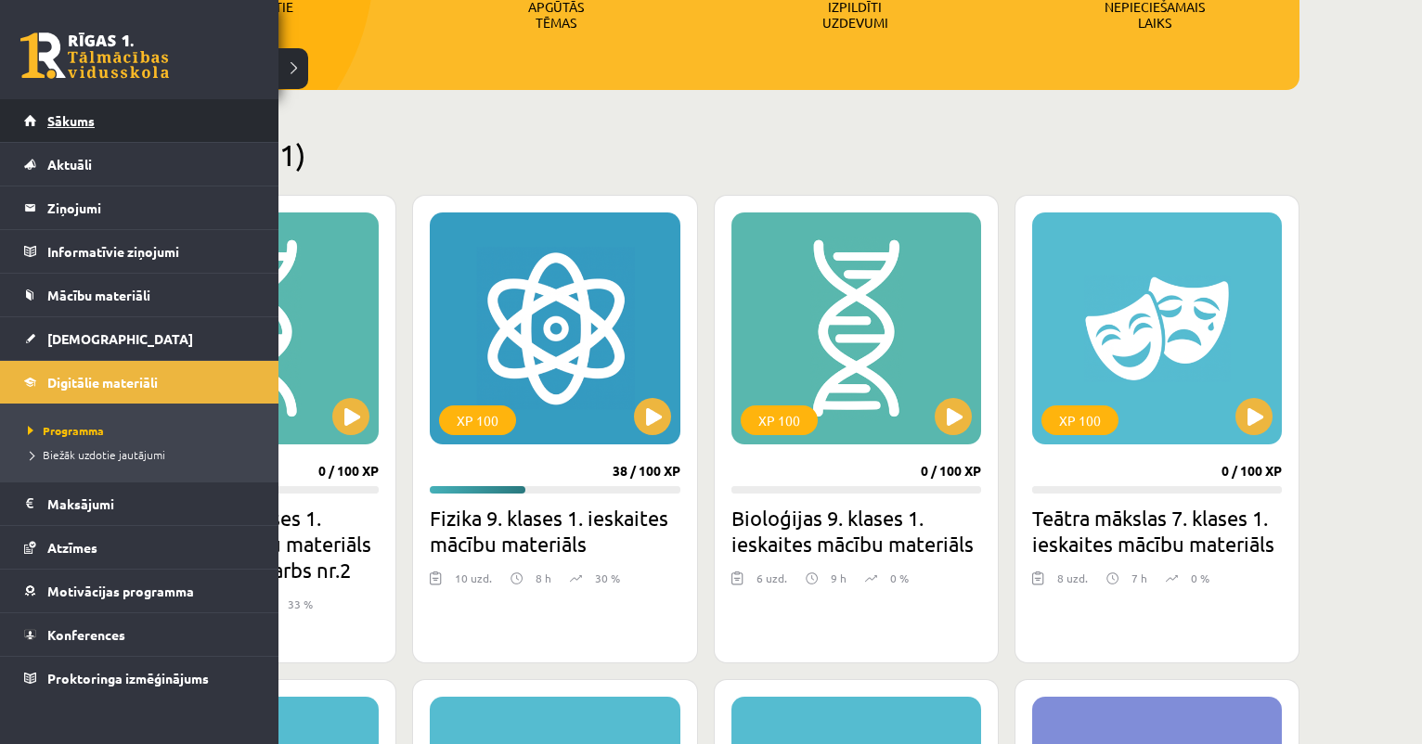
click at [46, 122] on link "Sākums" at bounding box center [139, 120] width 231 height 43
